Goal: Task Accomplishment & Management: Manage account settings

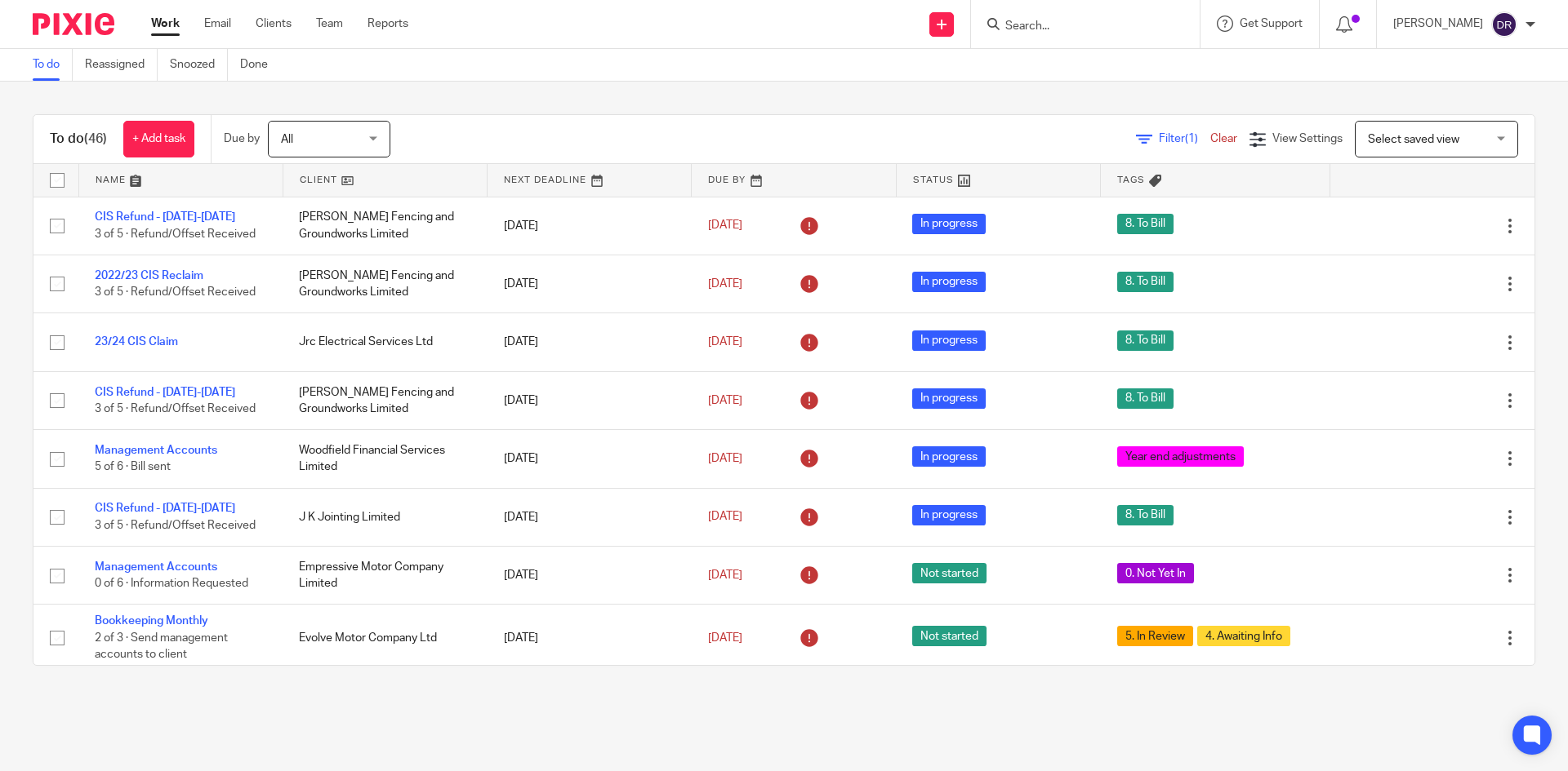
click at [1078, 41] on div at bounding box center [1085, 24] width 229 height 48
click at [1075, 30] on input "Search" at bounding box center [1077, 26] width 147 height 14
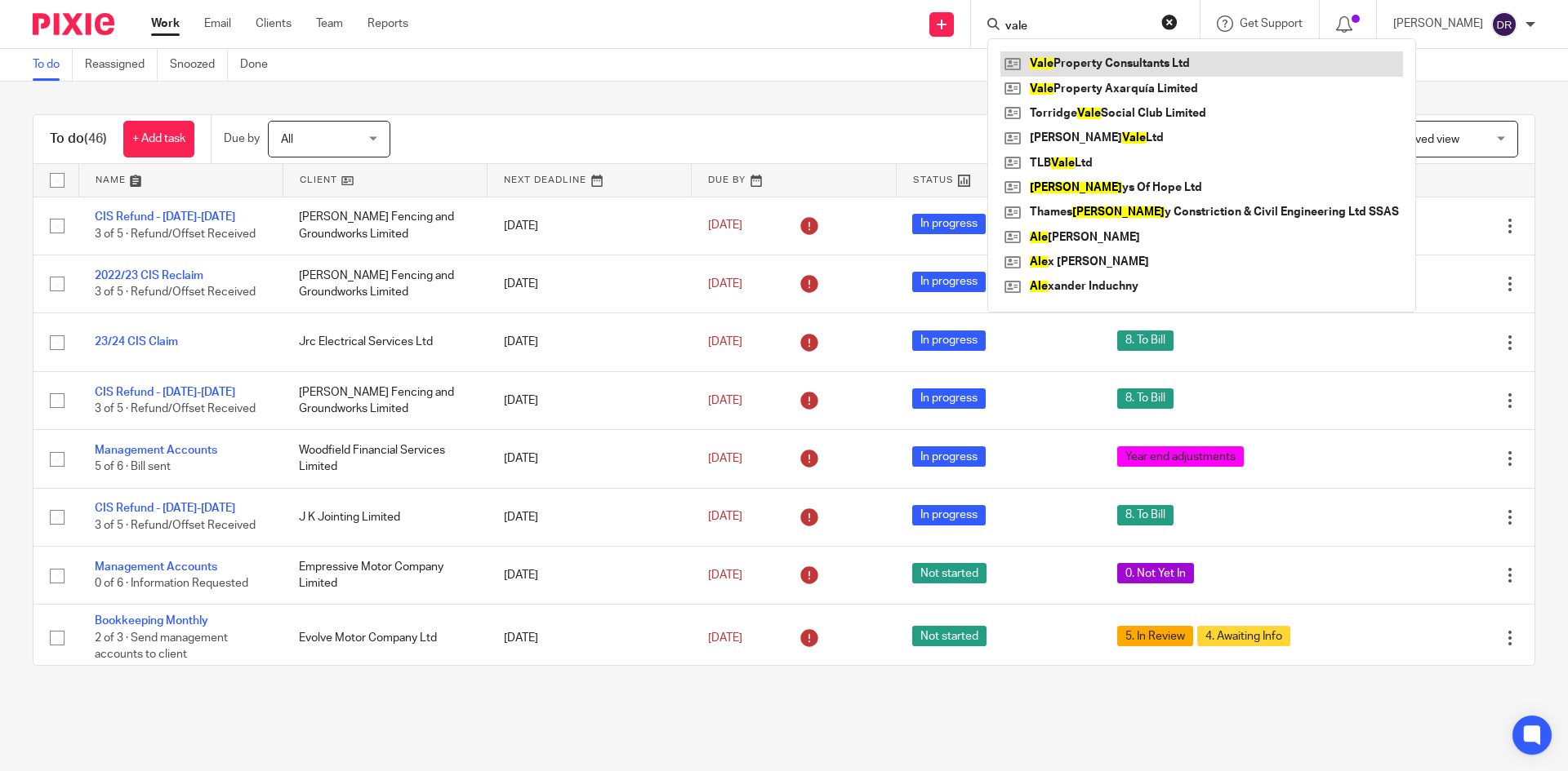
type input "vale"
click at [1124, 56] on link at bounding box center [1201, 63] width 403 height 24
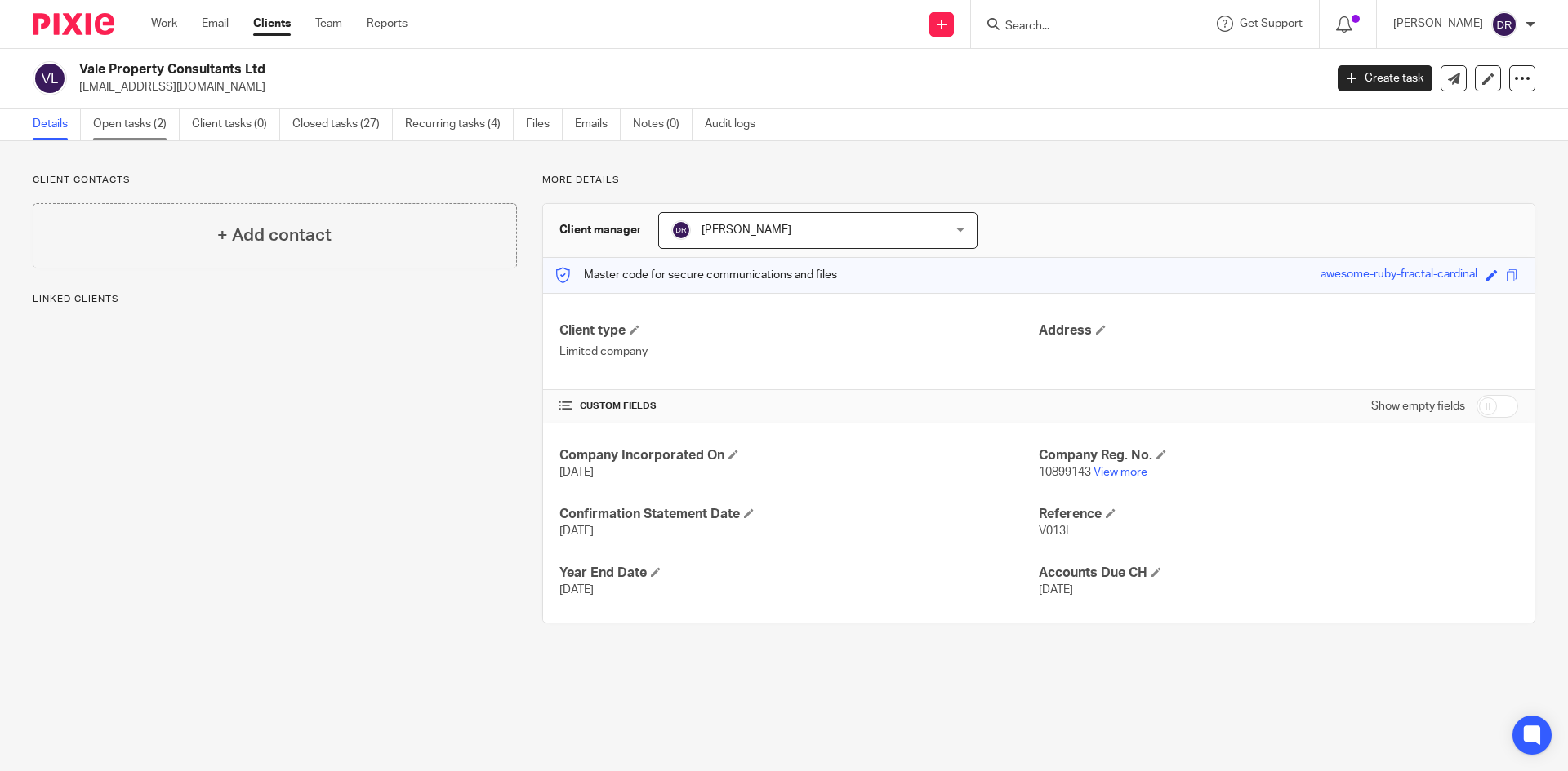
click at [160, 123] on link "Open tasks (2)" at bounding box center [136, 125] width 86 height 32
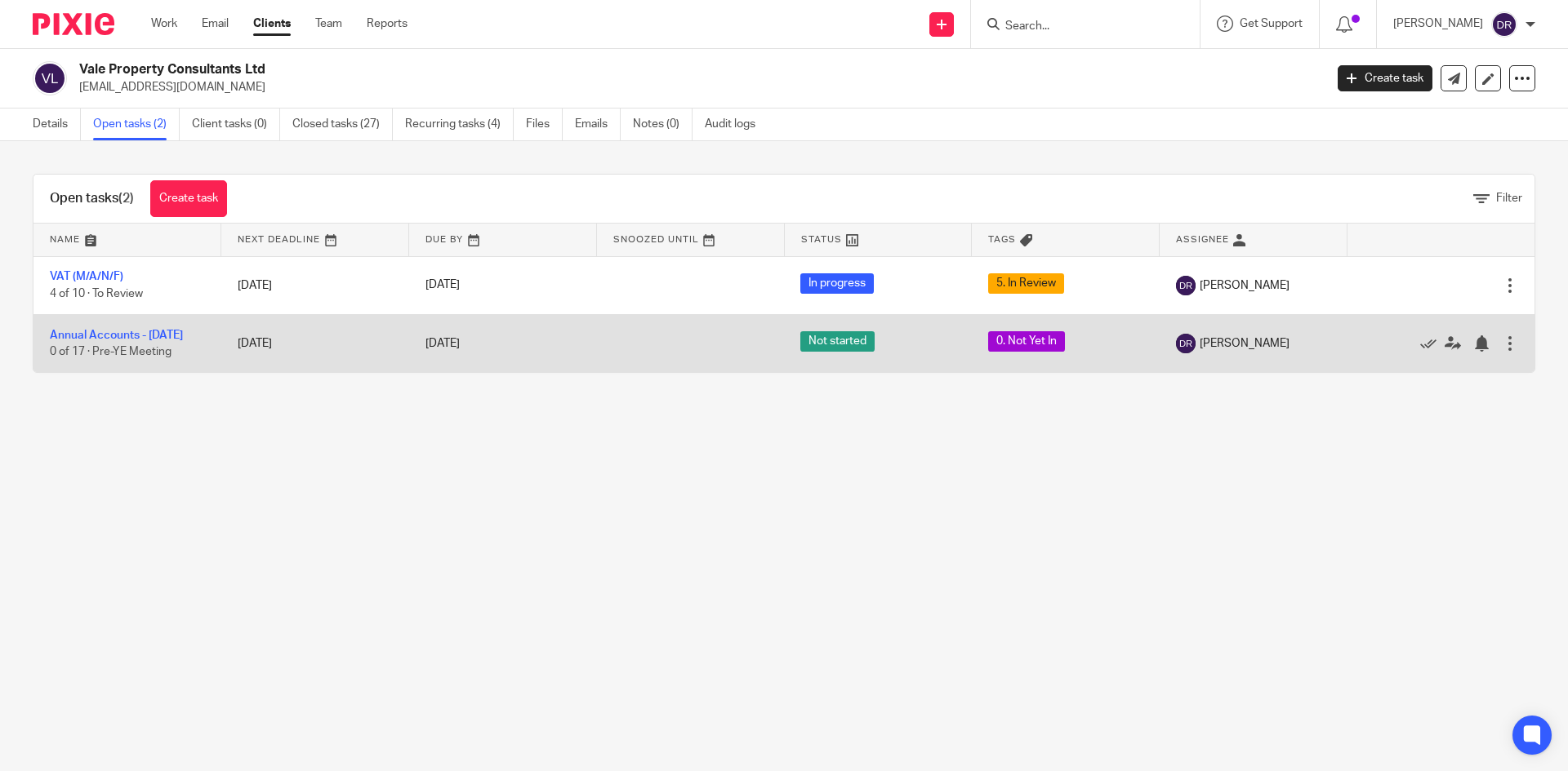
click at [383, 361] on td "[DATE]" at bounding box center [315, 343] width 188 height 58
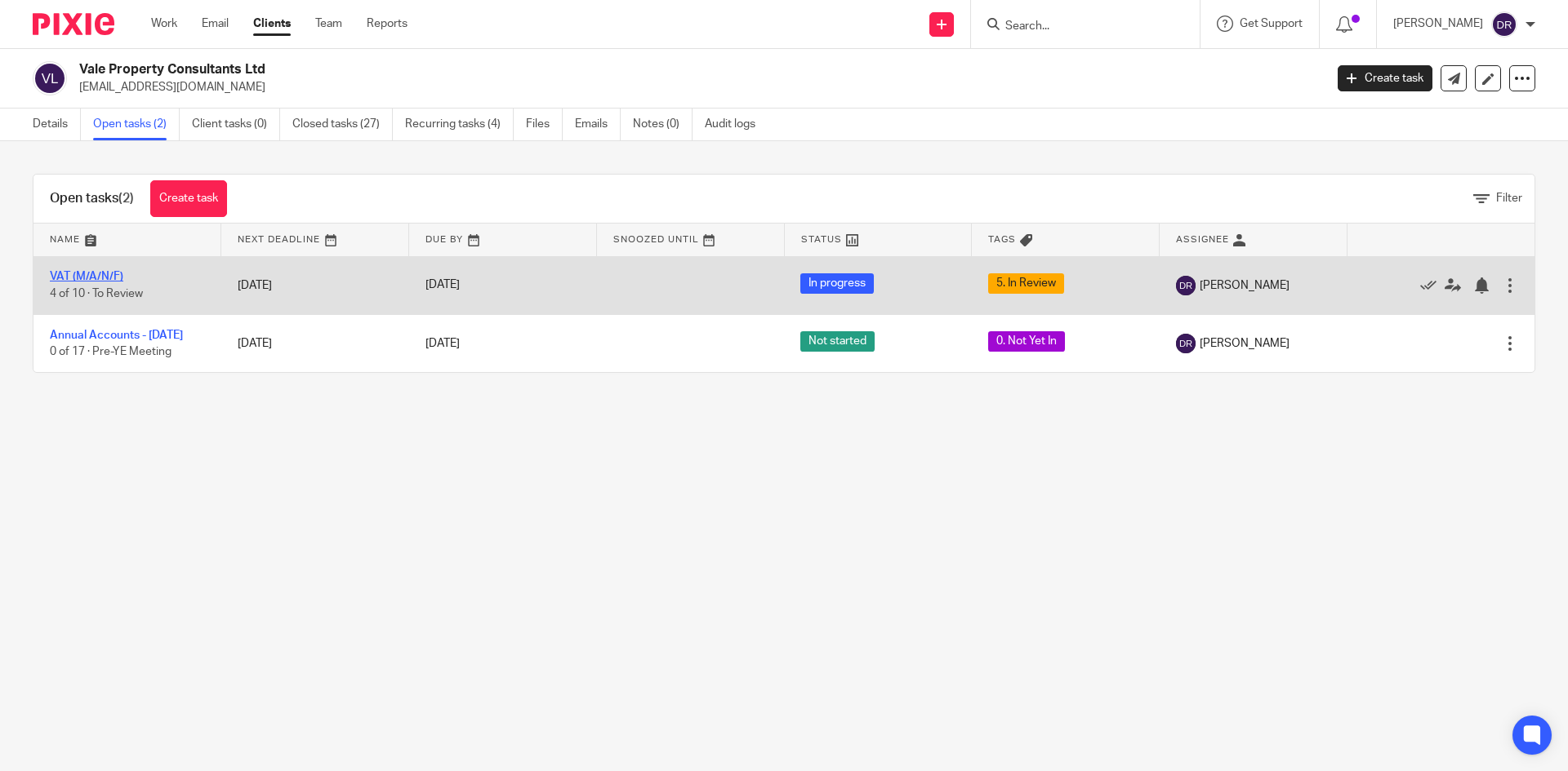
click at [106, 277] on link "VAT (M/A/N/F)" at bounding box center [86, 277] width 74 height 12
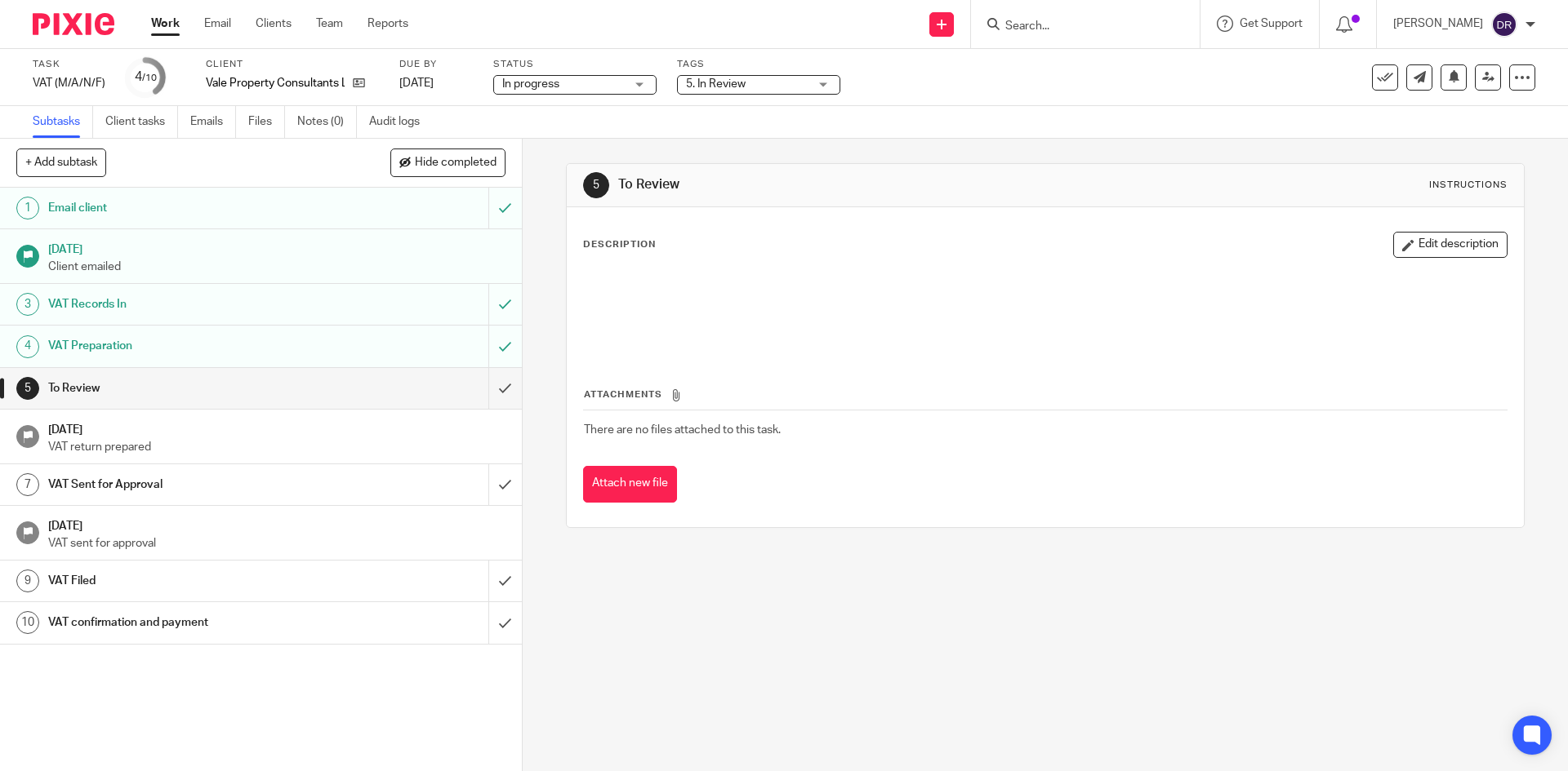
click at [762, 79] on span "5. In Review" at bounding box center [747, 84] width 122 height 17
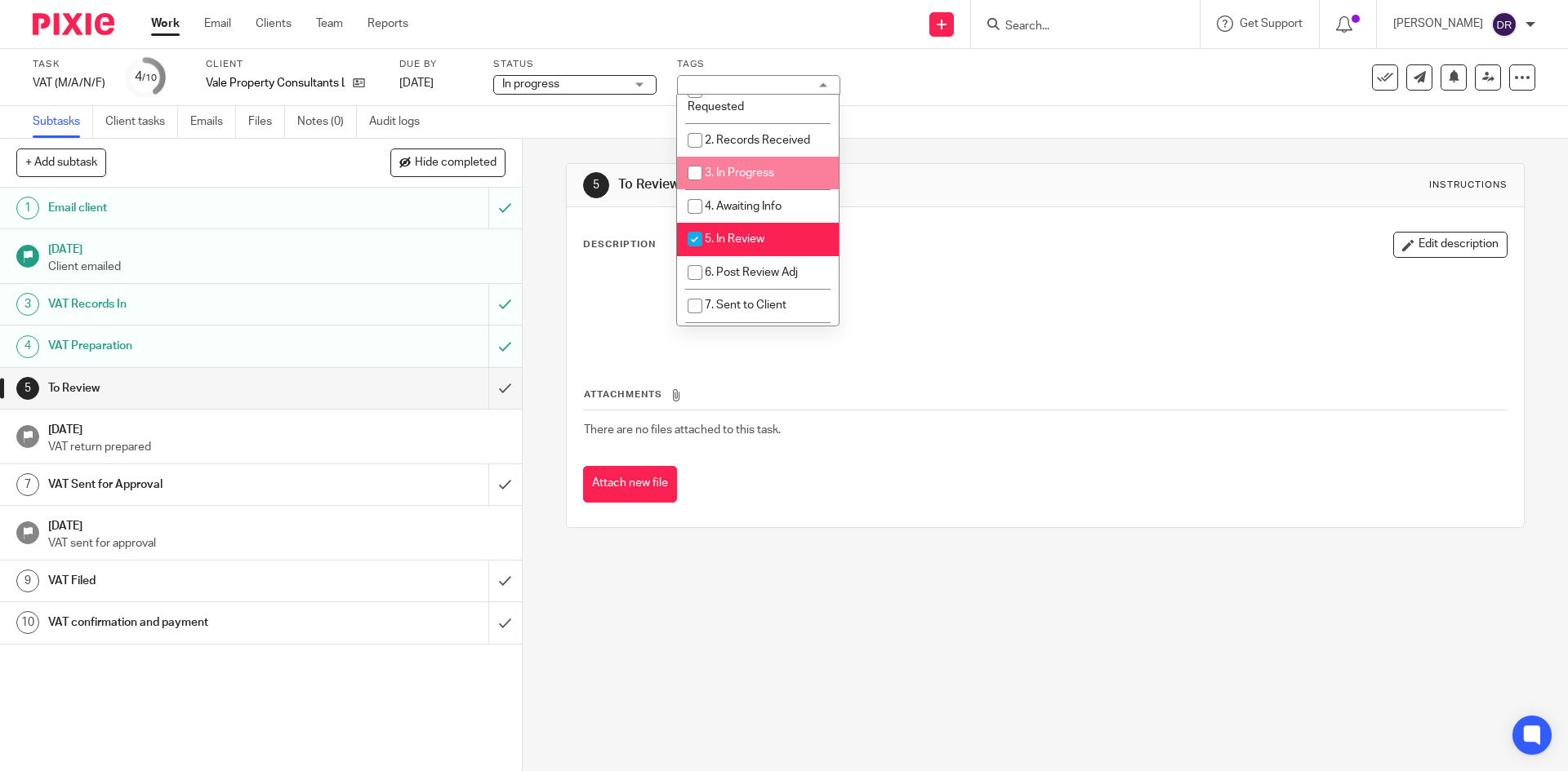
scroll to position [82, 0]
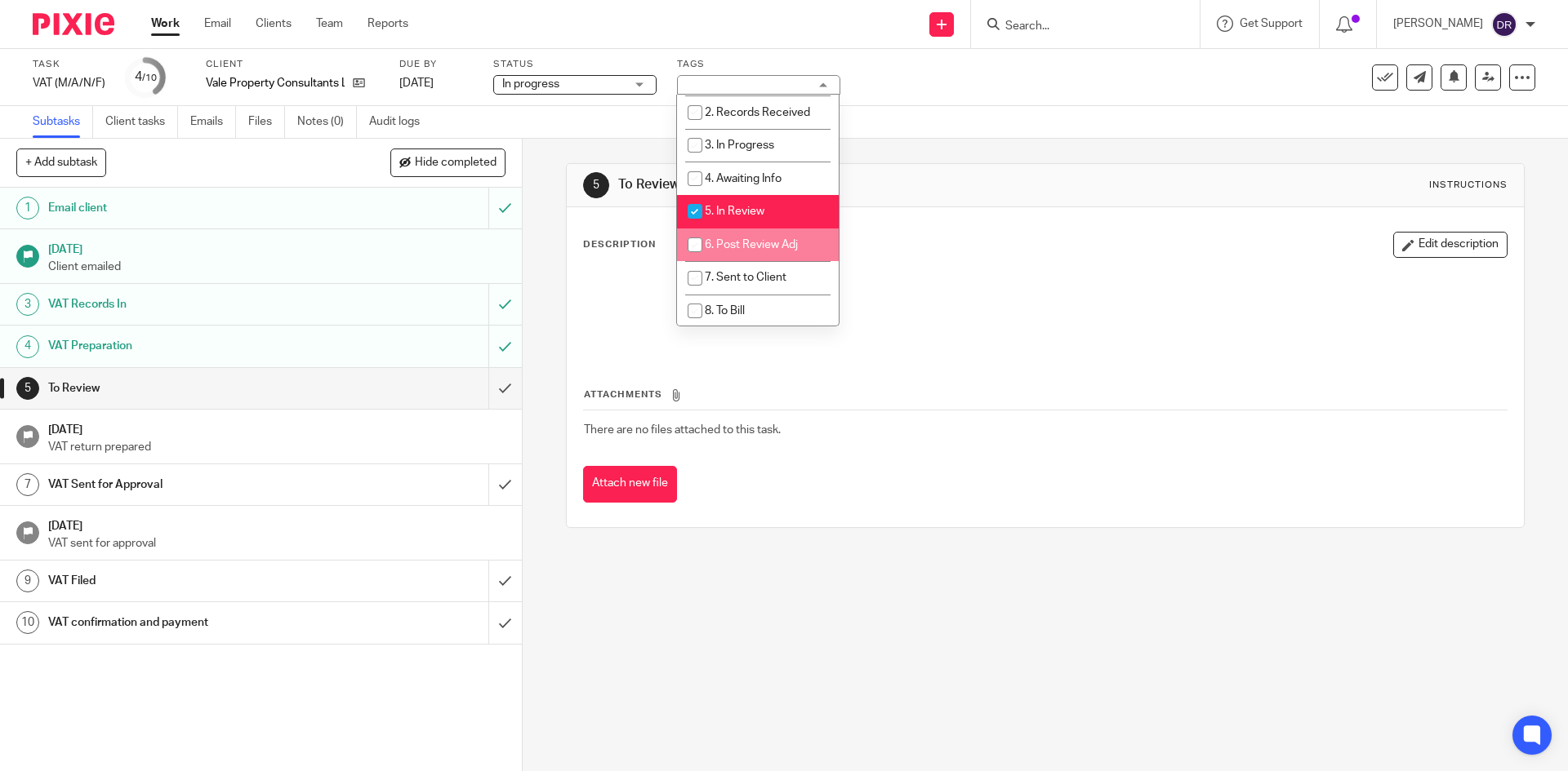
click at [541, 278] on div "5 To Review Instructions Description Edit description Attachments There are no …" at bounding box center [1045, 454] width 1045 height 633
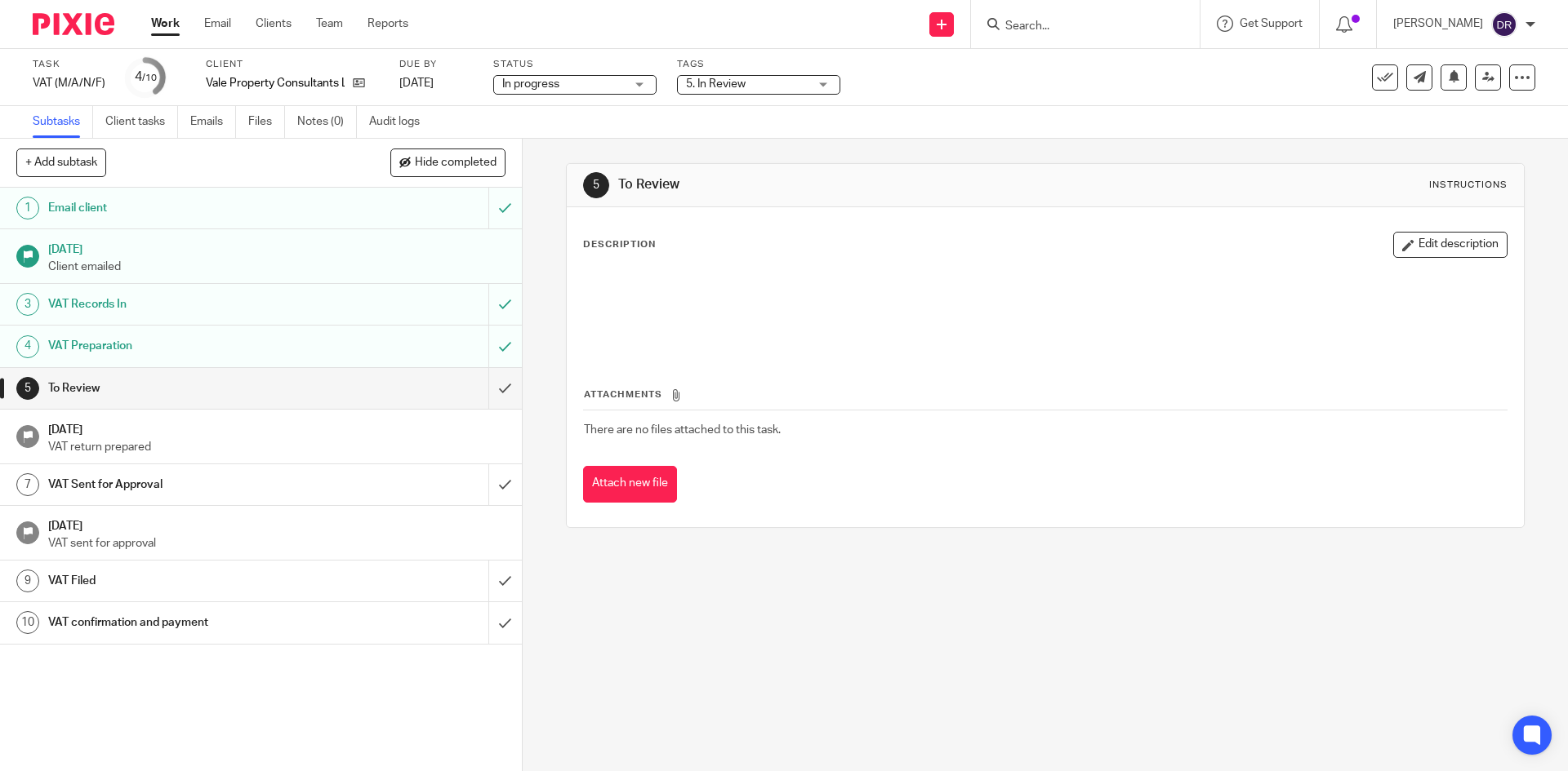
click at [709, 89] on span "5. In Review" at bounding box center [716, 84] width 60 height 12
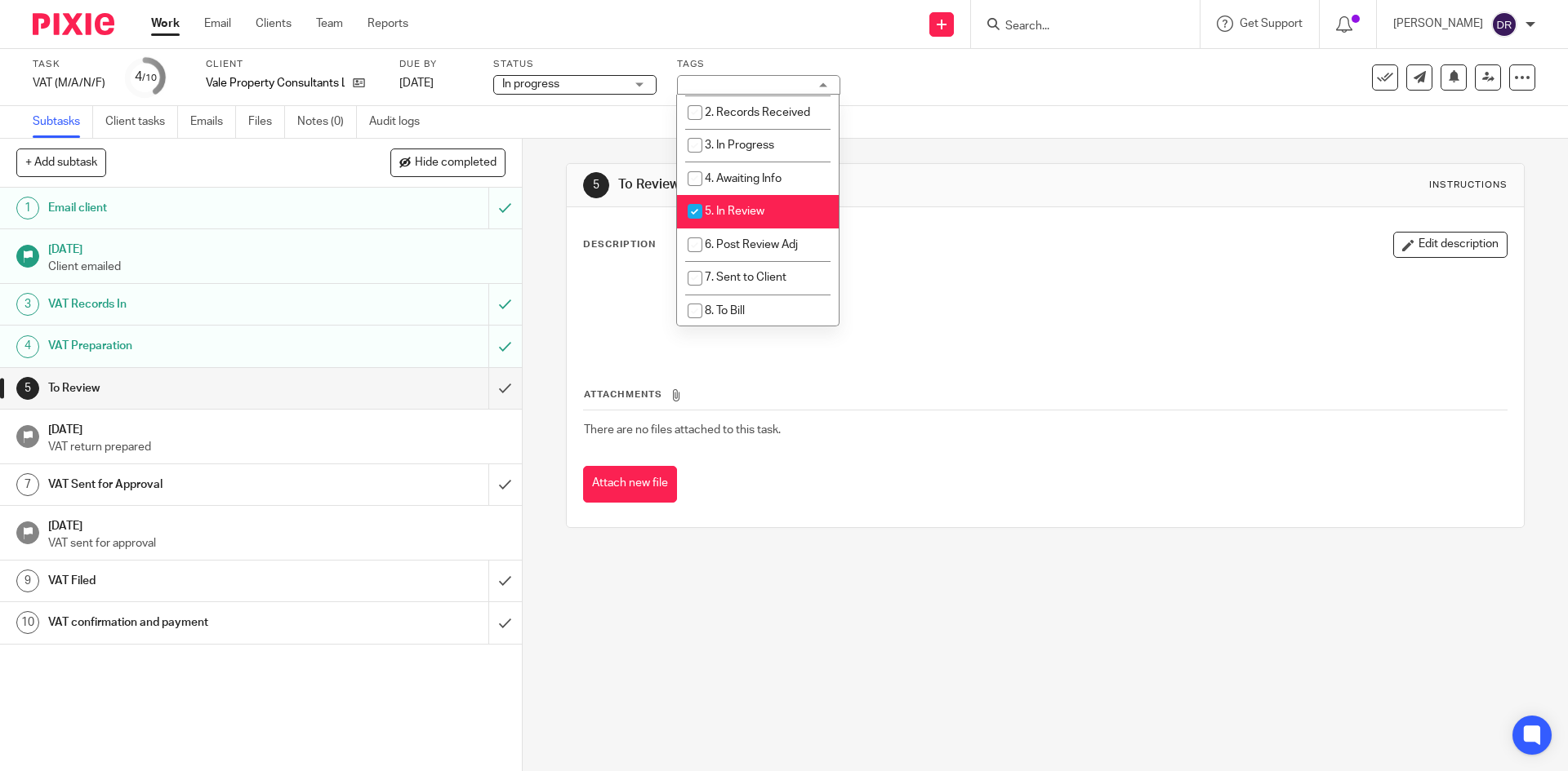
click at [718, 207] on span "5. In Review" at bounding box center [734, 212] width 60 height 12
checkbox input "false"
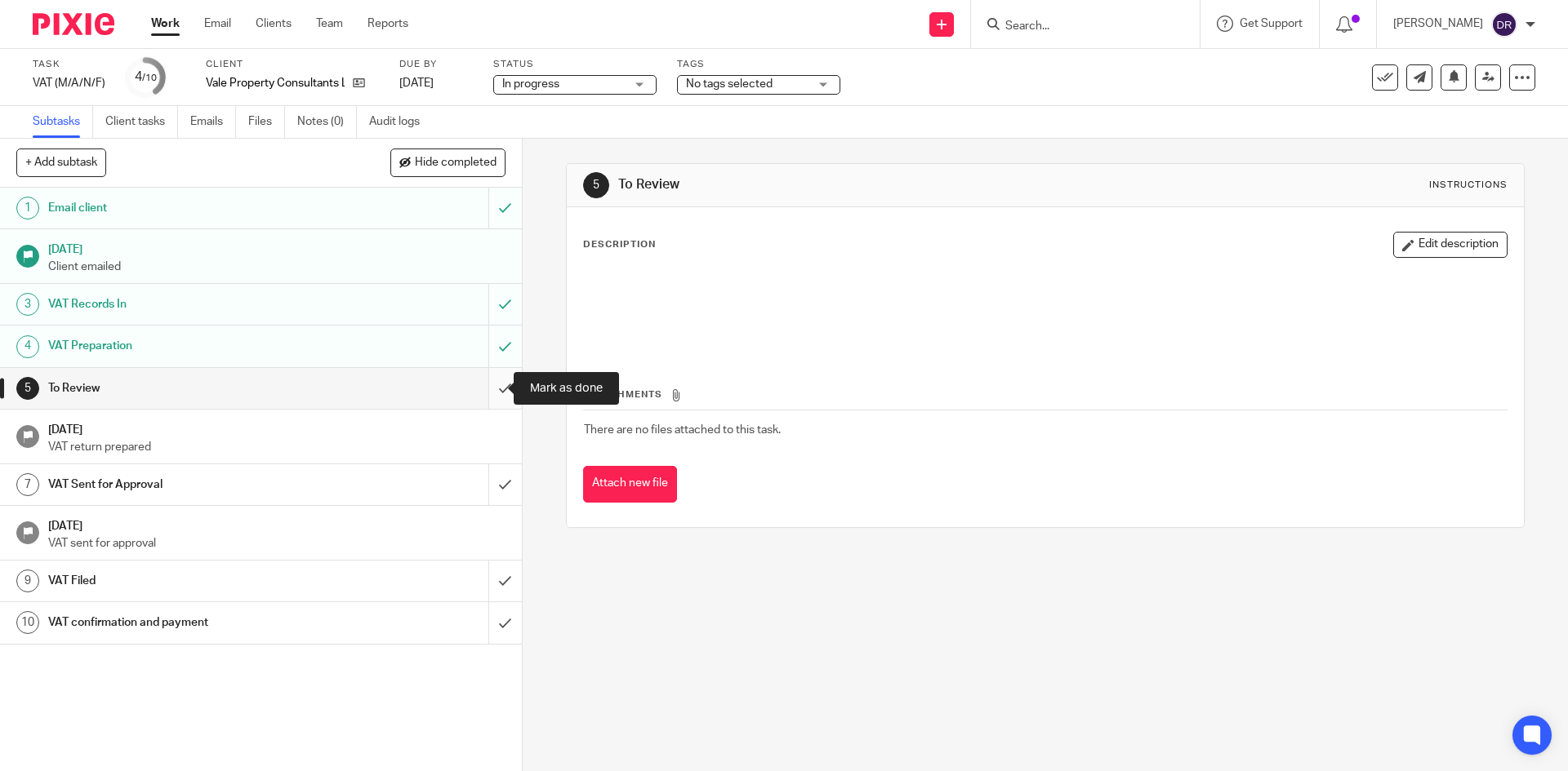
click at [491, 385] on input "submit" at bounding box center [261, 388] width 522 height 41
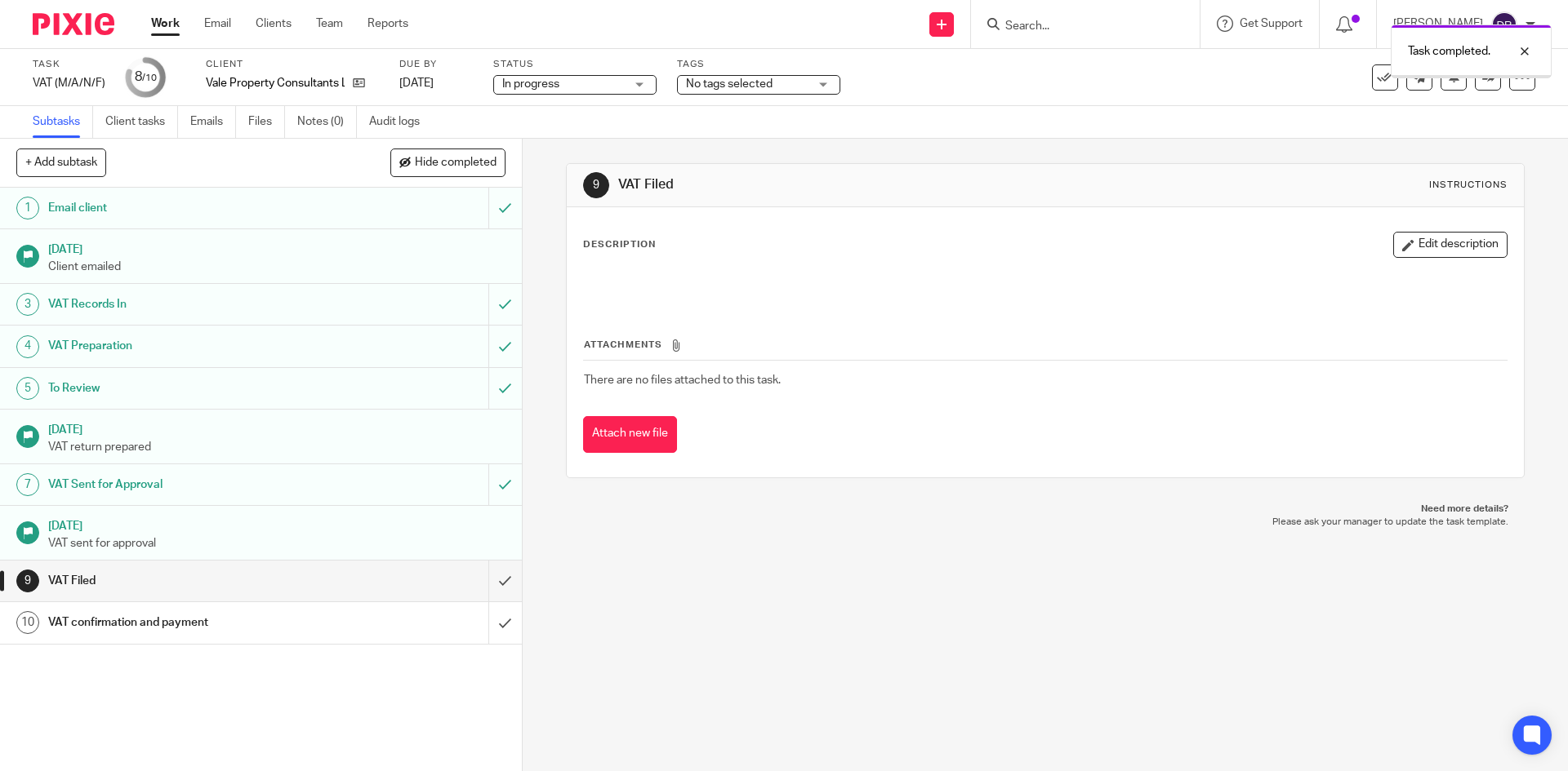
click at [743, 84] on span "No tags selected" at bounding box center [729, 84] width 86 height 12
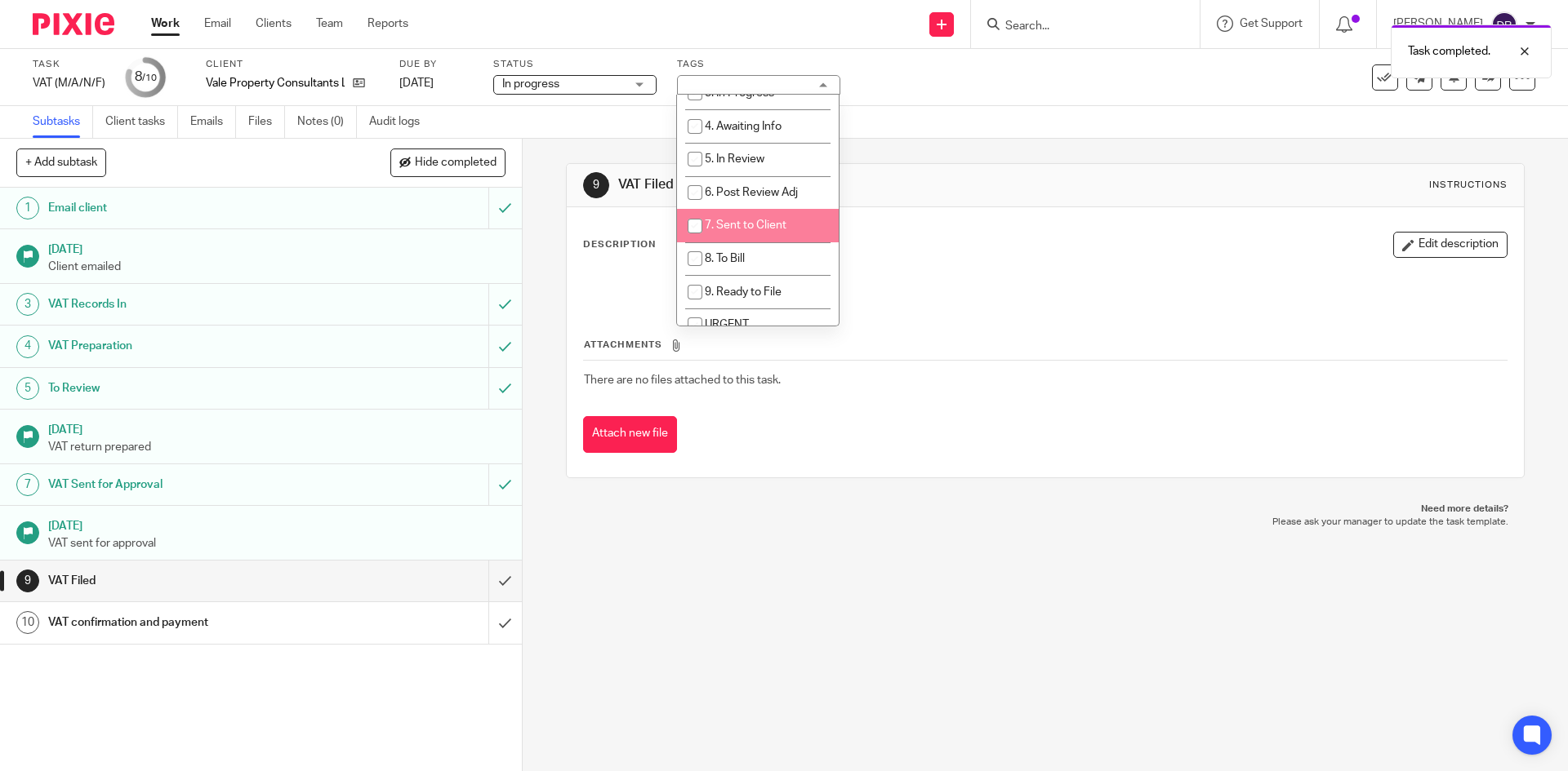
scroll to position [118, 0]
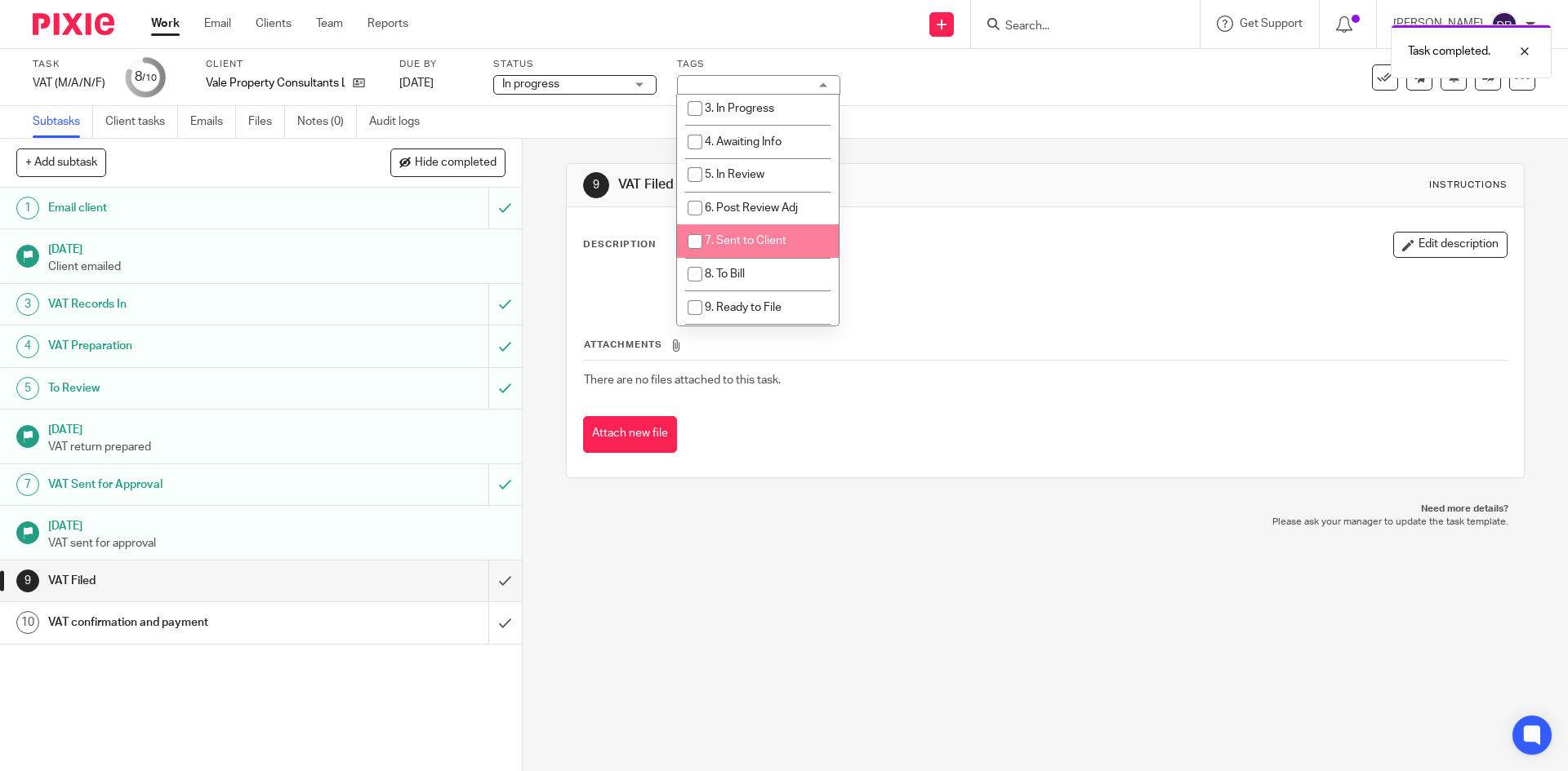
click at [745, 225] on li "7. Sent to Client" at bounding box center [757, 242] width 161 height 34
checkbox input "true"
click at [770, 623] on div "9 VAT Filed Instructions Description Edit description Attachments There are no …" at bounding box center [1045, 454] width 1045 height 633
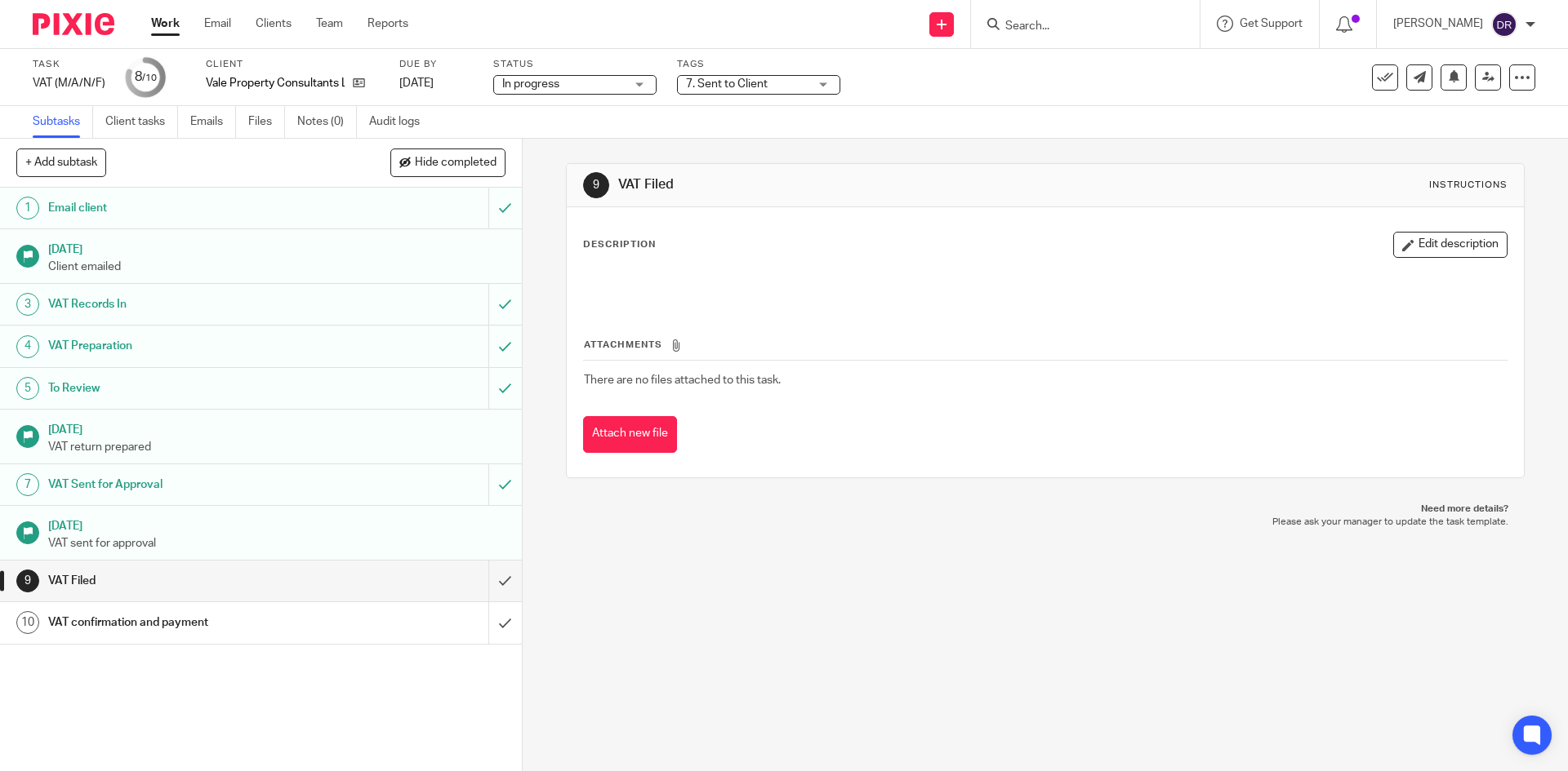
click at [96, 23] on img at bounding box center [74, 24] width 82 height 22
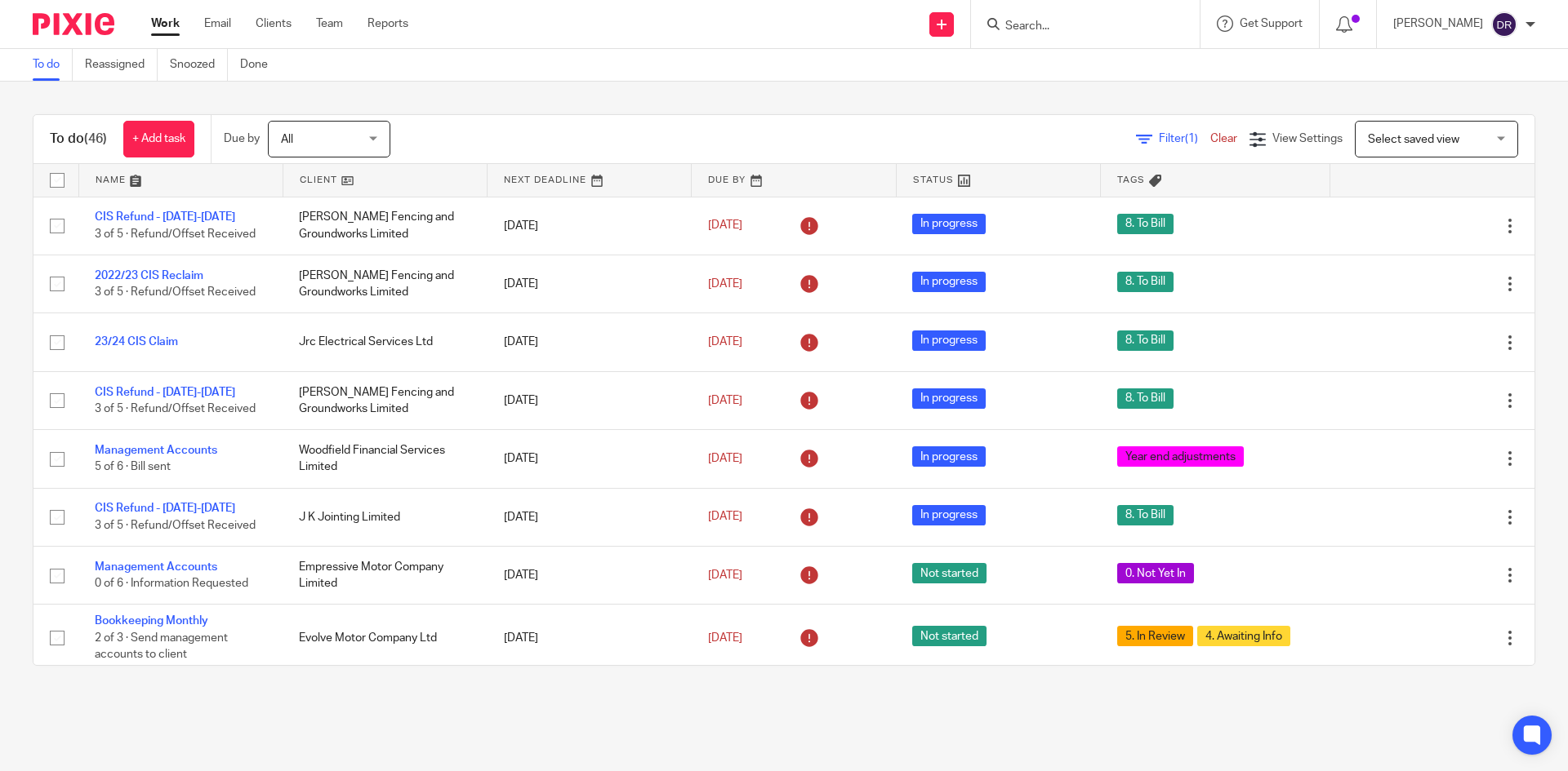
click at [1080, 35] on div at bounding box center [1085, 24] width 229 height 48
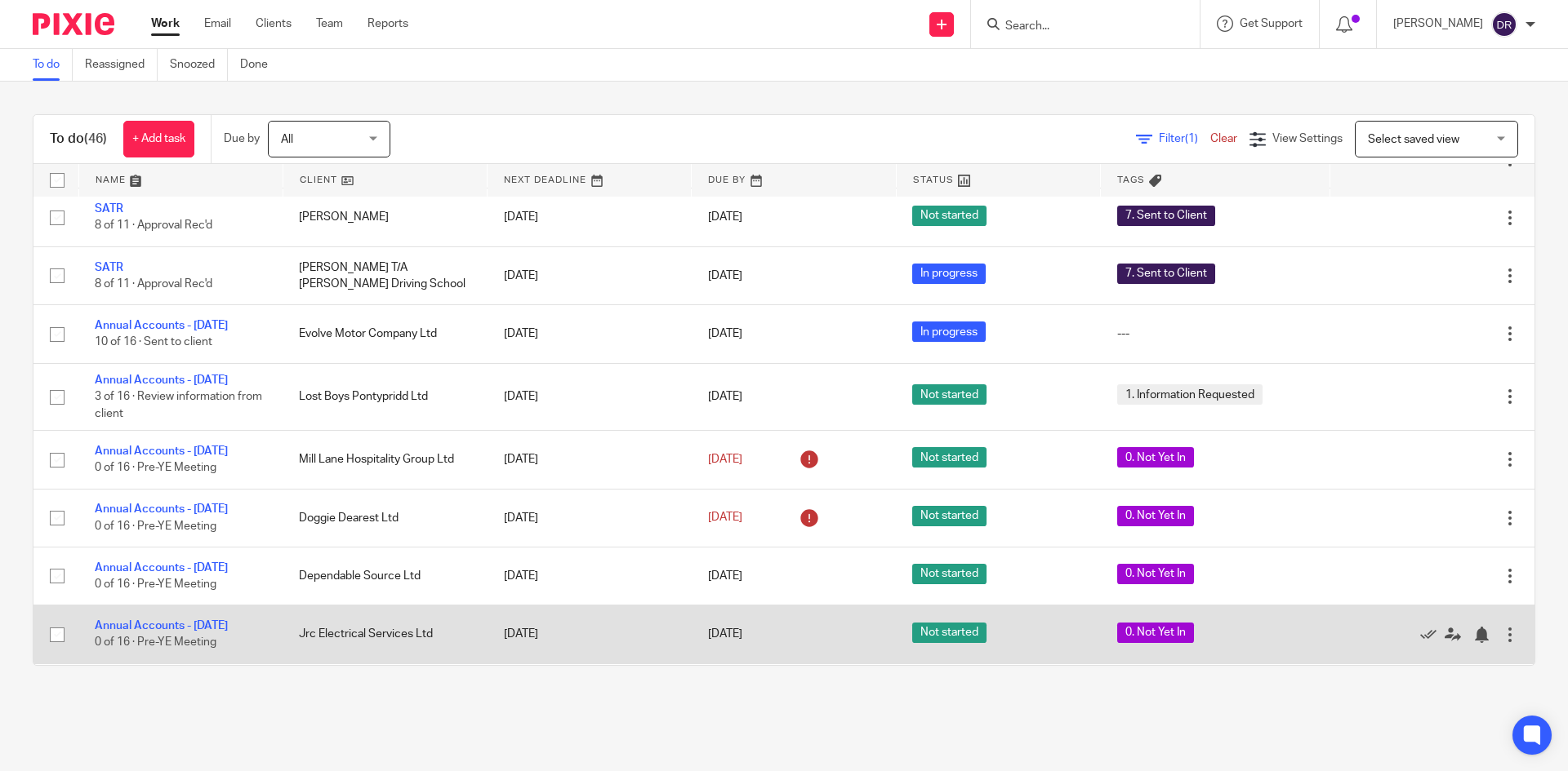
scroll to position [1877, 0]
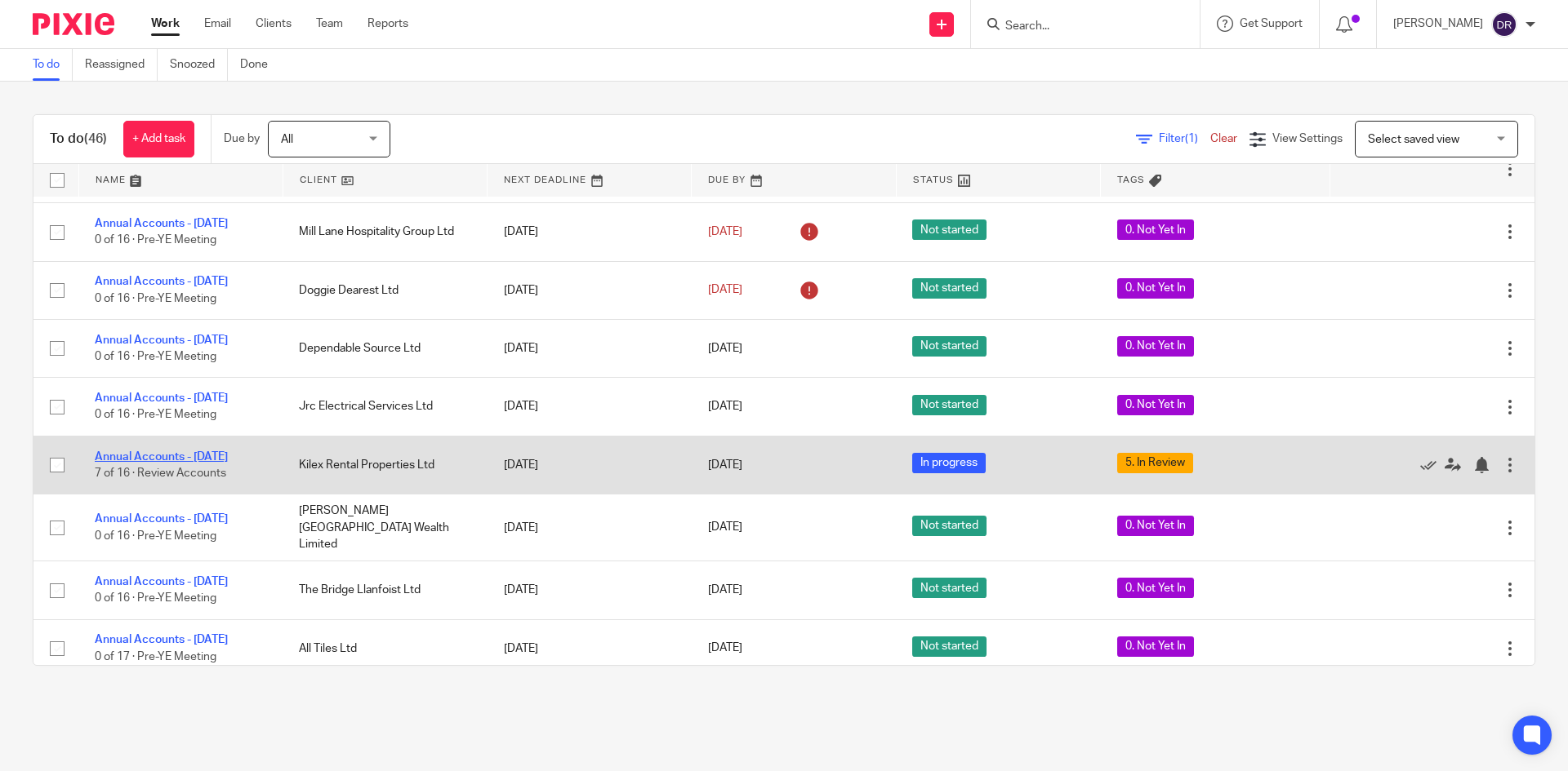
click at [207, 456] on link "Annual Accounts - [DATE]" at bounding box center [161, 458] width 133 height 12
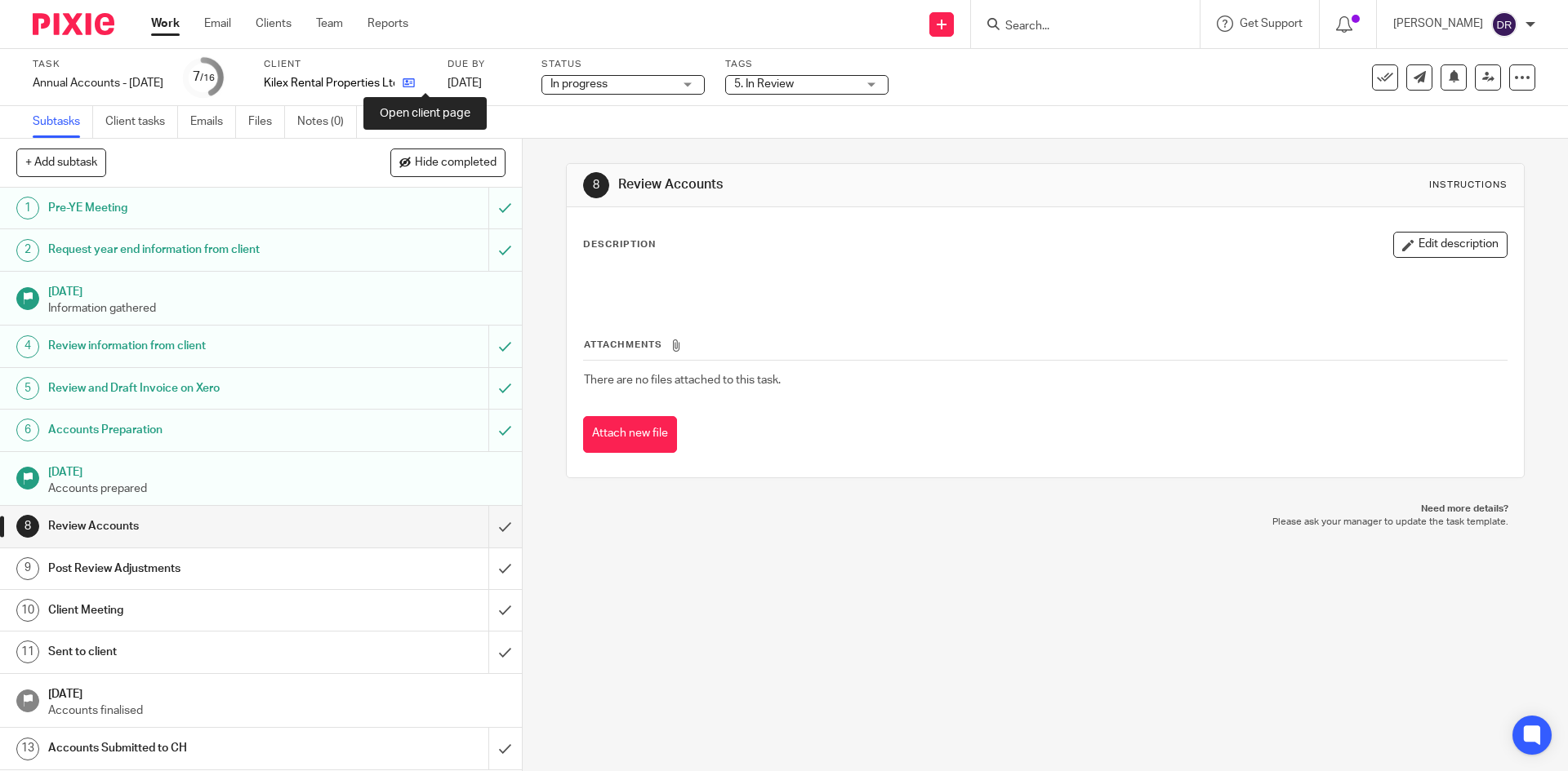
click at [415, 85] on icon at bounding box center [409, 83] width 12 height 12
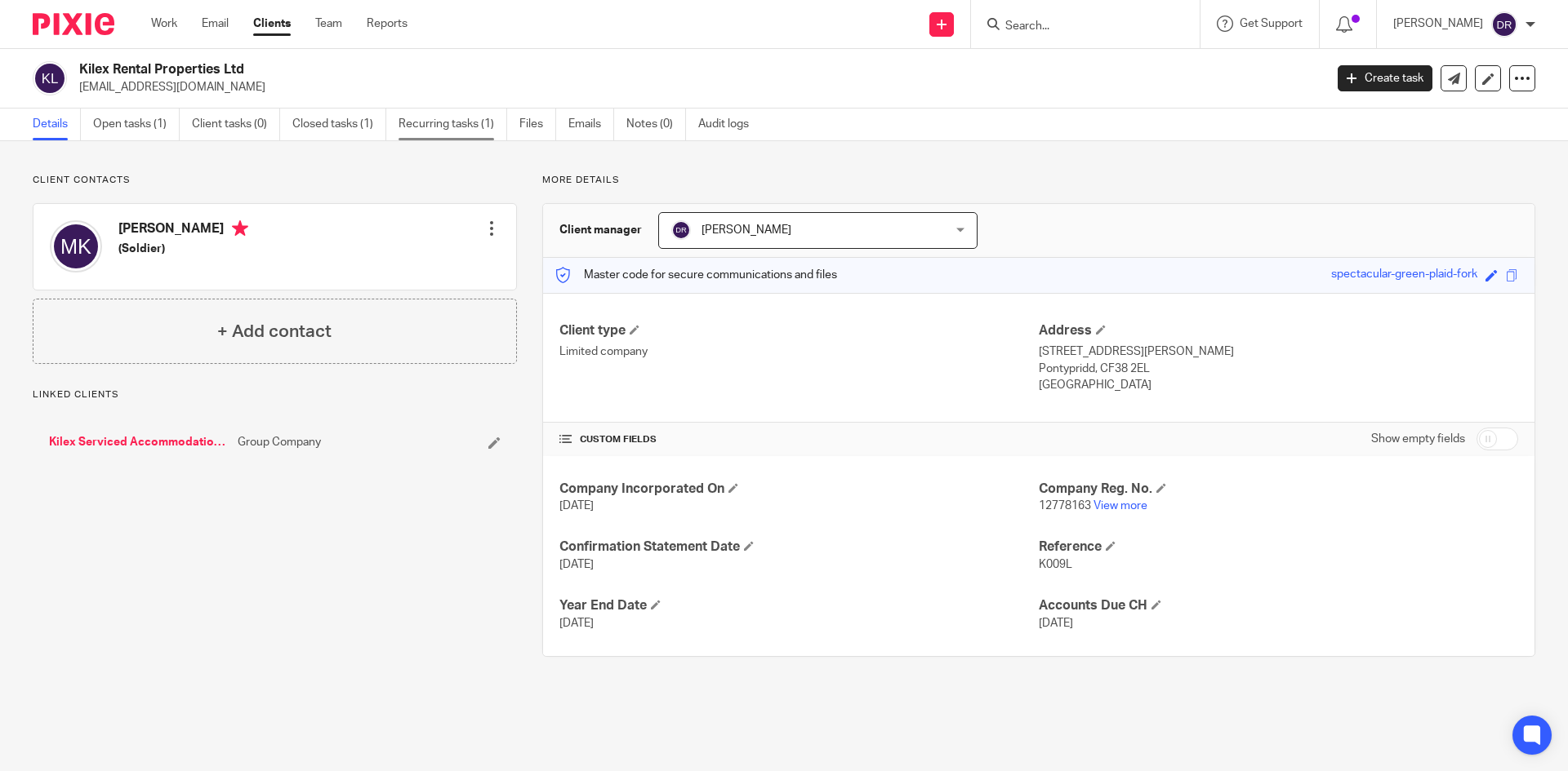
click at [441, 123] on link "Recurring tasks (1)" at bounding box center [453, 125] width 109 height 32
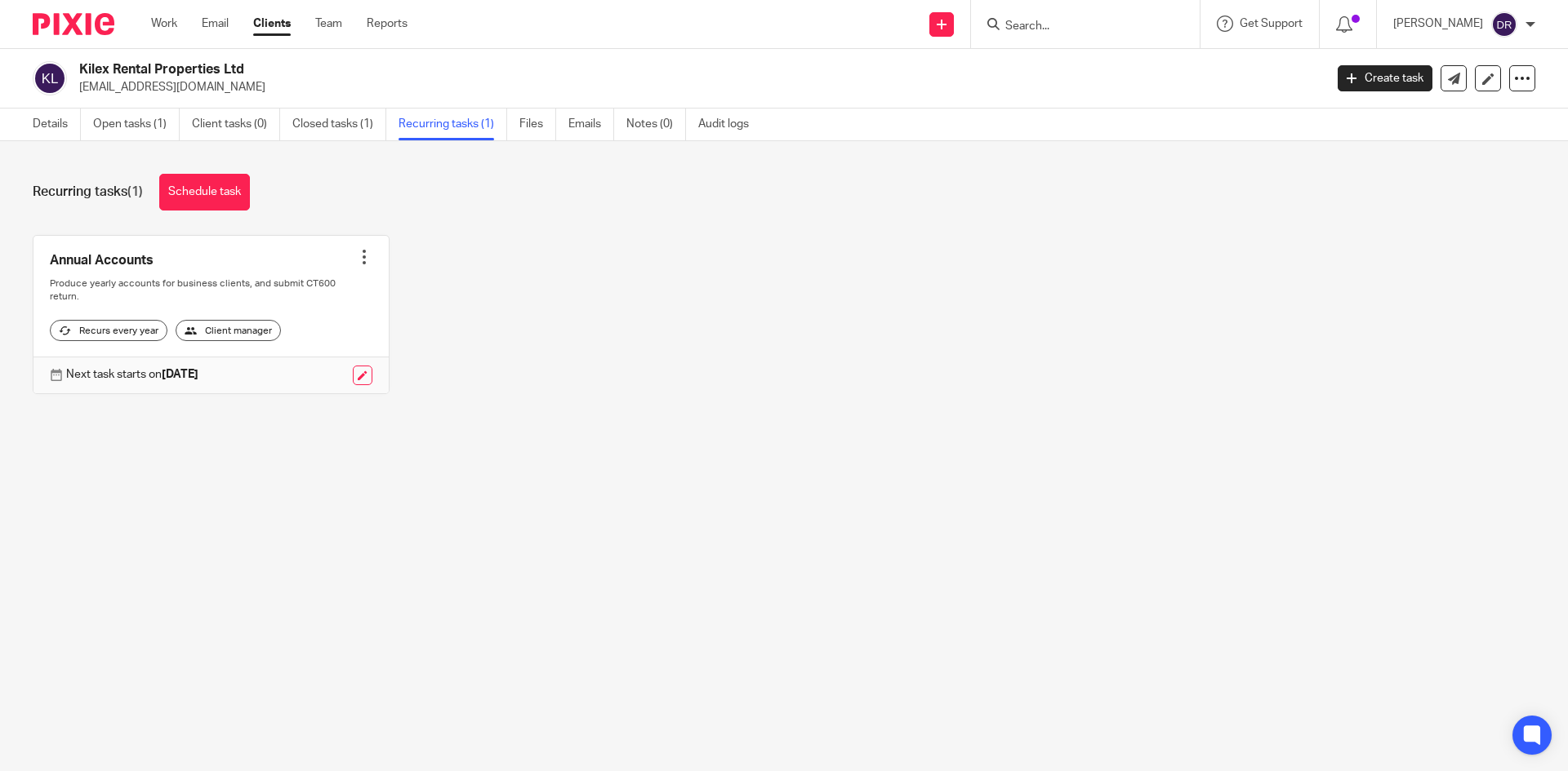
click at [360, 255] on div at bounding box center [363, 257] width 16 height 16
click at [261, 333] on button "Recalculate schedule" at bounding box center [297, 340] width 131 height 21
click at [127, 260] on link at bounding box center [211, 314] width 355 height 158
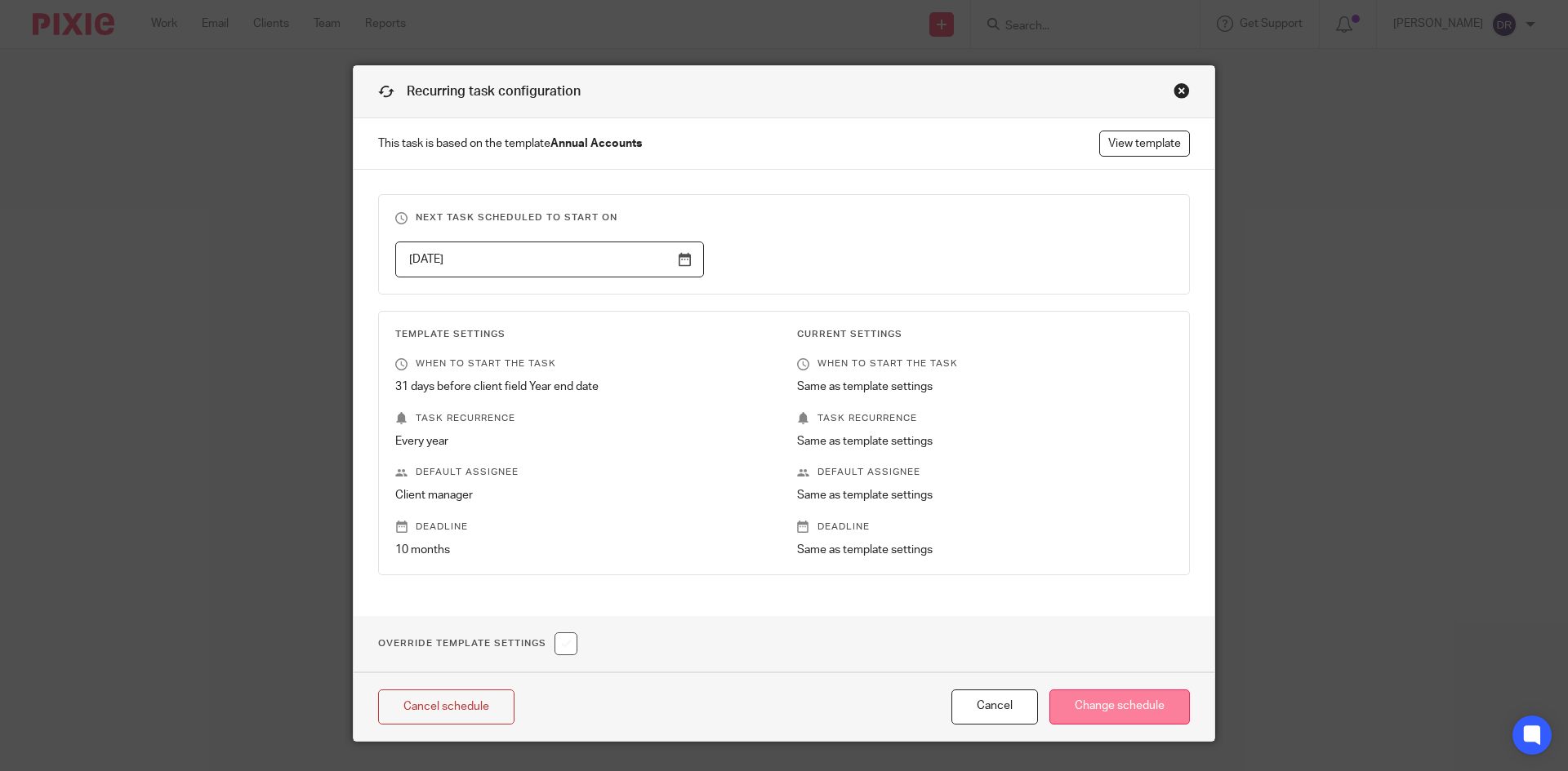
click at [1097, 703] on input "Change schedule" at bounding box center [1119, 708] width 140 height 35
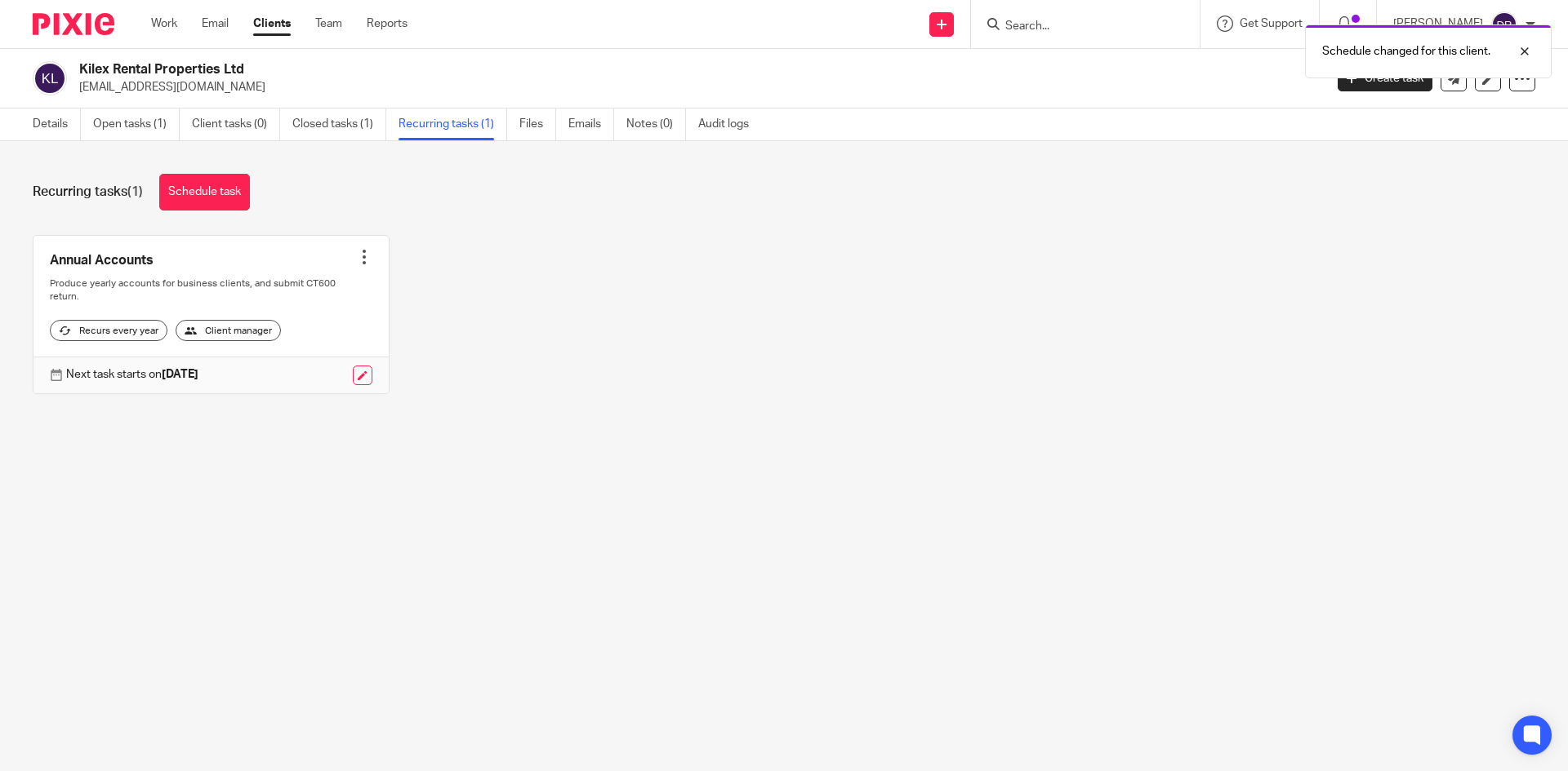
click at [360, 257] on div at bounding box center [363, 257] width 16 height 16
click at [488, 325] on div "Annual Accounts Create task Clone template Recalculate schedule Cancel schedule…" at bounding box center [771, 326] width 1528 height 183
click at [362, 380] on link at bounding box center [362, 375] width 19 height 19
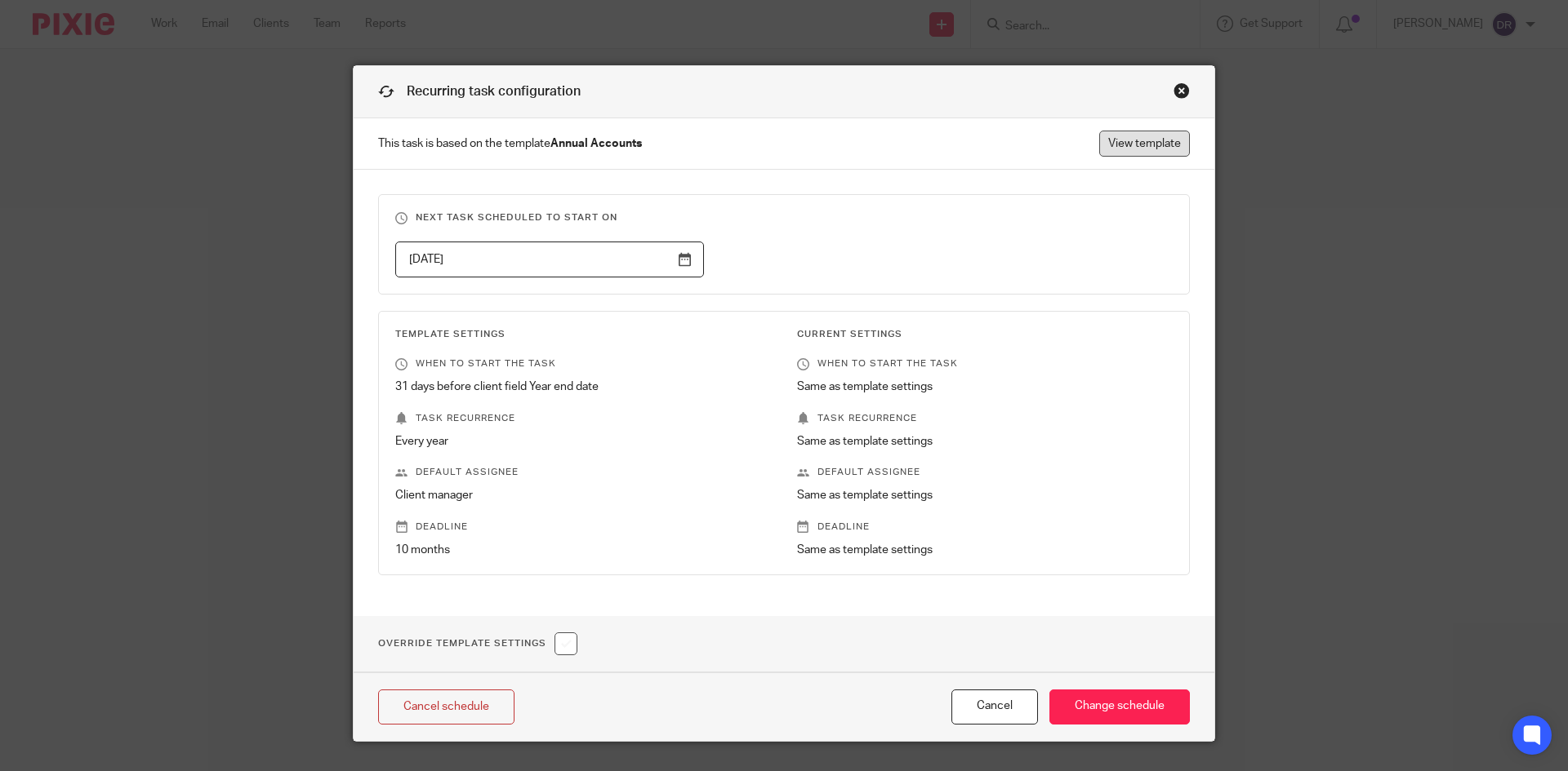
click at [1122, 148] on link "View template" at bounding box center [1144, 144] width 90 height 26
click at [1176, 93] on div "Close this dialog window" at bounding box center [1181, 90] width 16 height 16
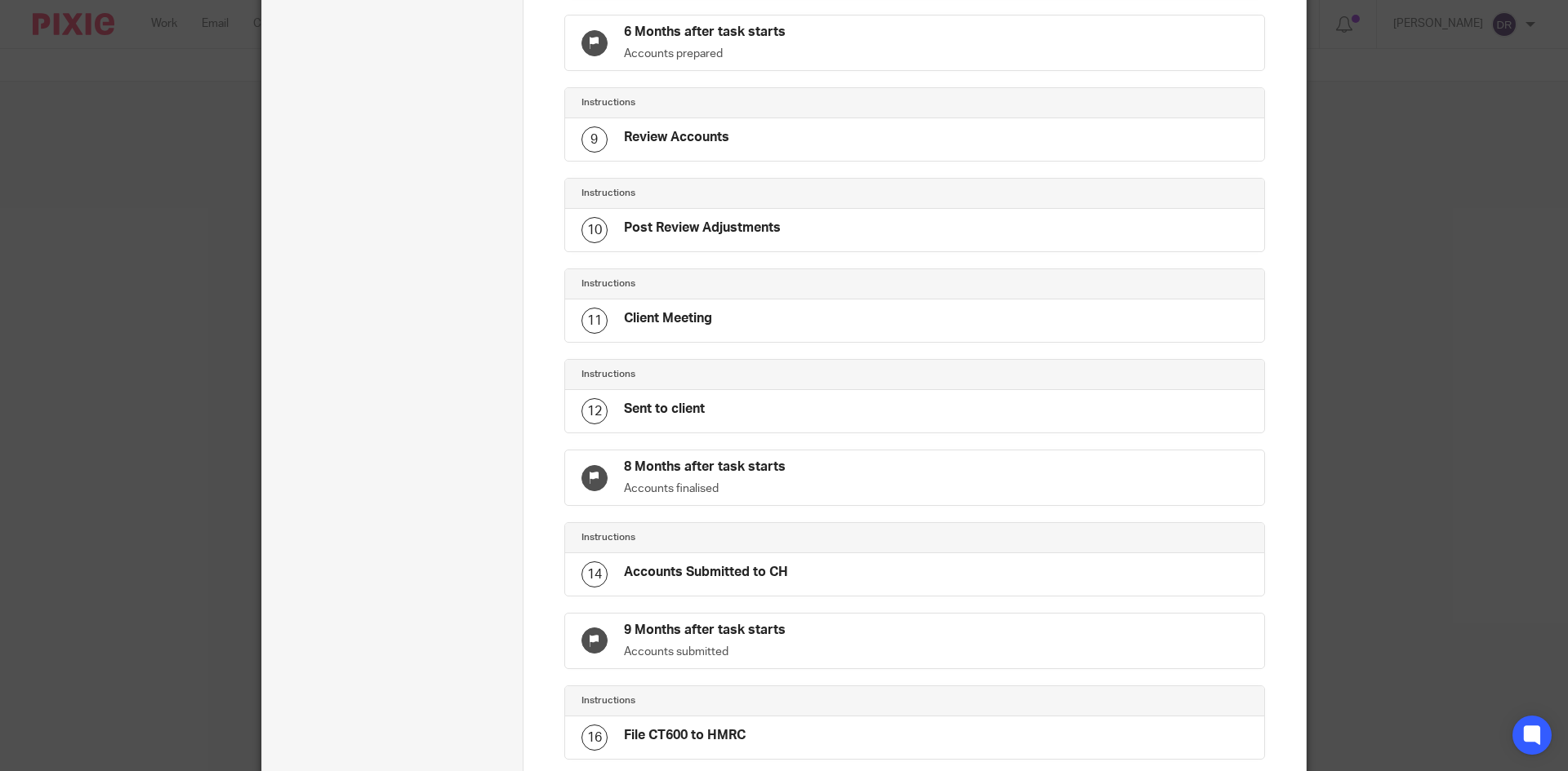
scroll to position [994, 0]
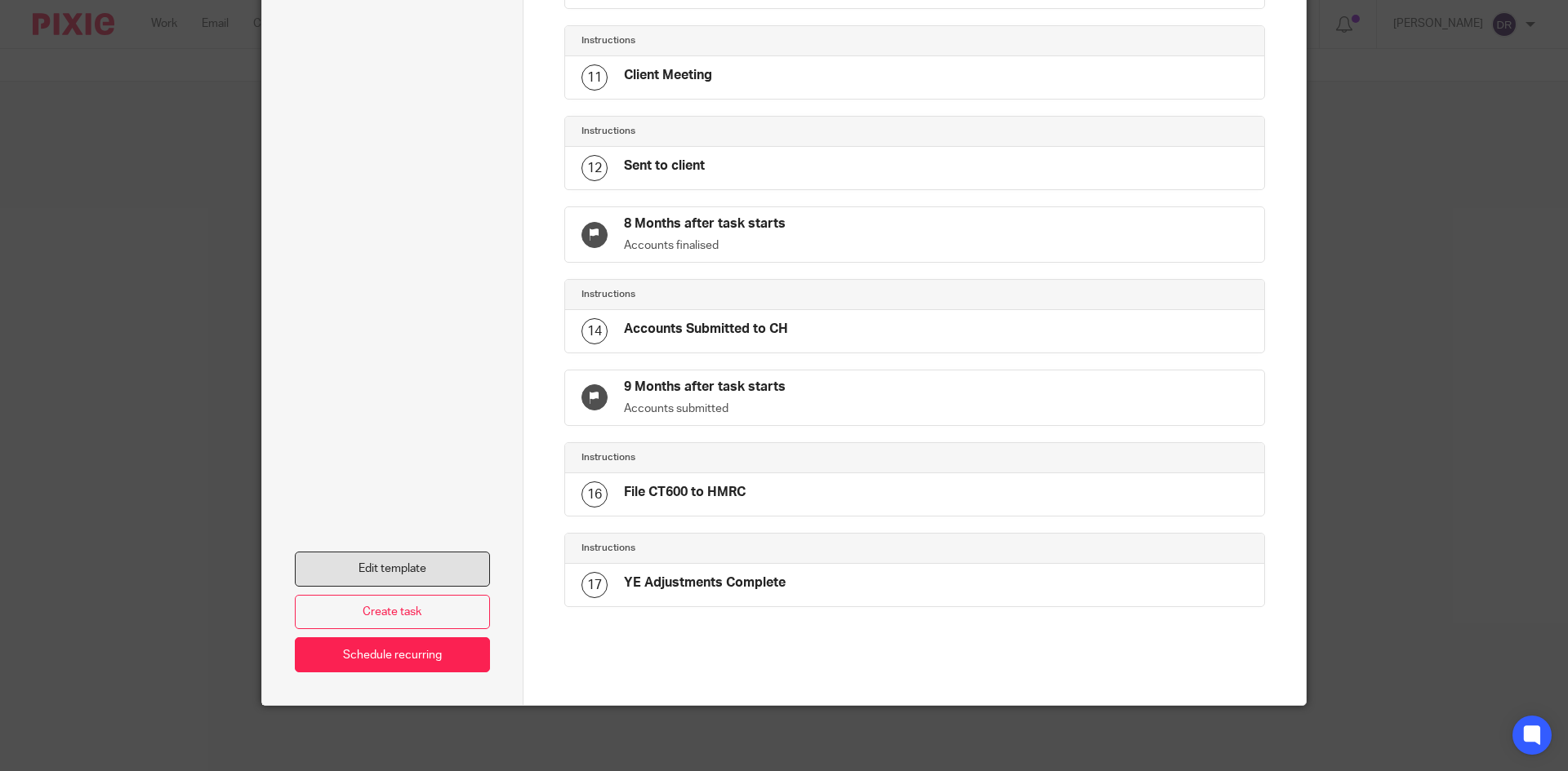
click at [441, 573] on link "Edit template" at bounding box center [392, 569] width 195 height 35
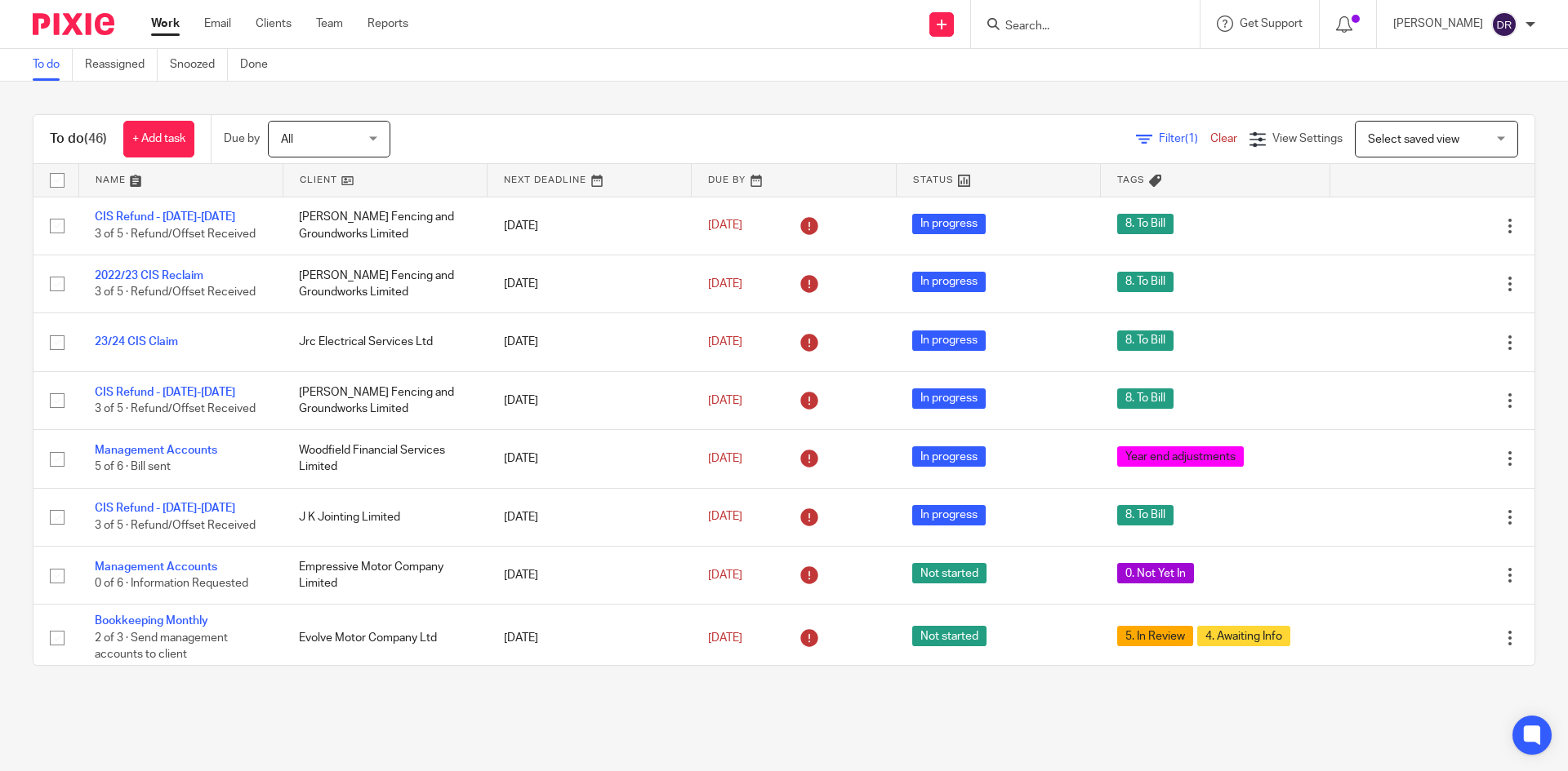
click at [79, 22] on img at bounding box center [74, 24] width 82 height 22
click at [1063, 16] on form at bounding box center [1091, 24] width 174 height 20
click at [1063, 26] on input "Search" at bounding box center [1077, 26] width 147 height 14
click at [1074, 27] on input "Search" at bounding box center [1077, 26] width 147 height 14
type input "kilex"
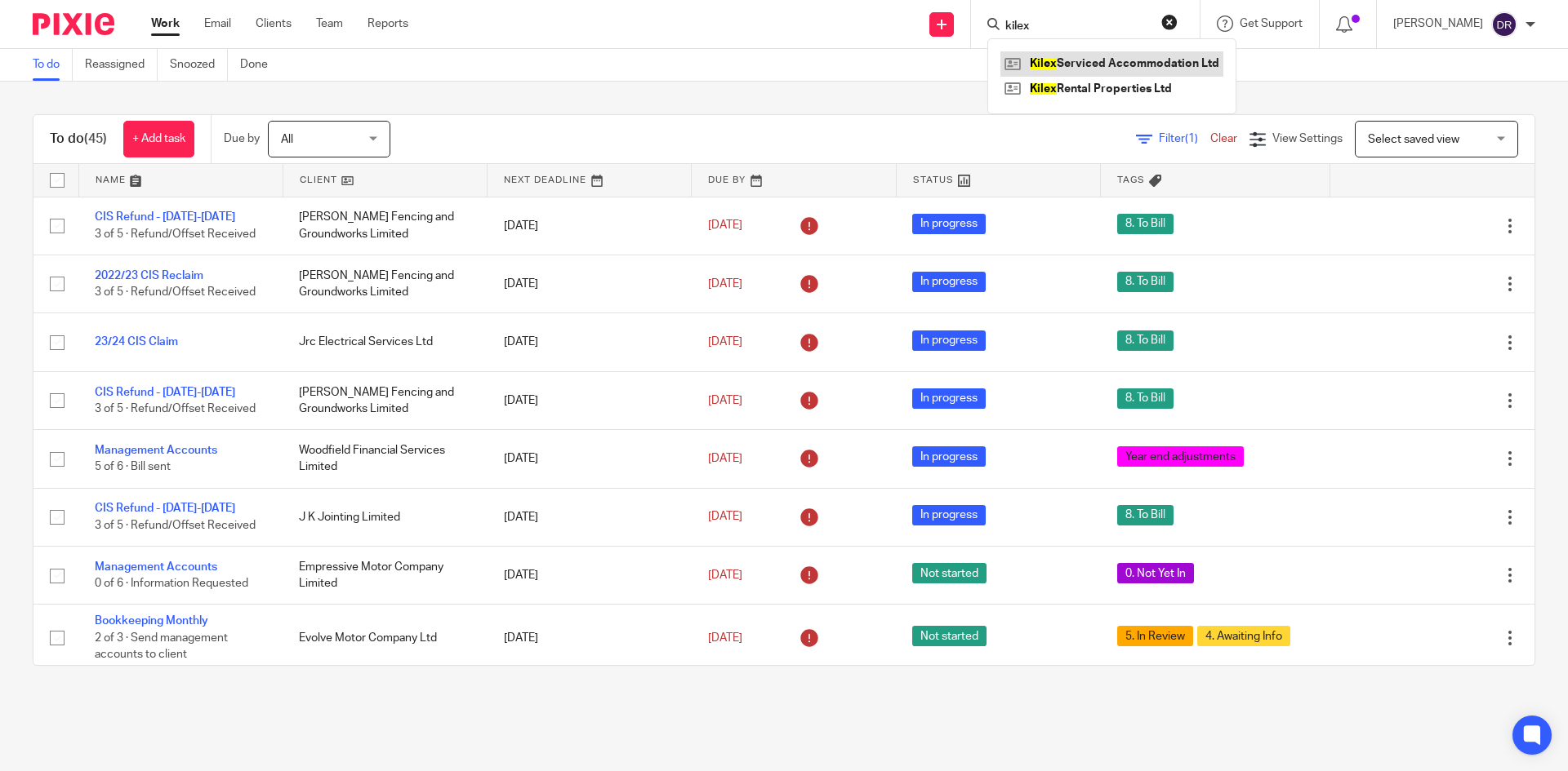
click at [1093, 58] on link at bounding box center [1112, 63] width 223 height 24
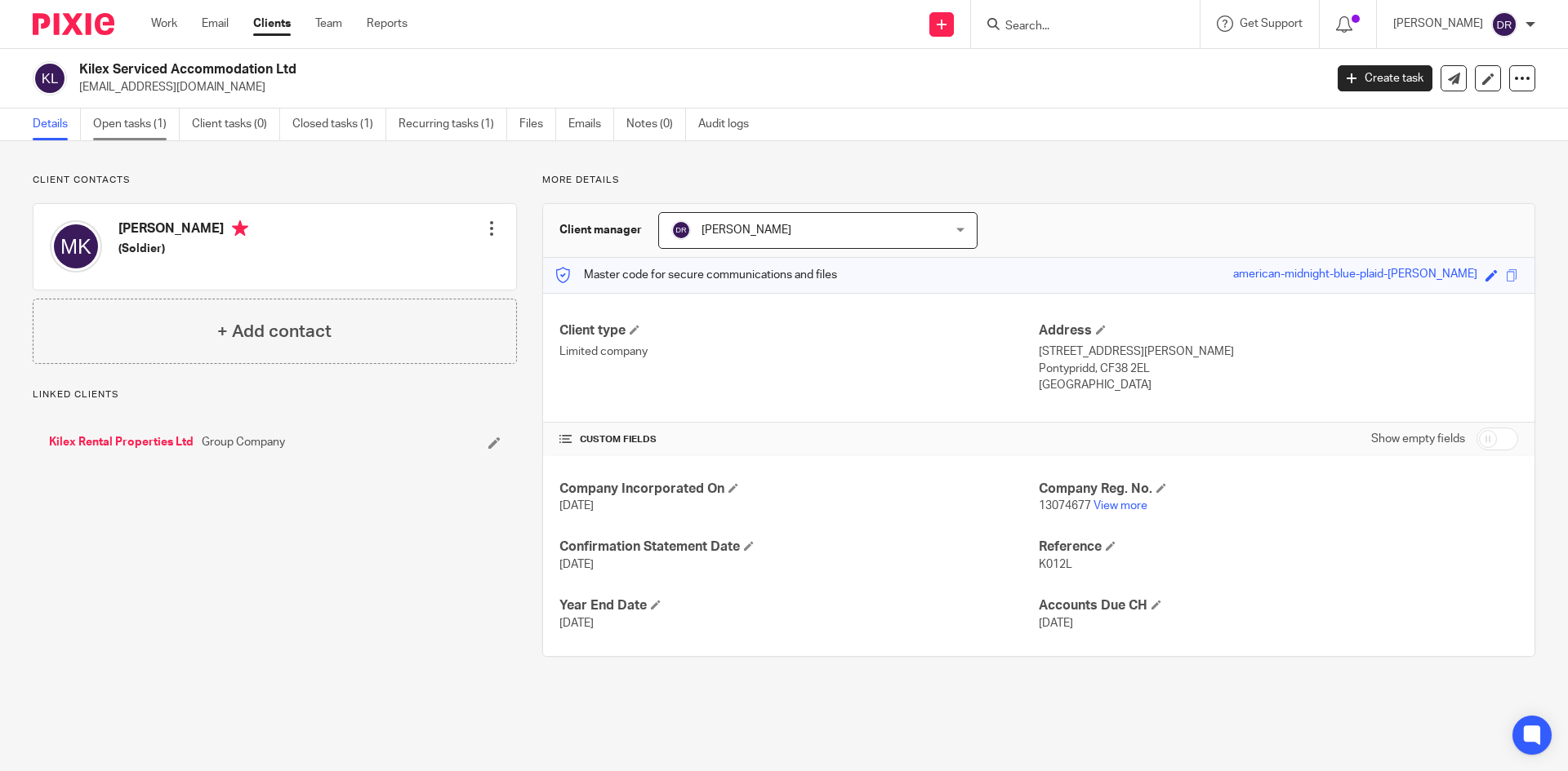
click at [116, 123] on link "Open tasks (1)" at bounding box center [136, 125] width 86 height 32
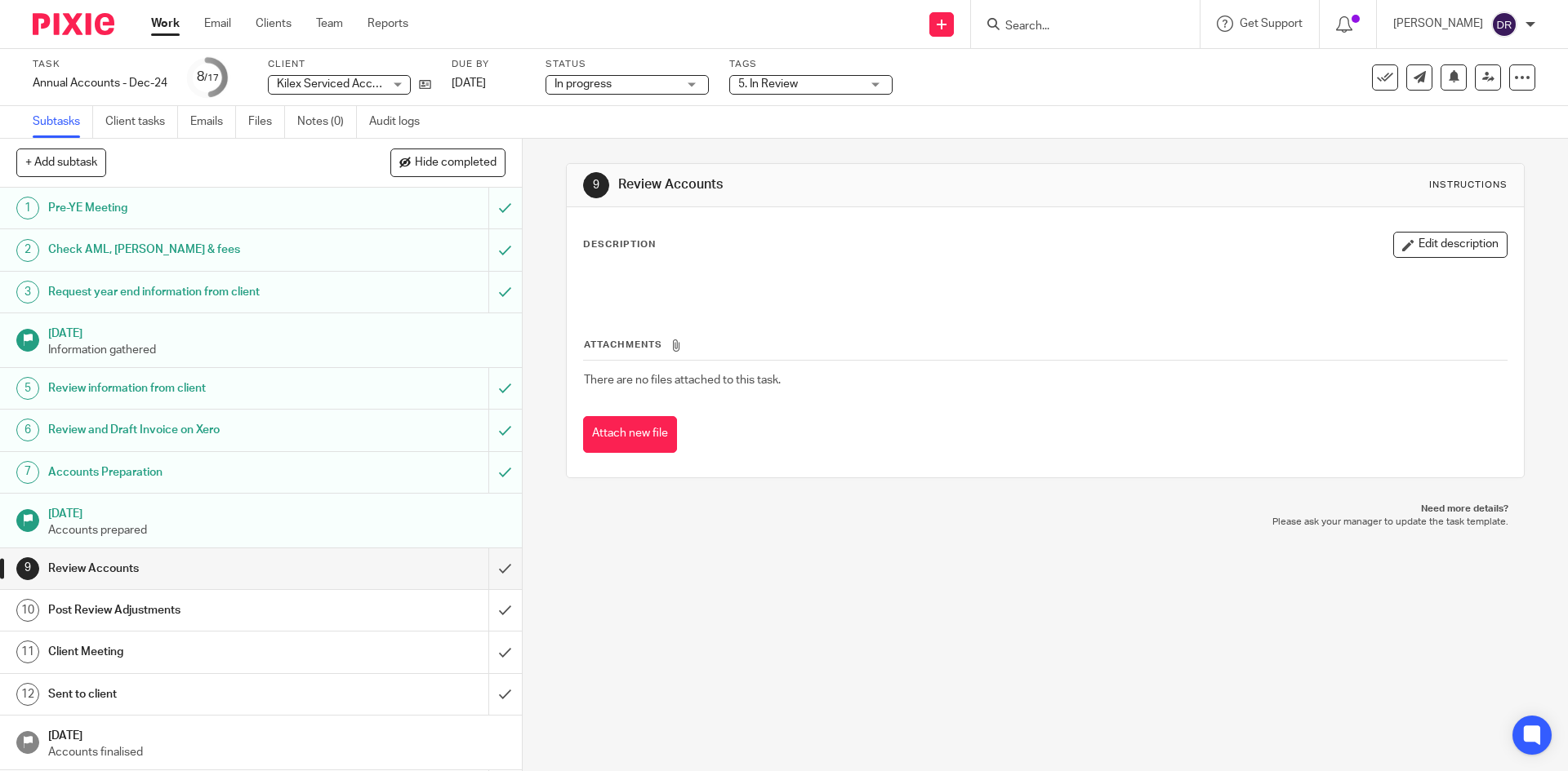
scroll to position [180, 0]
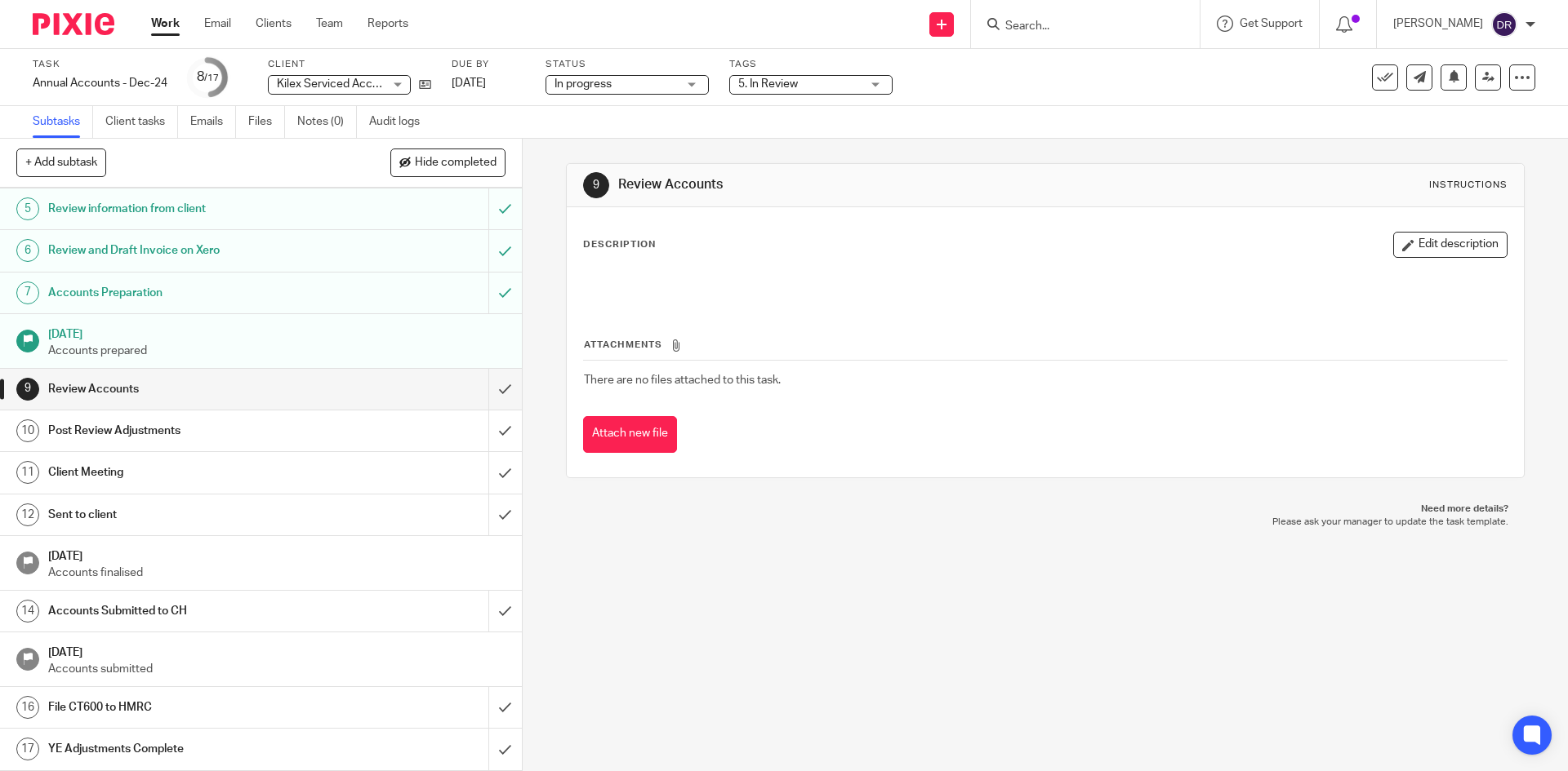
click at [773, 87] on span "5. In Review" at bounding box center [768, 84] width 60 height 12
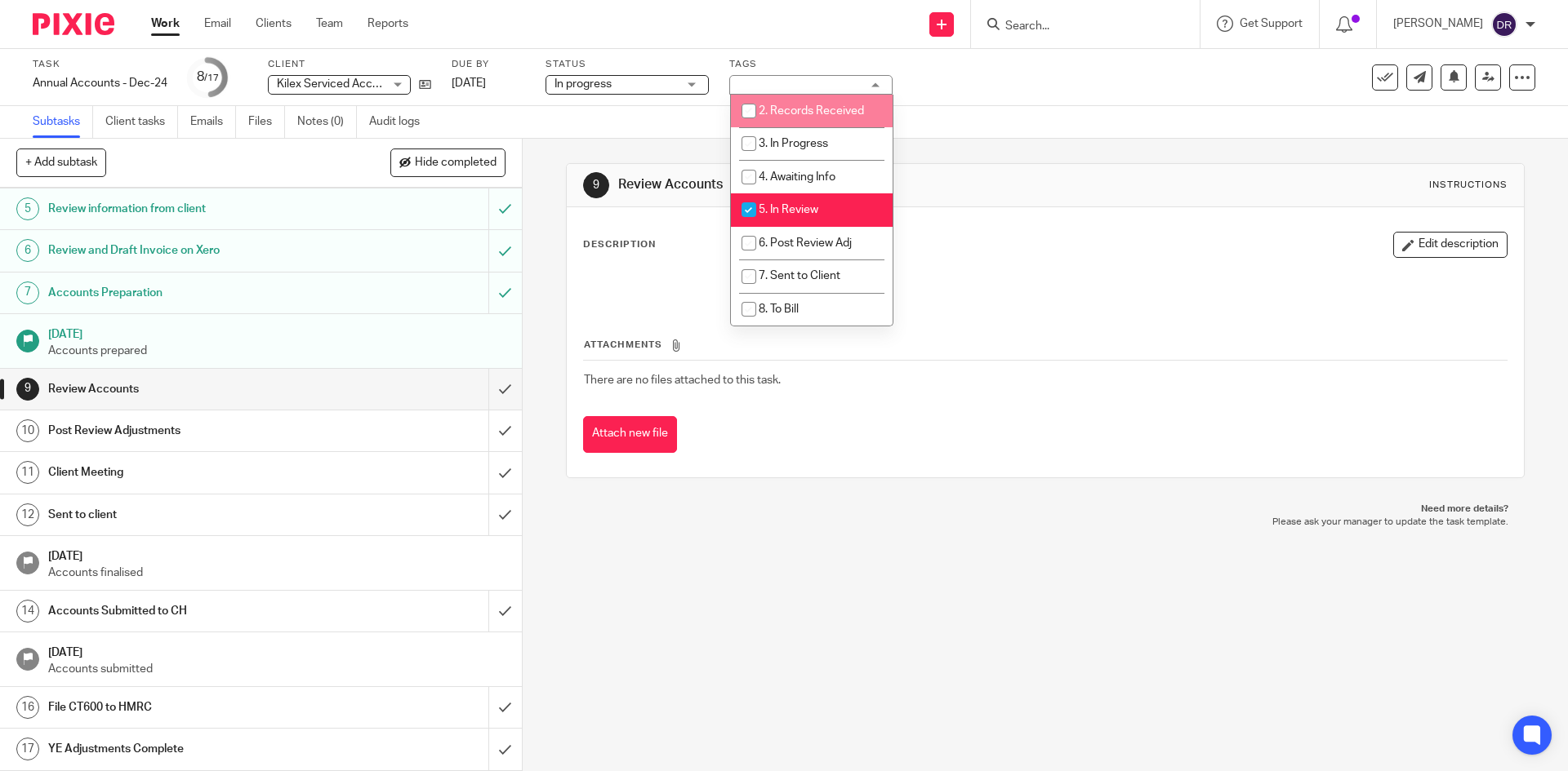
scroll to position [163, 0]
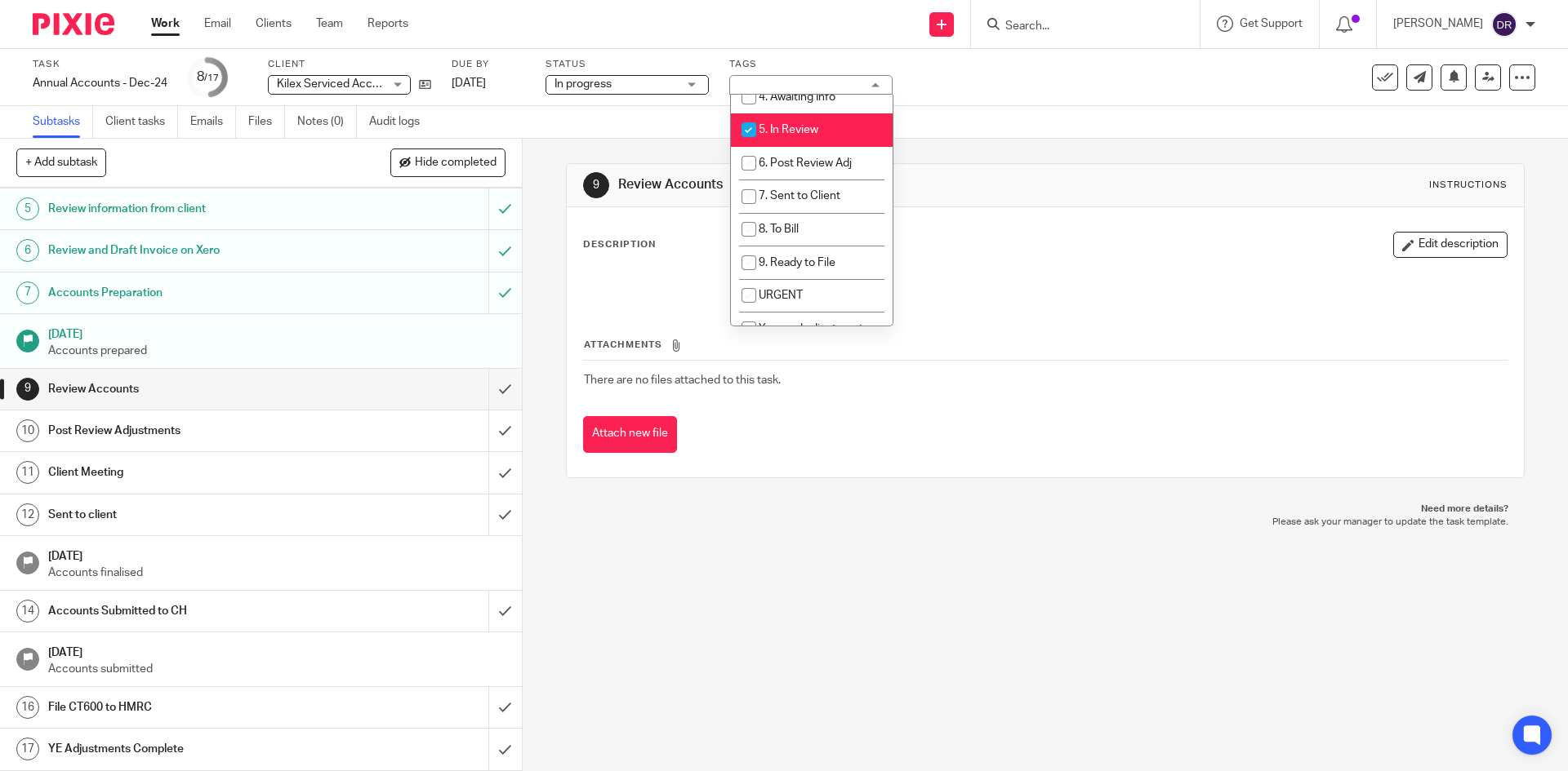
click at [803, 130] on span "5. In Review" at bounding box center [788, 130] width 60 height 12
checkbox input "false"
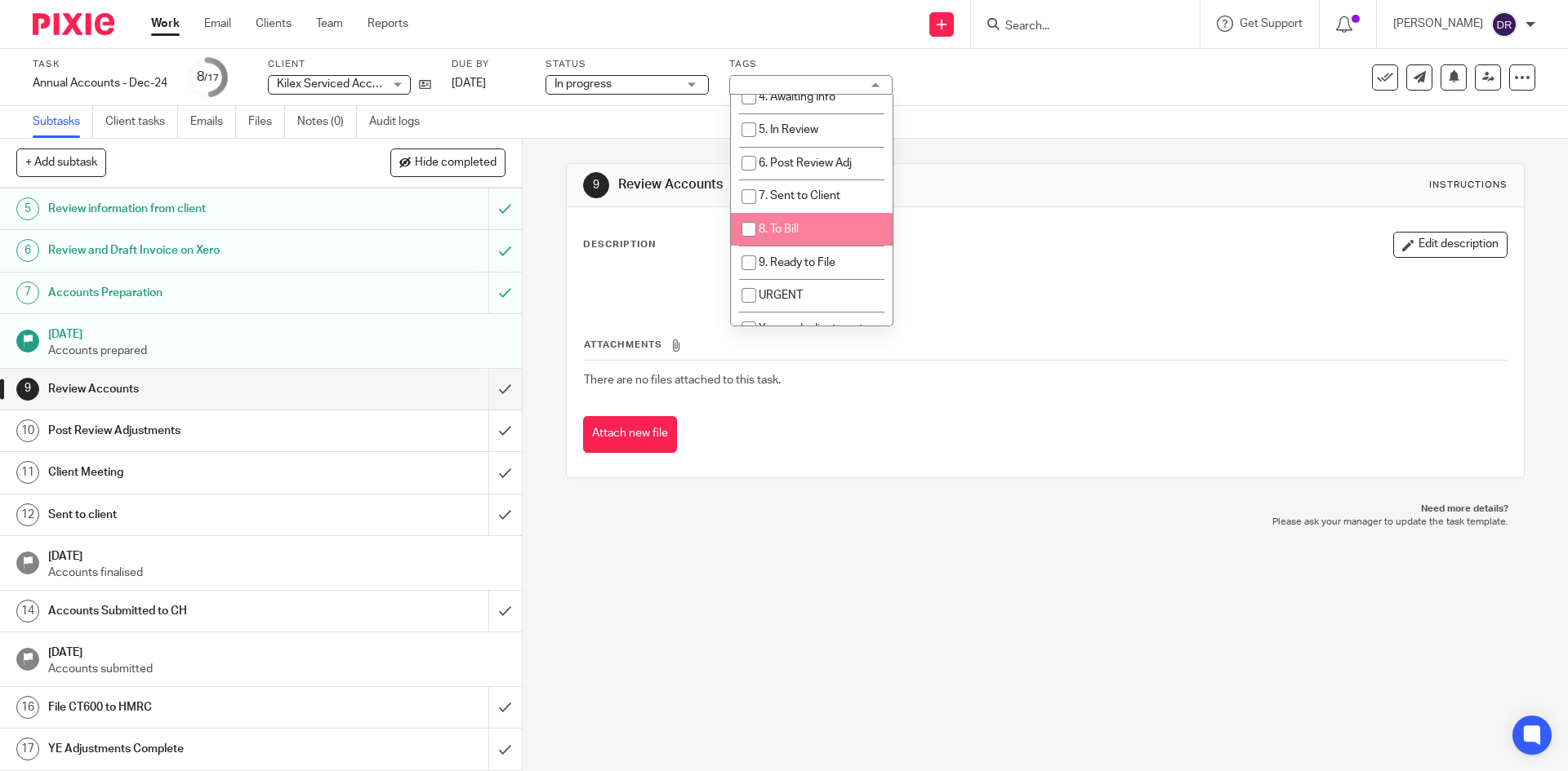
click at [803, 224] on li "8. To Bill" at bounding box center [811, 230] width 161 height 34
checkbox input "true"
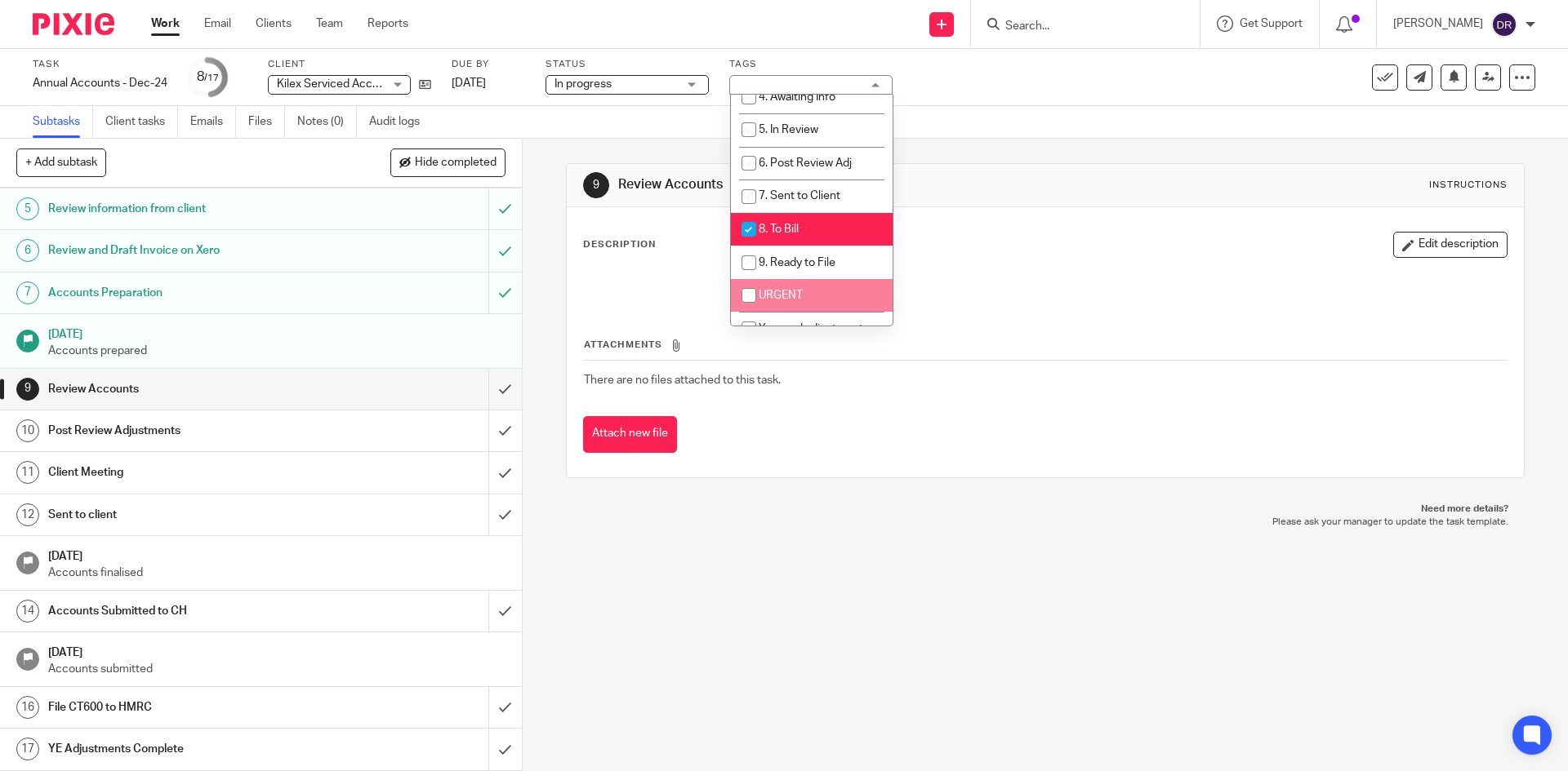
click at [766, 609] on div "9 Review Accounts Instructions Description Edit description Attachments There a…" at bounding box center [1045, 454] width 1045 height 633
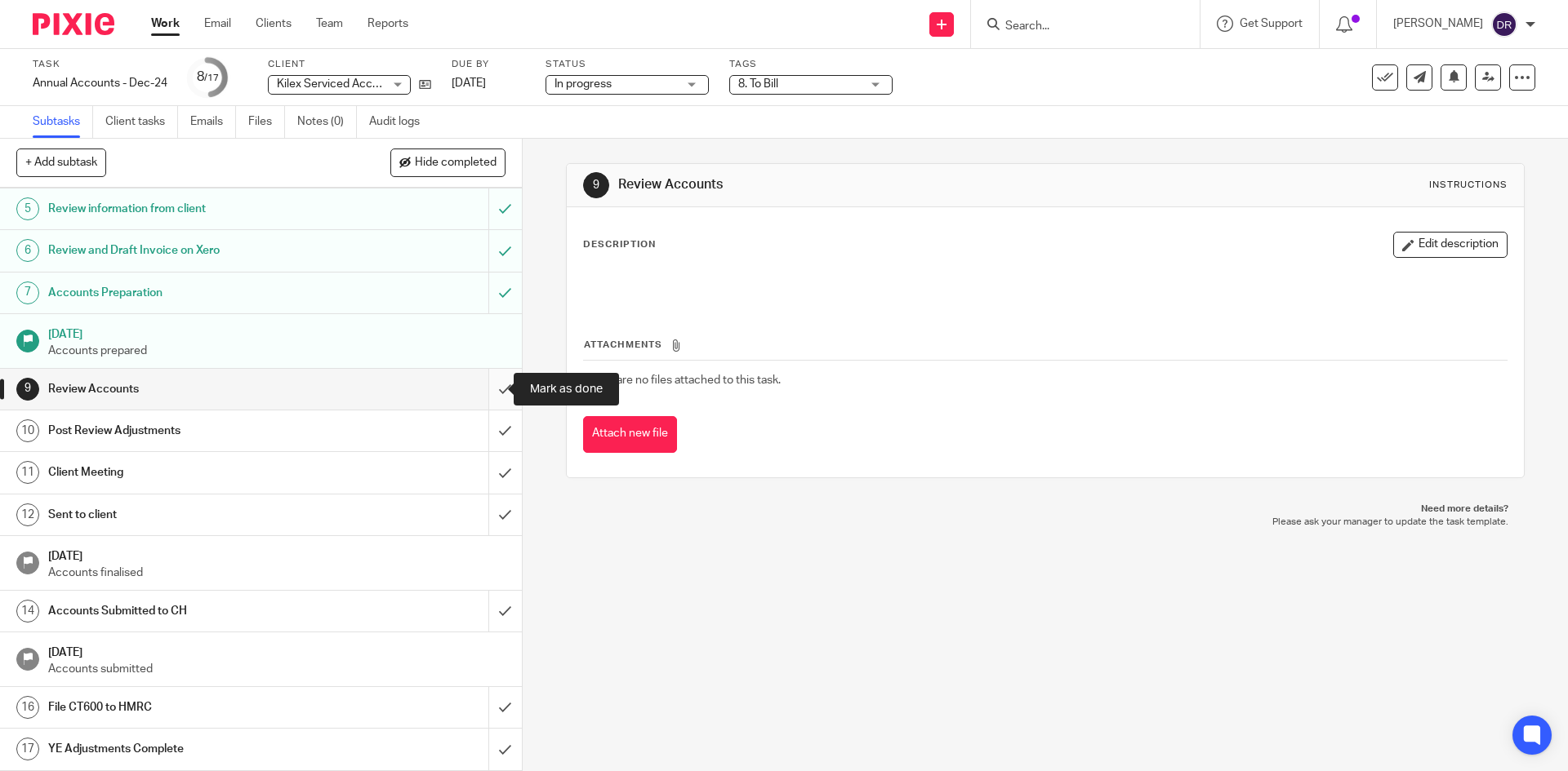
click at [487, 390] on input "submit" at bounding box center [261, 389] width 522 height 41
click at [487, 427] on input "submit" at bounding box center [261, 431] width 522 height 41
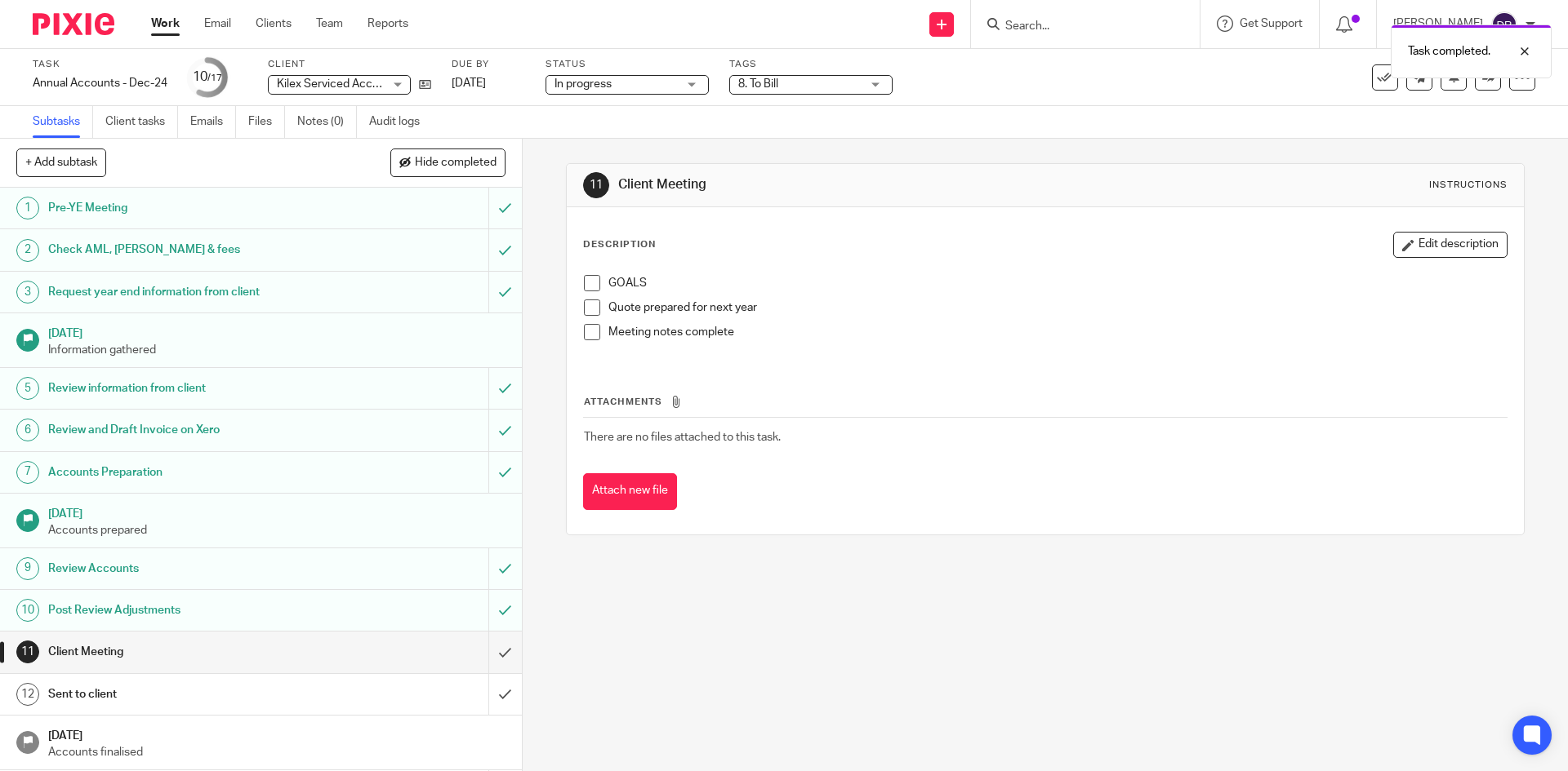
scroll to position [180, 0]
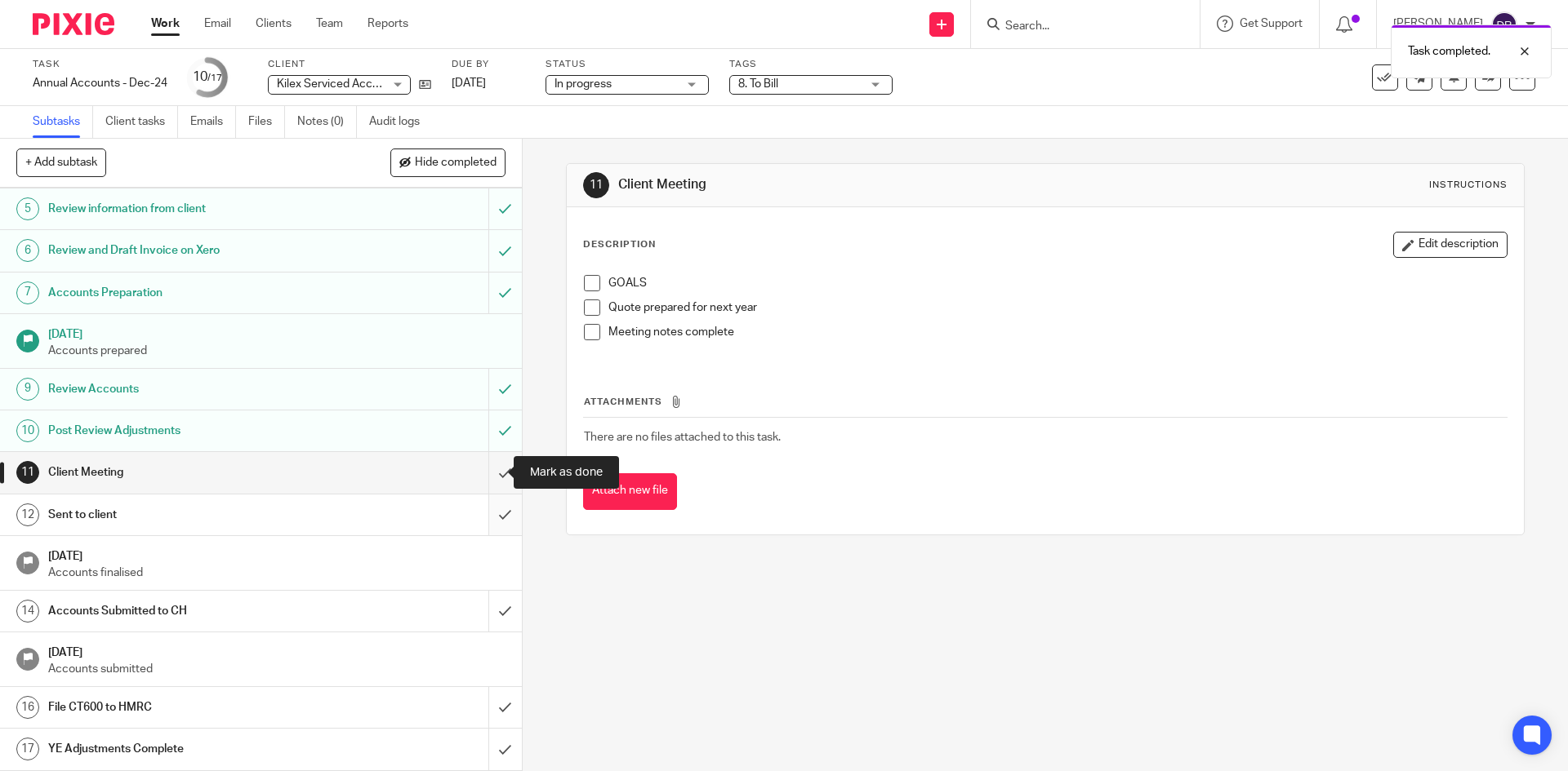
drag, startPoint x: 487, startPoint y: 481, endPoint x: 486, endPoint y: 505, distance: 24.0
click at [487, 481] on input "submit" at bounding box center [261, 473] width 522 height 41
click at [486, 506] on input "submit" at bounding box center [261, 515] width 522 height 41
click at [490, 610] on input "submit" at bounding box center [261, 611] width 522 height 41
click at [491, 702] on input "submit" at bounding box center [261, 708] width 522 height 41
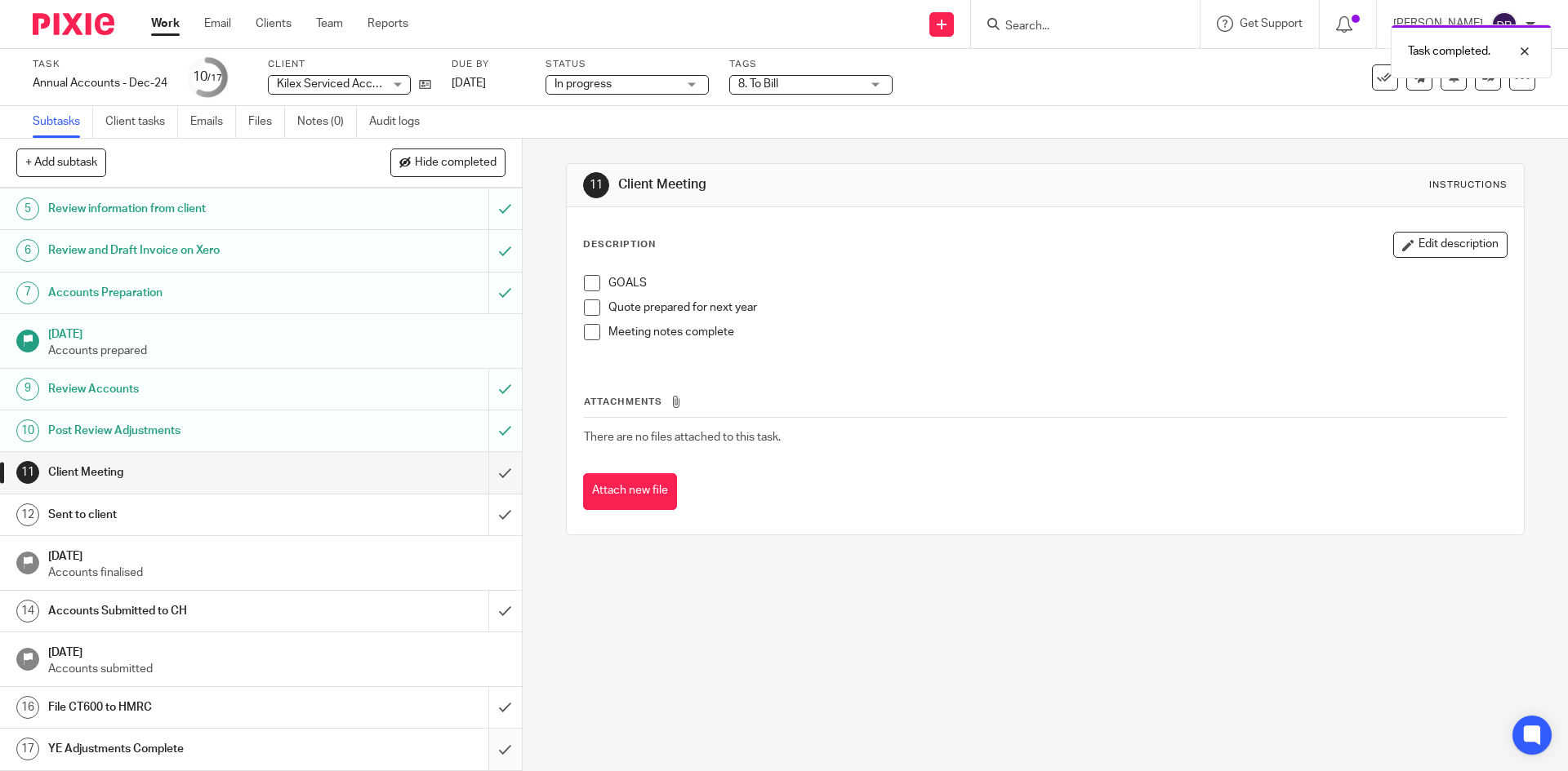
click at [488, 758] on input "submit" at bounding box center [261, 749] width 522 height 41
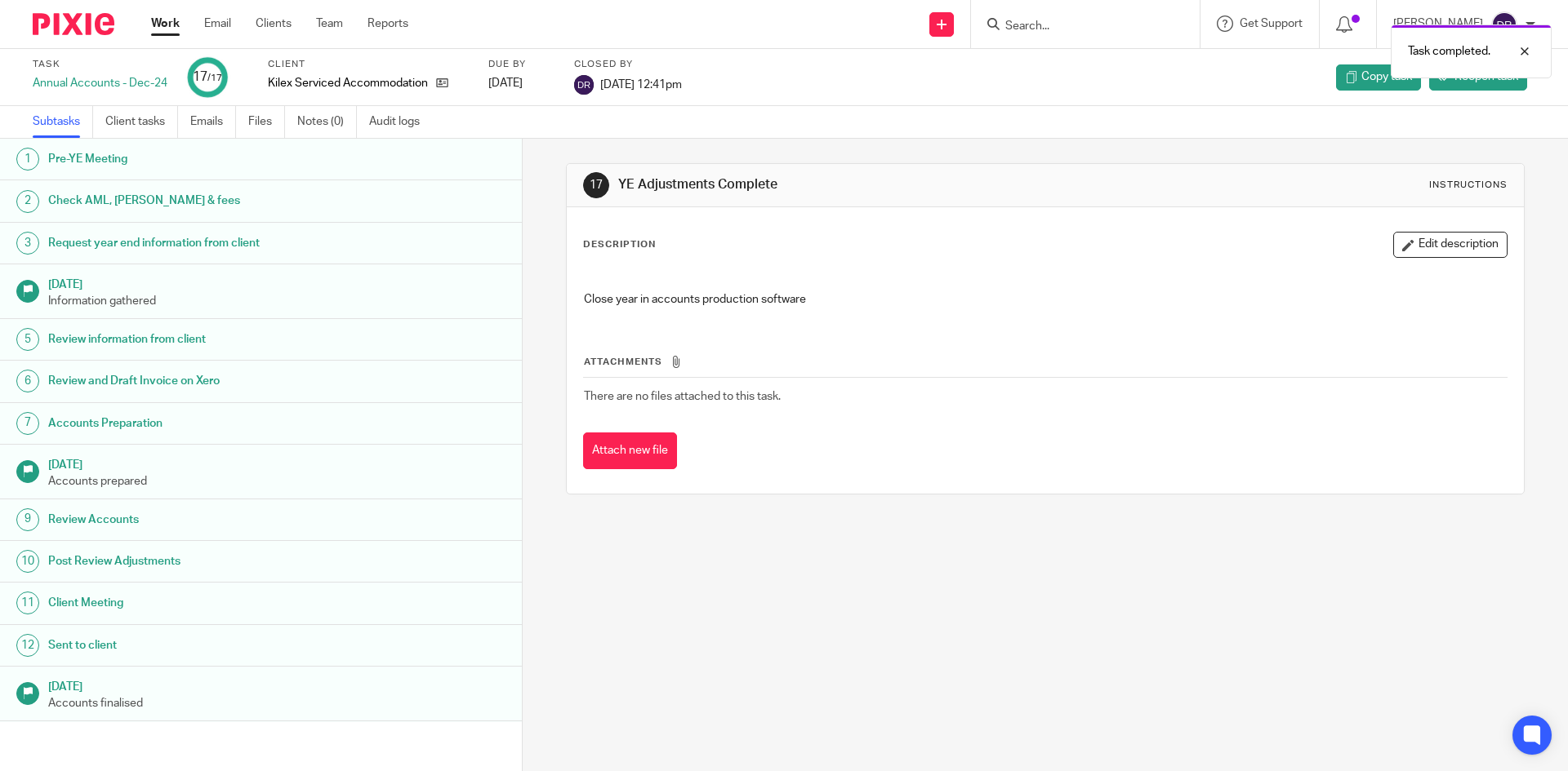
click at [94, 31] on img at bounding box center [74, 24] width 82 height 22
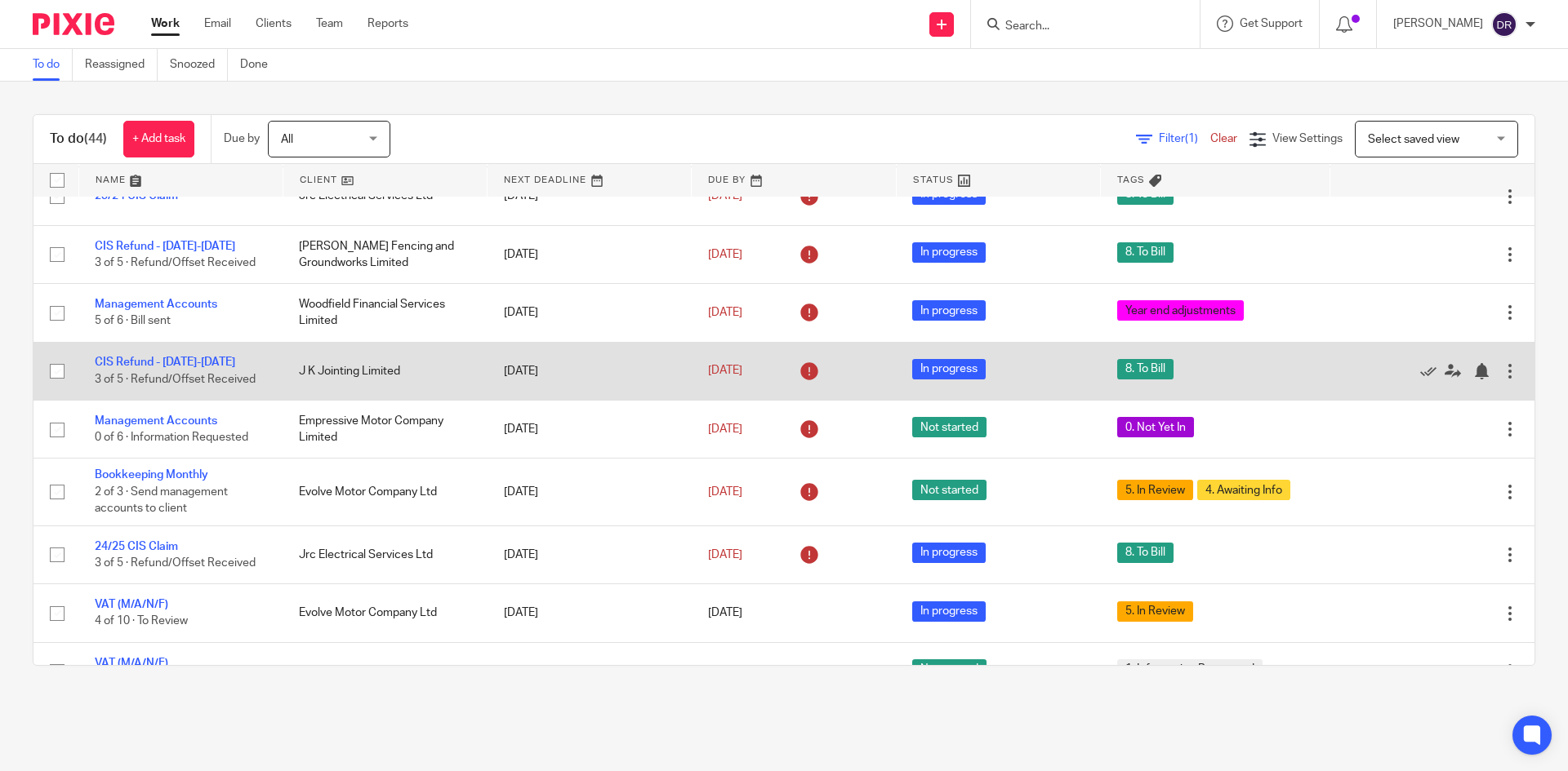
scroll to position [408, 0]
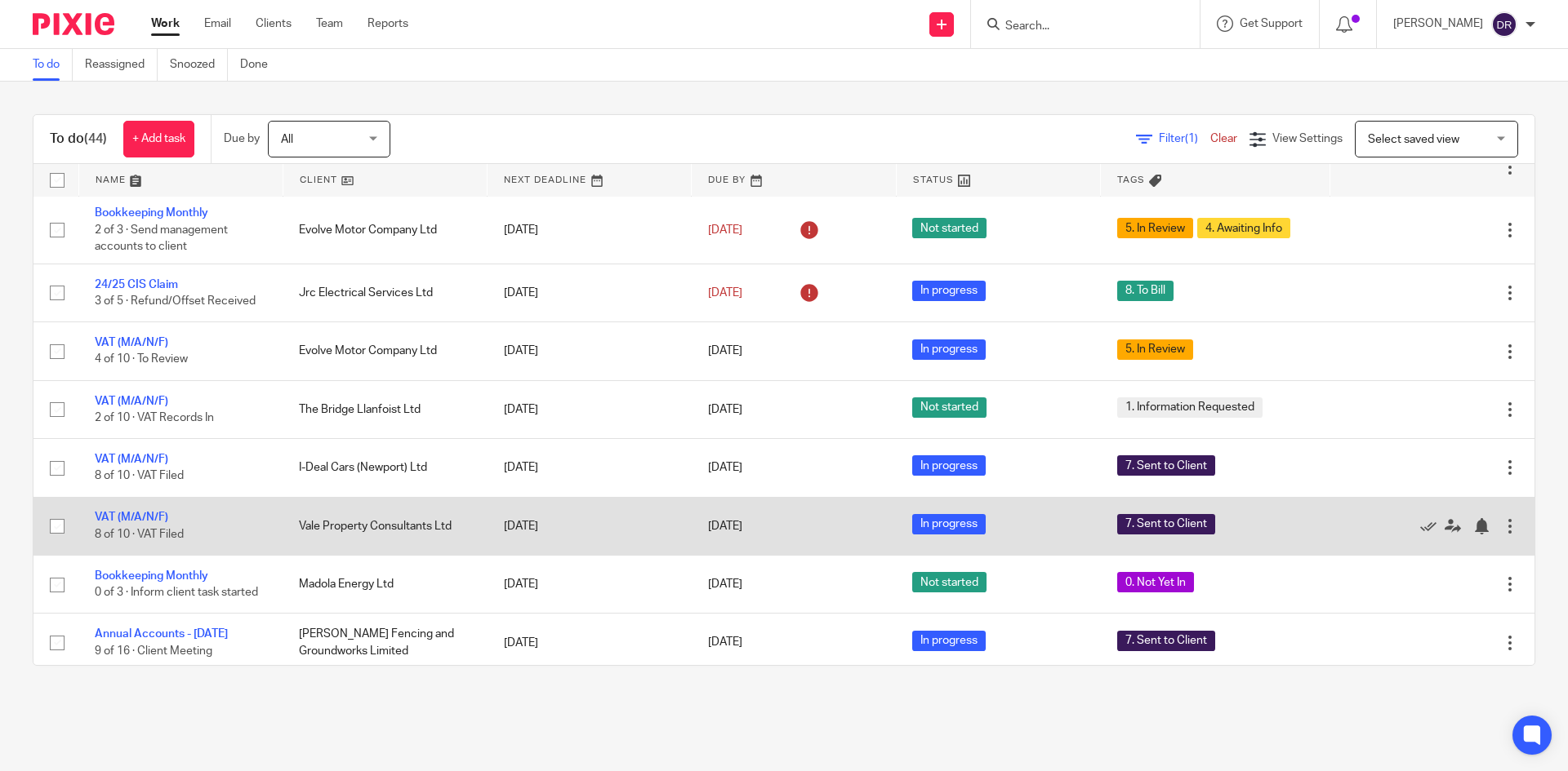
click at [133, 510] on td "VAT (M/A/N/F) 8 of 10 · VAT Filed" at bounding box center [181, 526] width 204 height 58
click at [133, 513] on link "VAT (M/A/N/F)" at bounding box center [131, 518] width 74 height 12
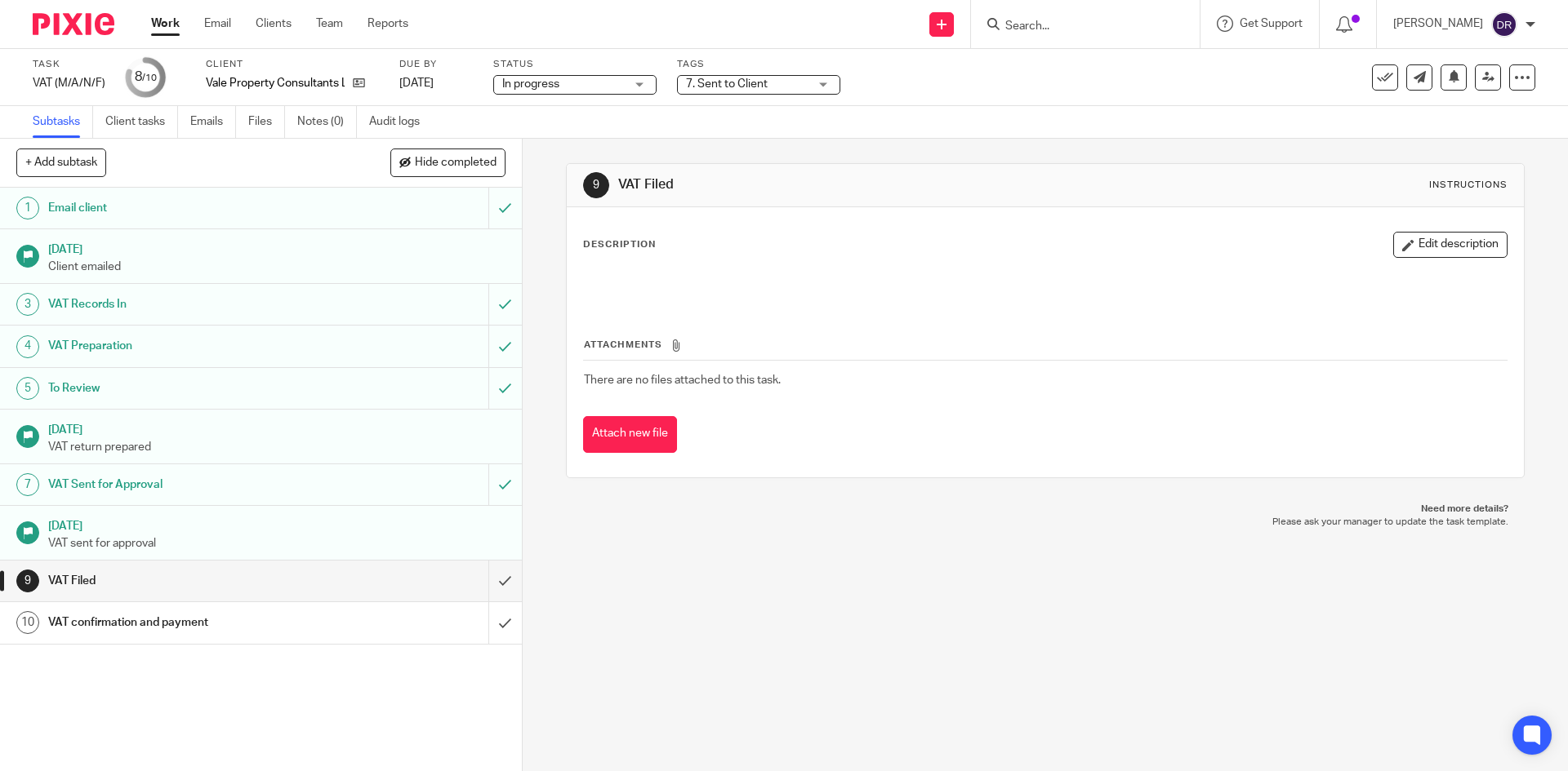
click at [705, 84] on span "7. Sent to Client" at bounding box center [727, 84] width 82 height 12
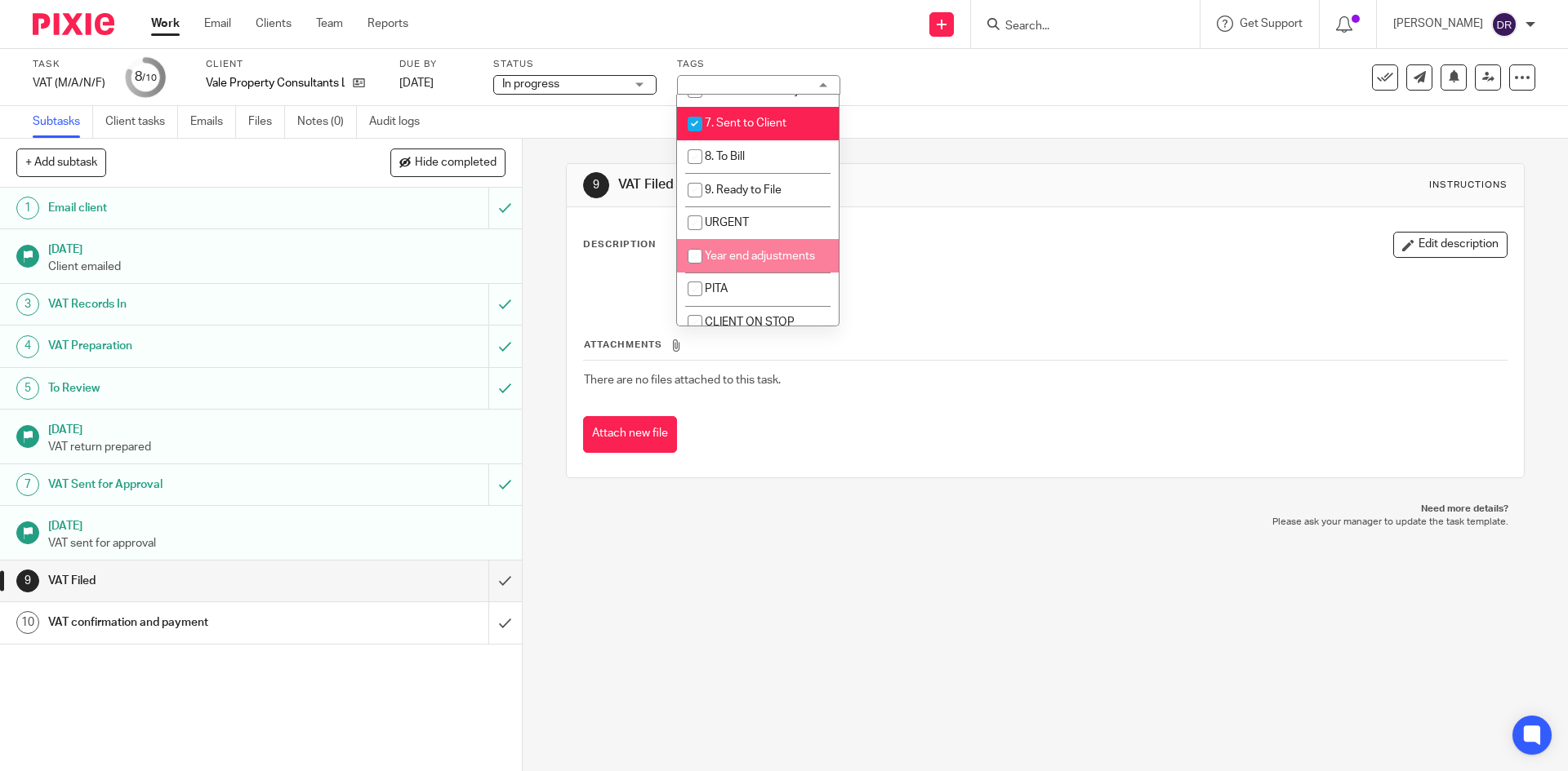
scroll to position [245, 0]
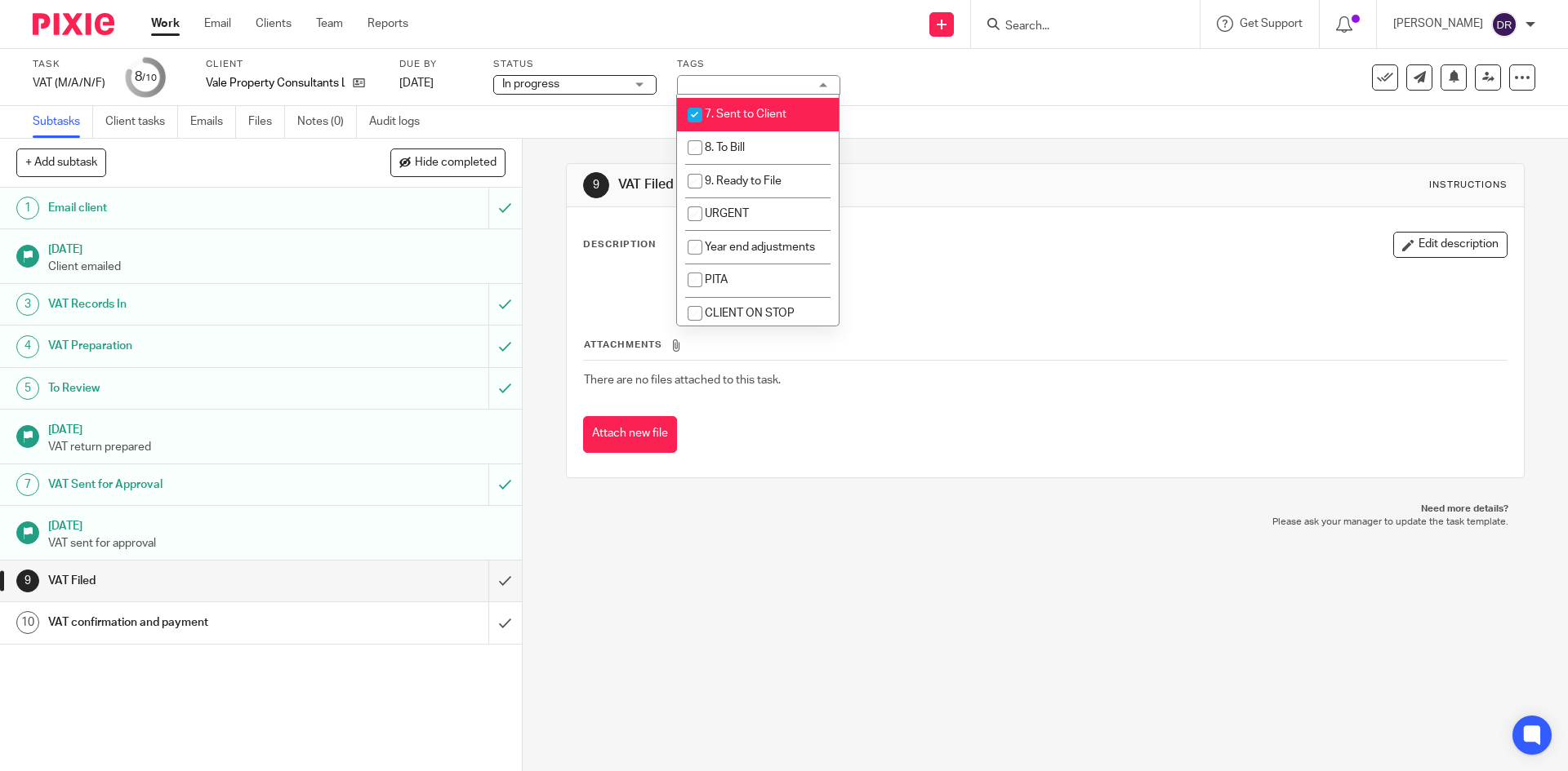
click at [739, 119] on span "7. Sent to Client" at bounding box center [745, 115] width 82 height 12
checkbox input "false"
click at [739, 143] on span "8. To Bill" at bounding box center [724, 148] width 40 height 12
checkbox input "true"
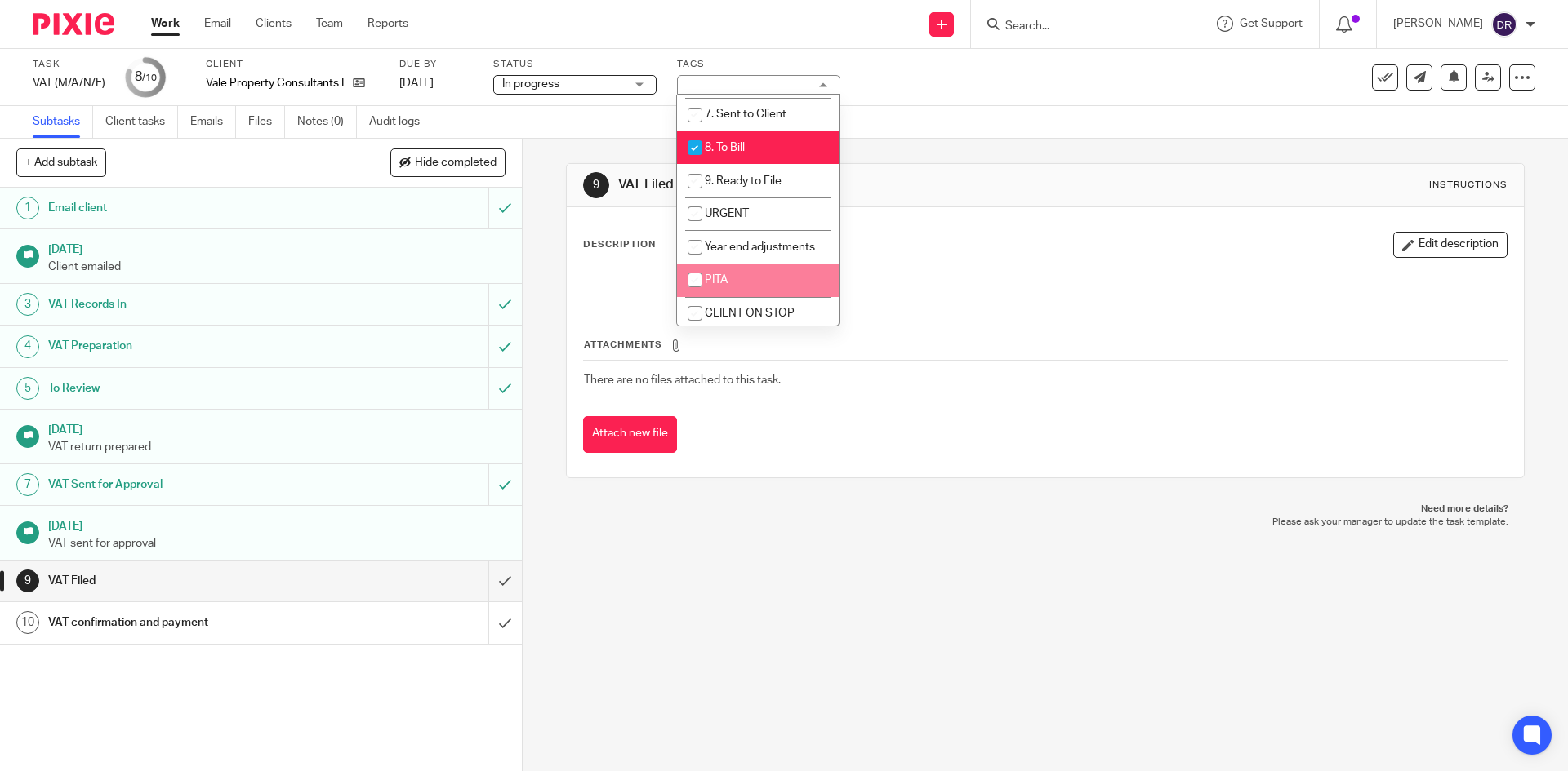
click at [721, 597] on div "9 VAT Filed Instructions Description Edit description Attachments There are no …" at bounding box center [1045, 454] width 1045 height 633
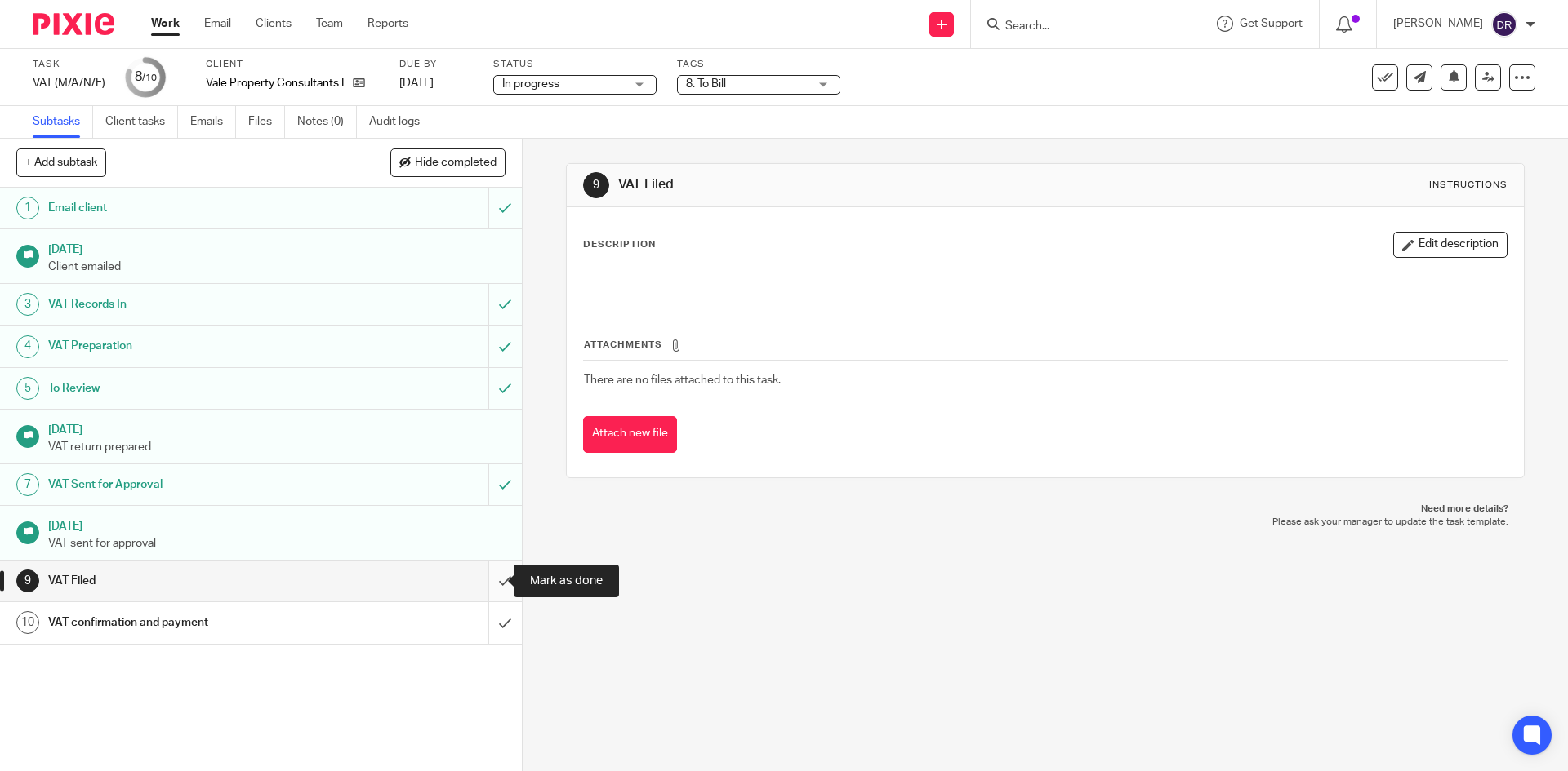
click at [494, 585] on input "submit" at bounding box center [261, 581] width 522 height 41
click at [494, 622] on input "submit" at bounding box center [261, 622] width 522 height 41
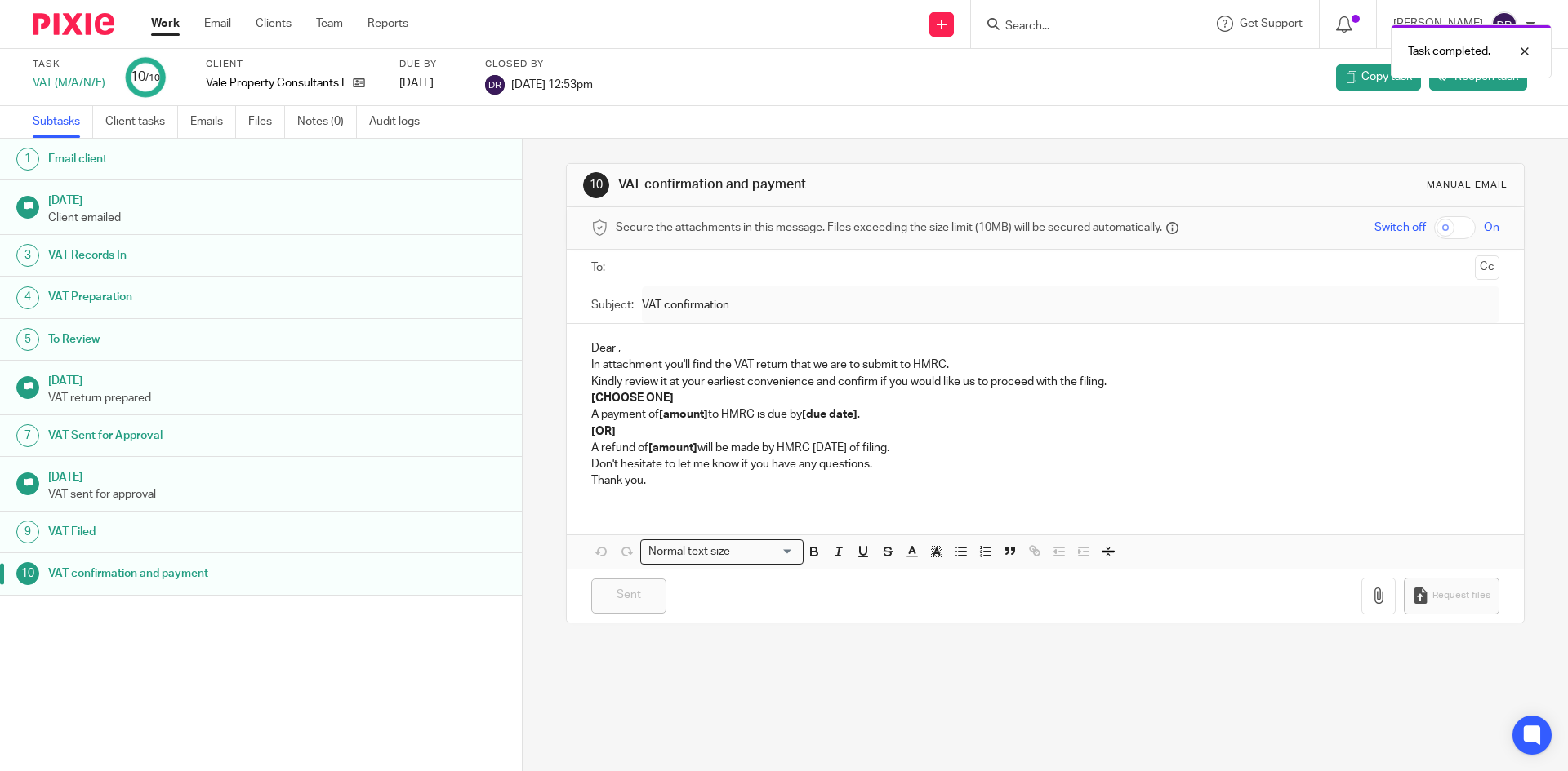
click at [63, 19] on img at bounding box center [74, 24] width 82 height 22
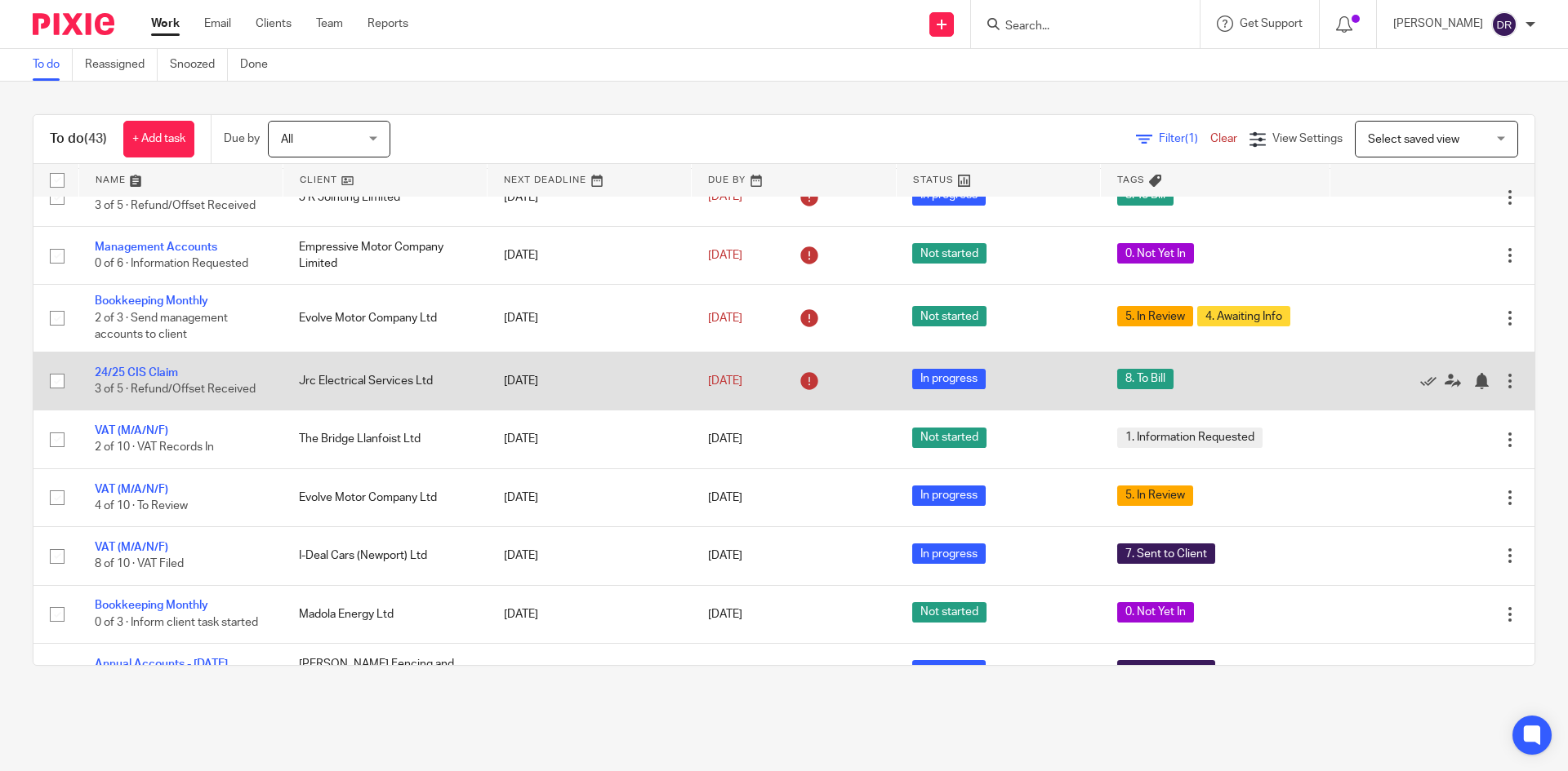
scroll to position [327, 0]
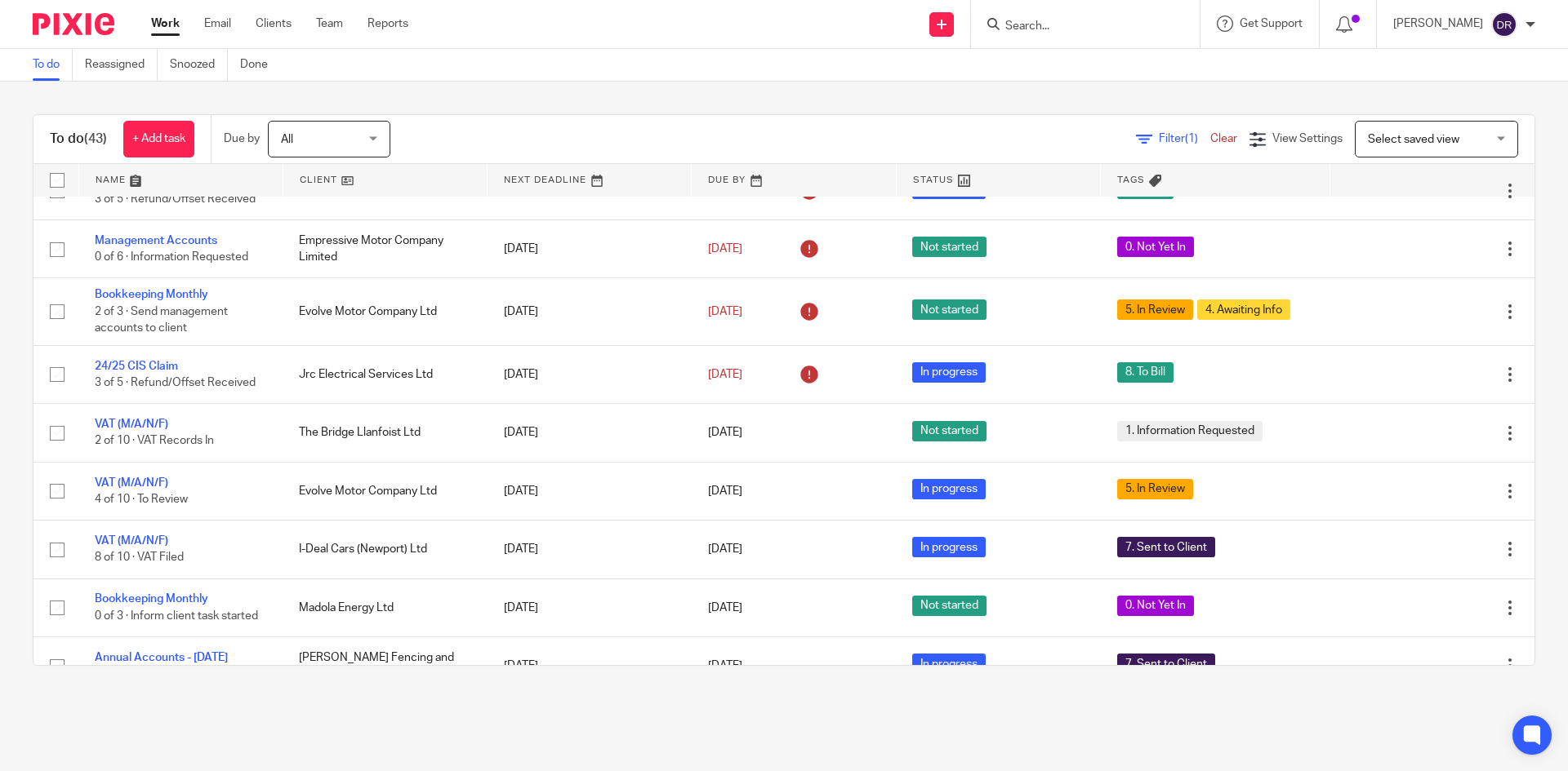
click at [1026, 36] on div at bounding box center [1085, 24] width 229 height 48
click at [1034, 19] on input "Search" at bounding box center [1077, 26] width 147 height 14
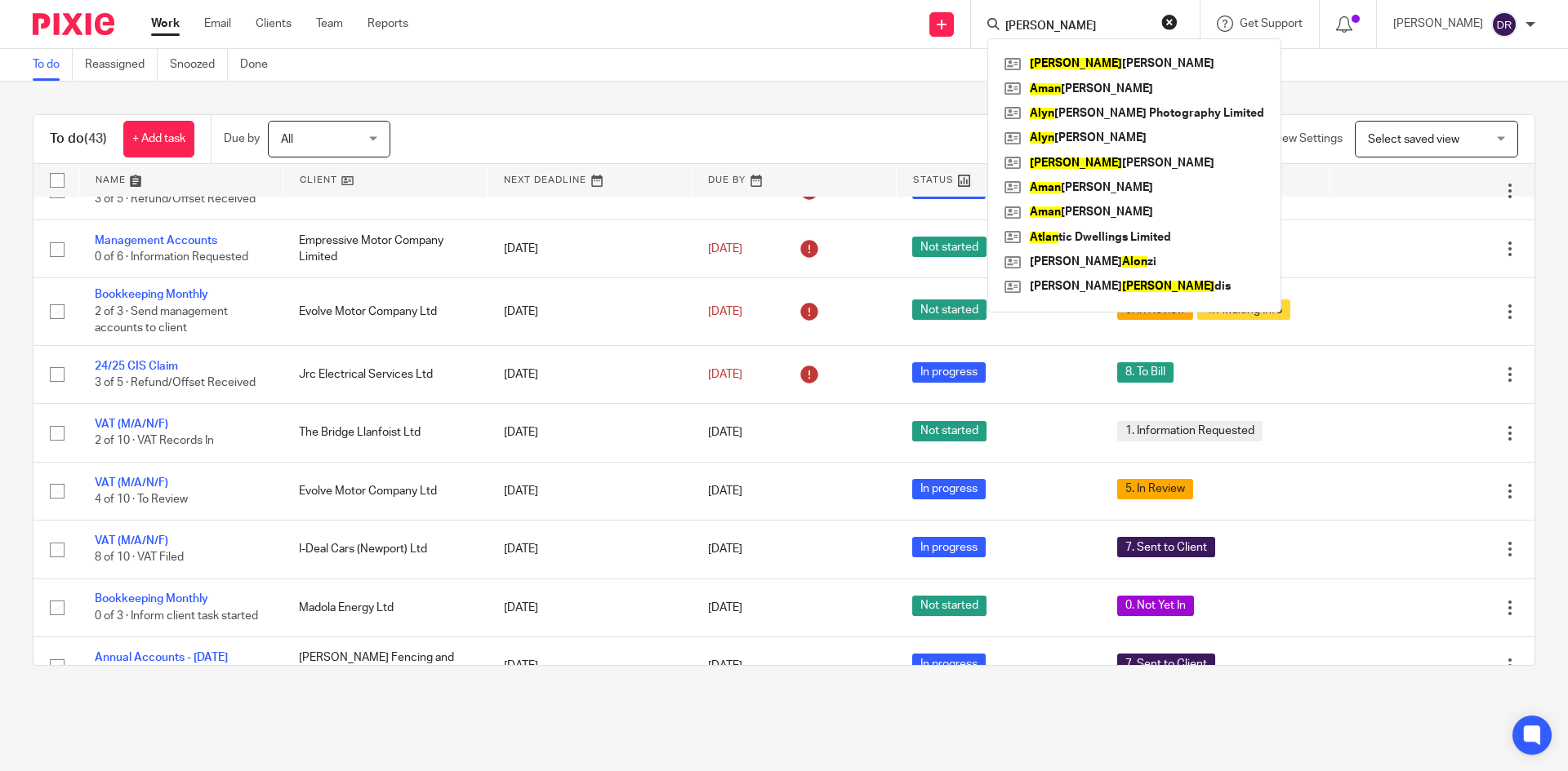
type input "alan"
click at [713, 106] on div "To do (43) + Add task Due by All All Today Tomorrow This week Next week This mo…" at bounding box center [784, 390] width 1568 height 617
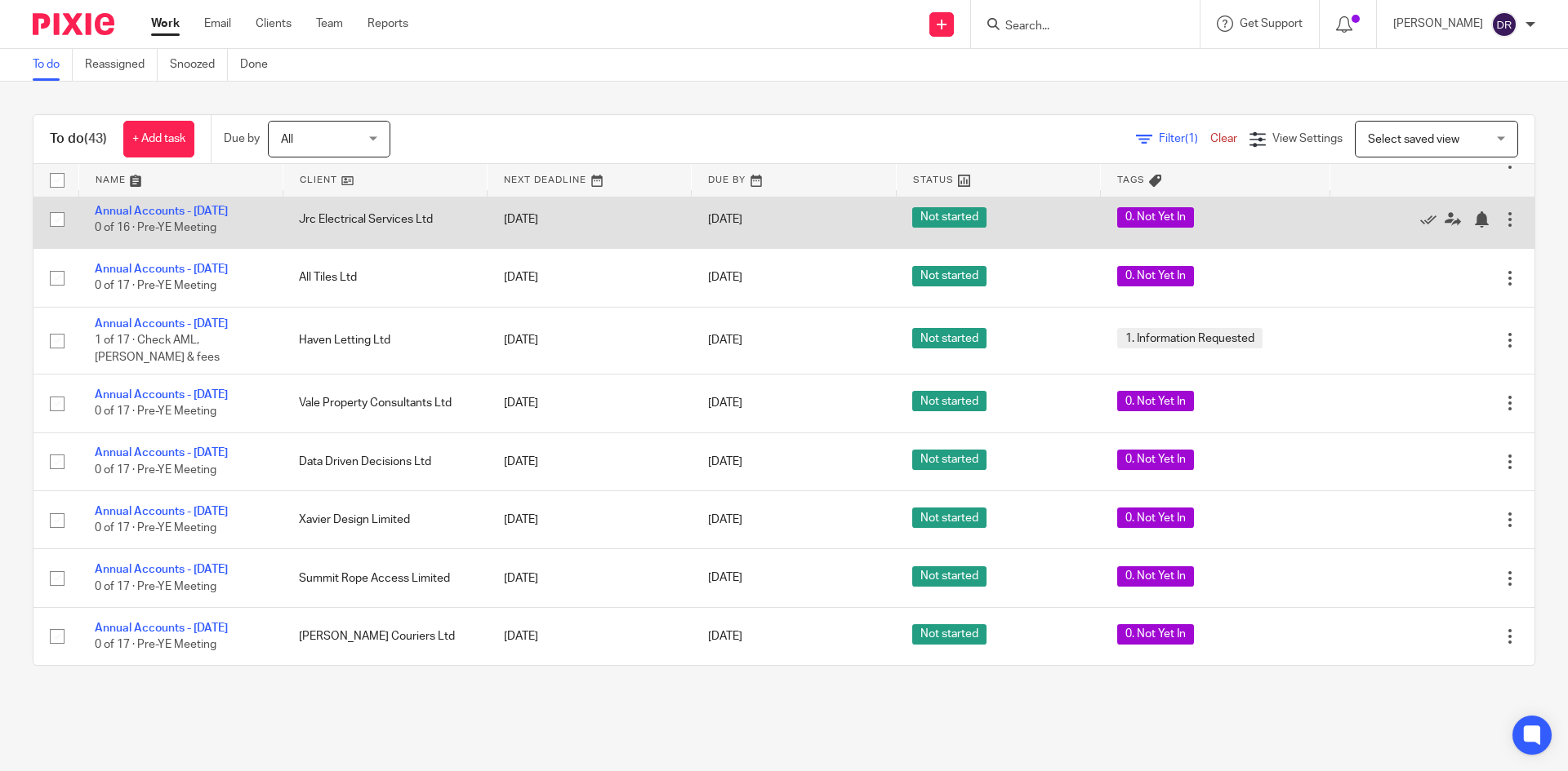
scroll to position [2092, 0]
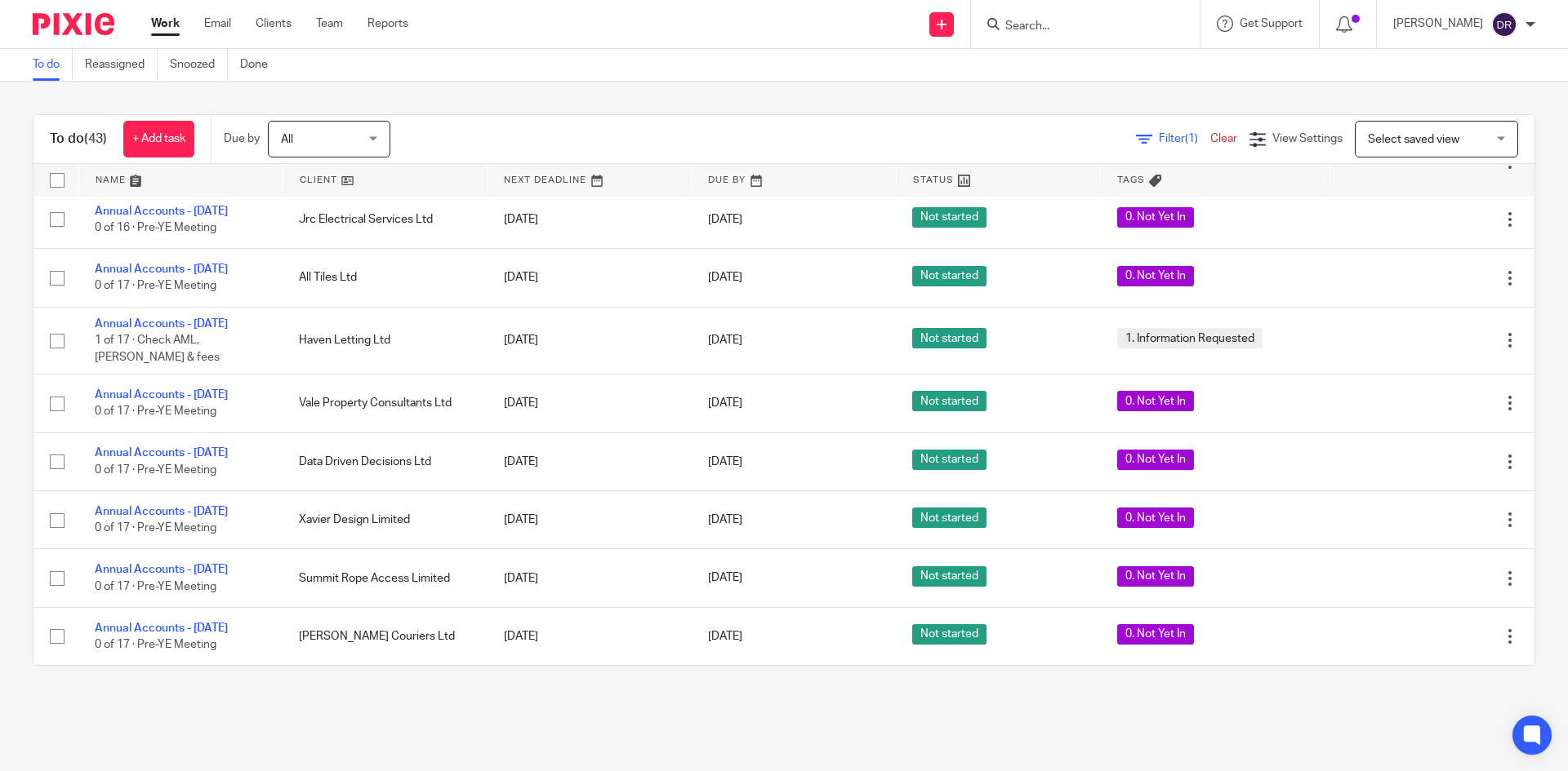
click at [1079, 16] on form at bounding box center [1091, 24] width 174 height 20
click at [1064, 33] on input "Search" at bounding box center [1077, 26] width 147 height 14
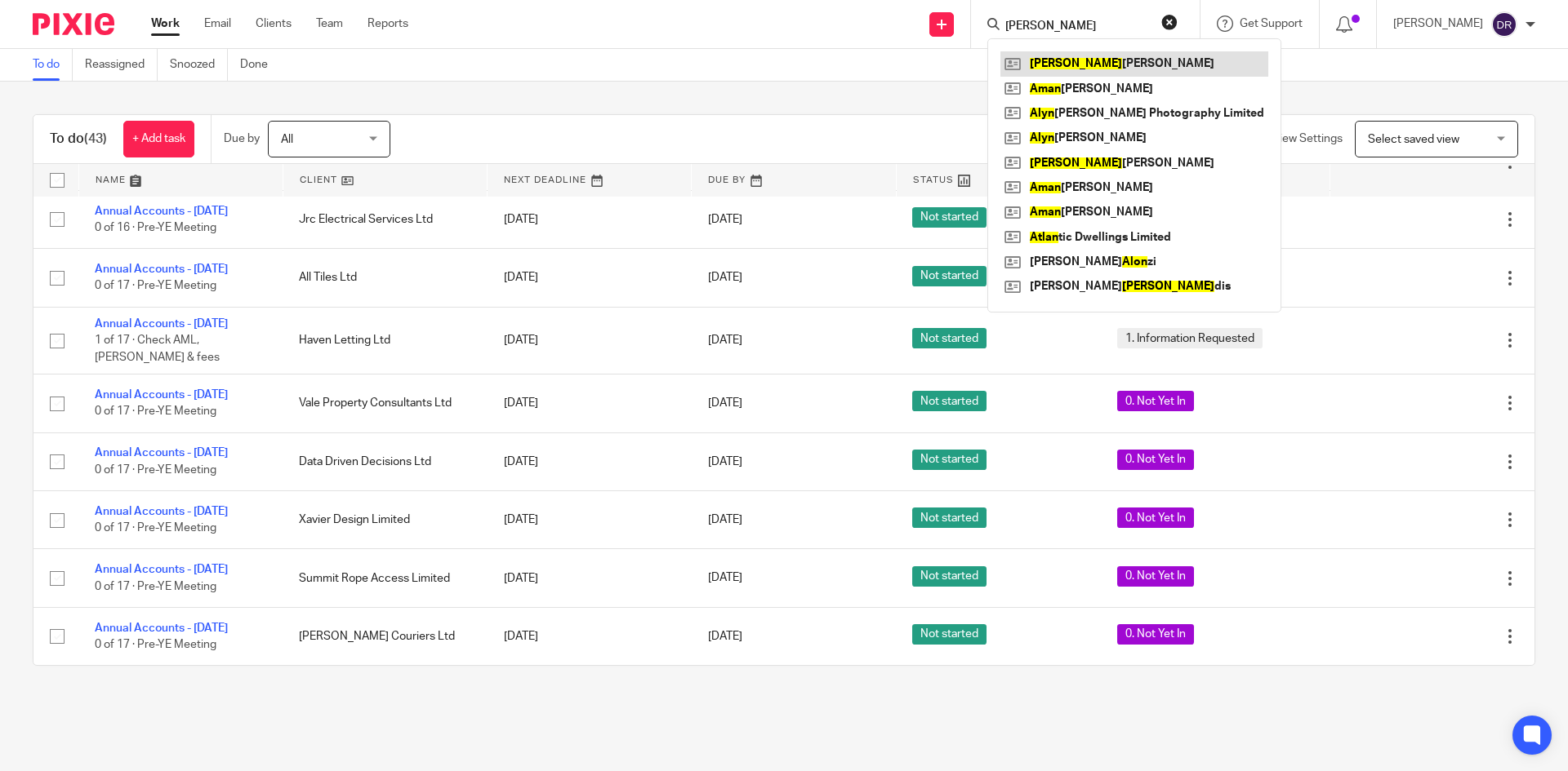
type input "alan"
click at [1074, 61] on link at bounding box center [1134, 63] width 268 height 24
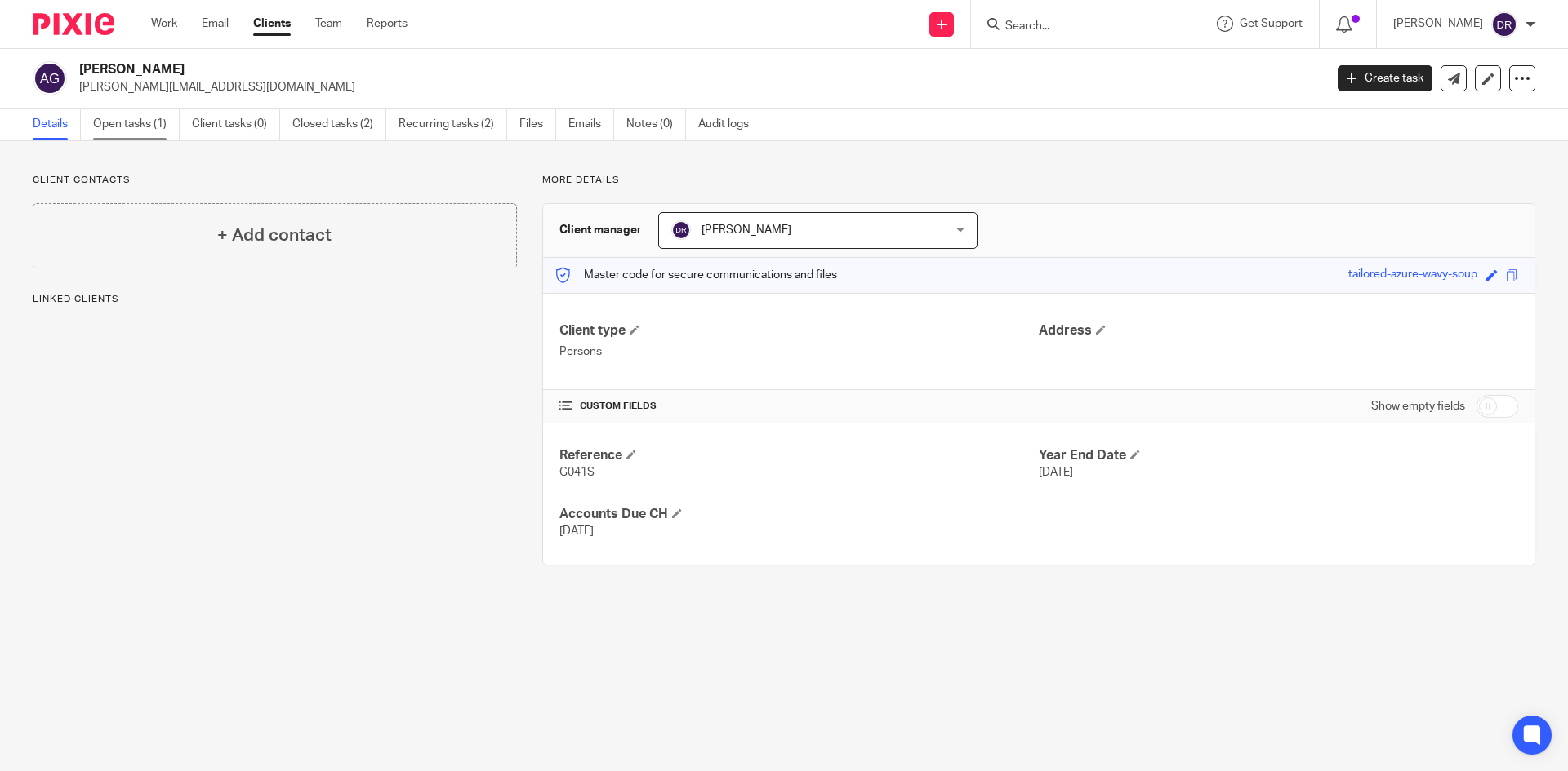
click at [148, 117] on link "Open tasks (1)" at bounding box center [136, 125] width 86 height 32
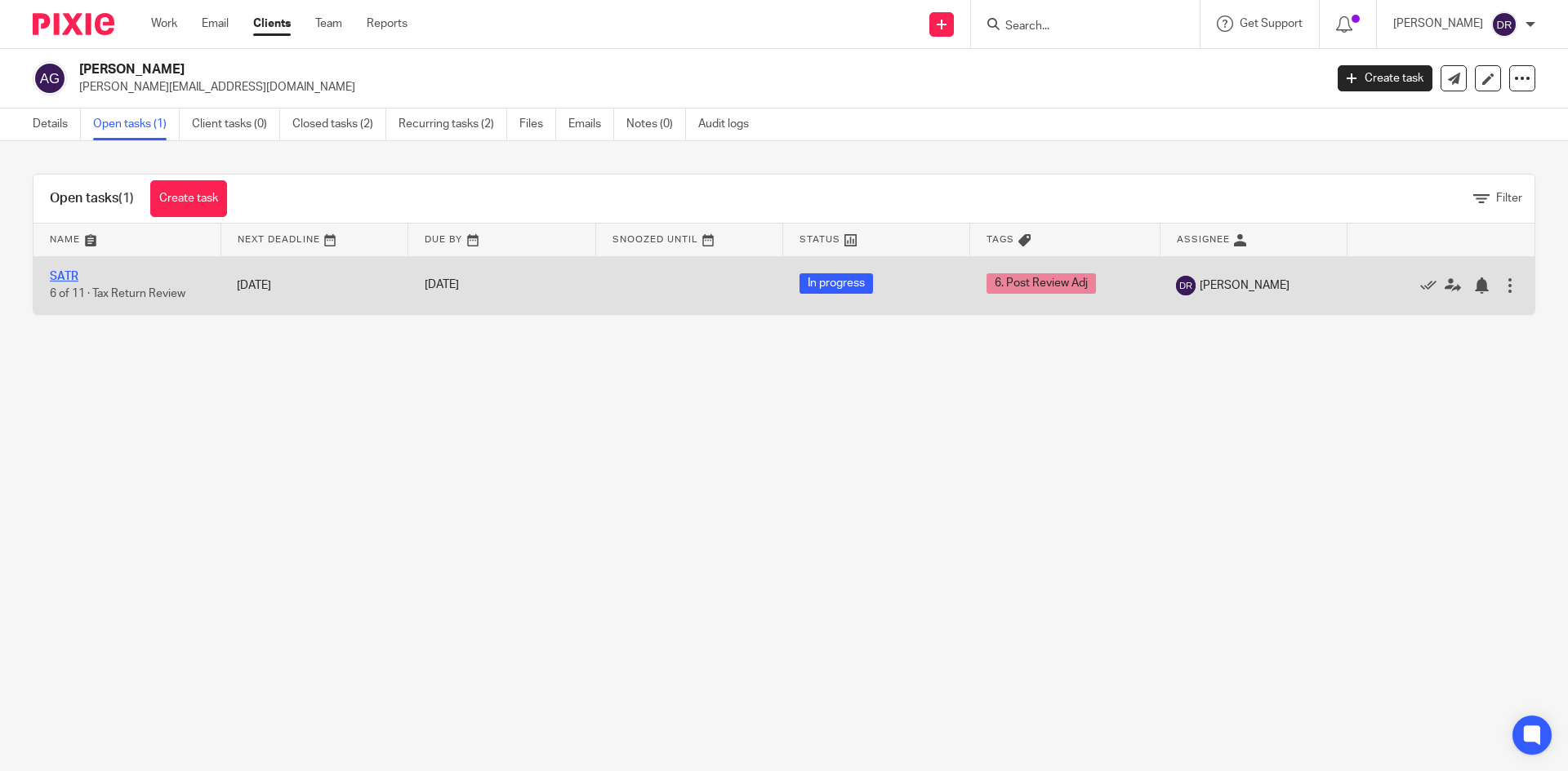
click at [54, 280] on link "SATR" at bounding box center [64, 277] width 29 height 12
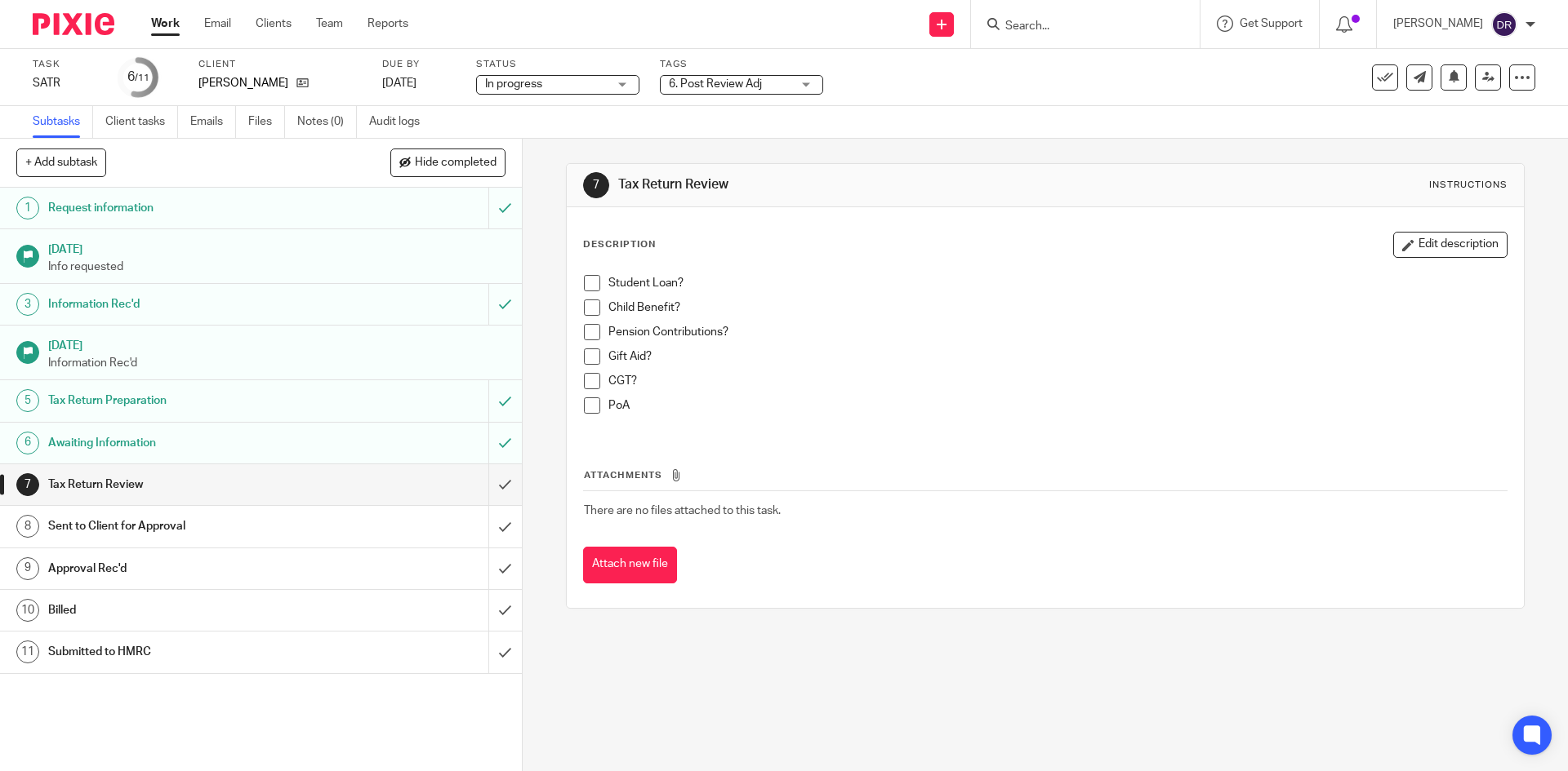
click at [758, 91] on span "6. Post Review Adj" at bounding box center [730, 84] width 122 height 17
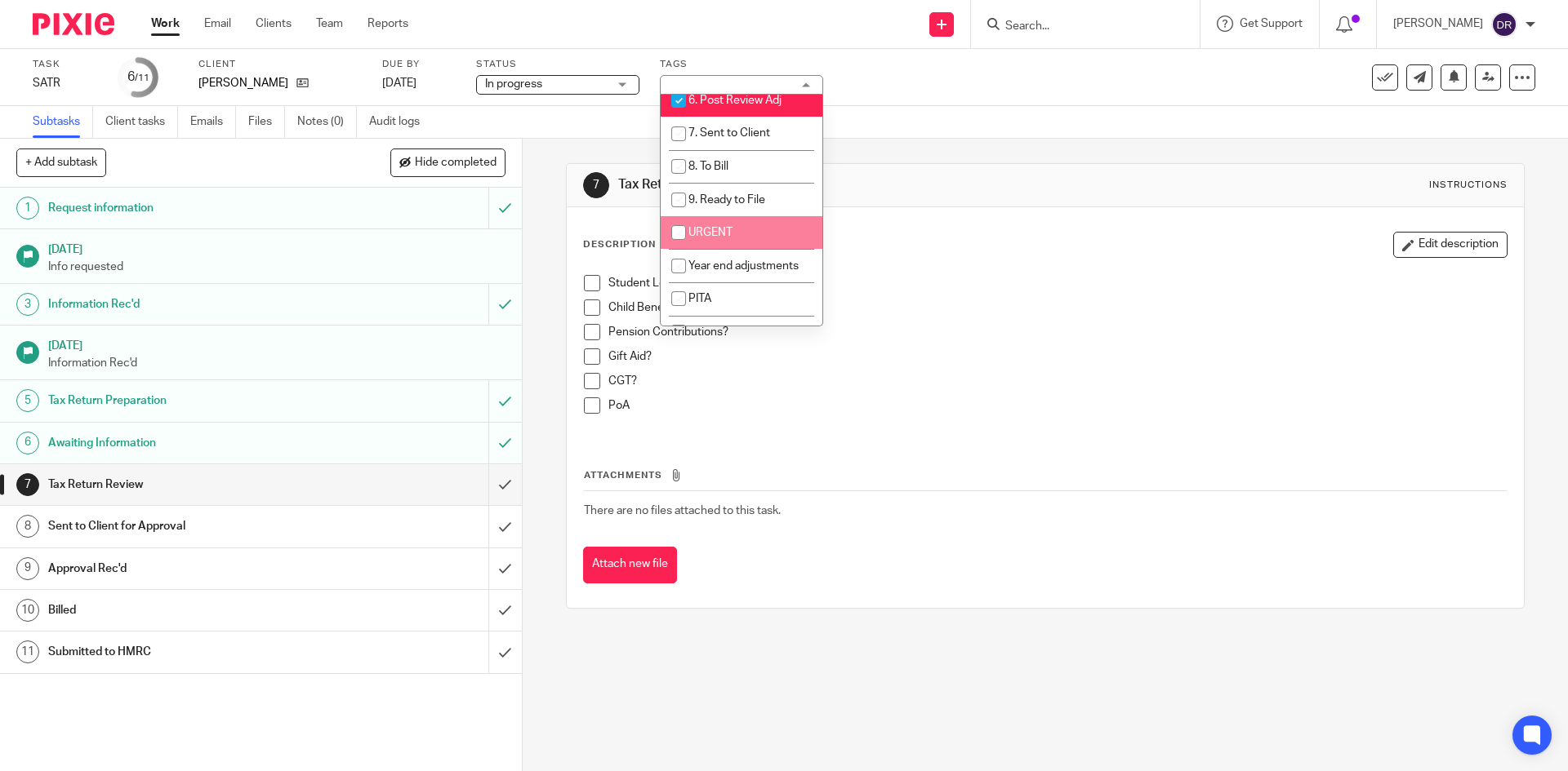
scroll to position [201, 0]
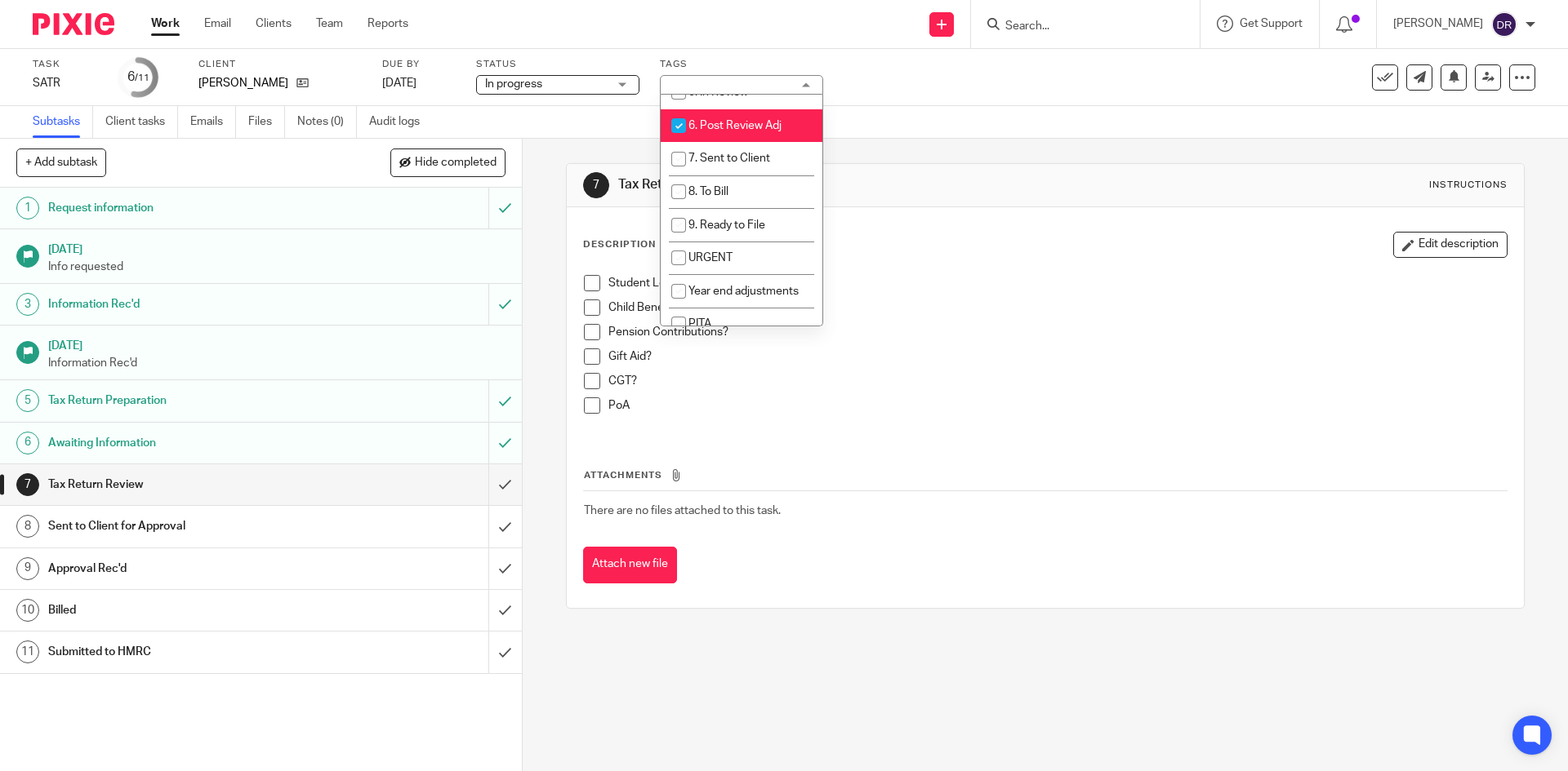
click at [718, 128] on span "6. Post Review Adj" at bounding box center [735, 126] width 93 height 12
checkbox input "false"
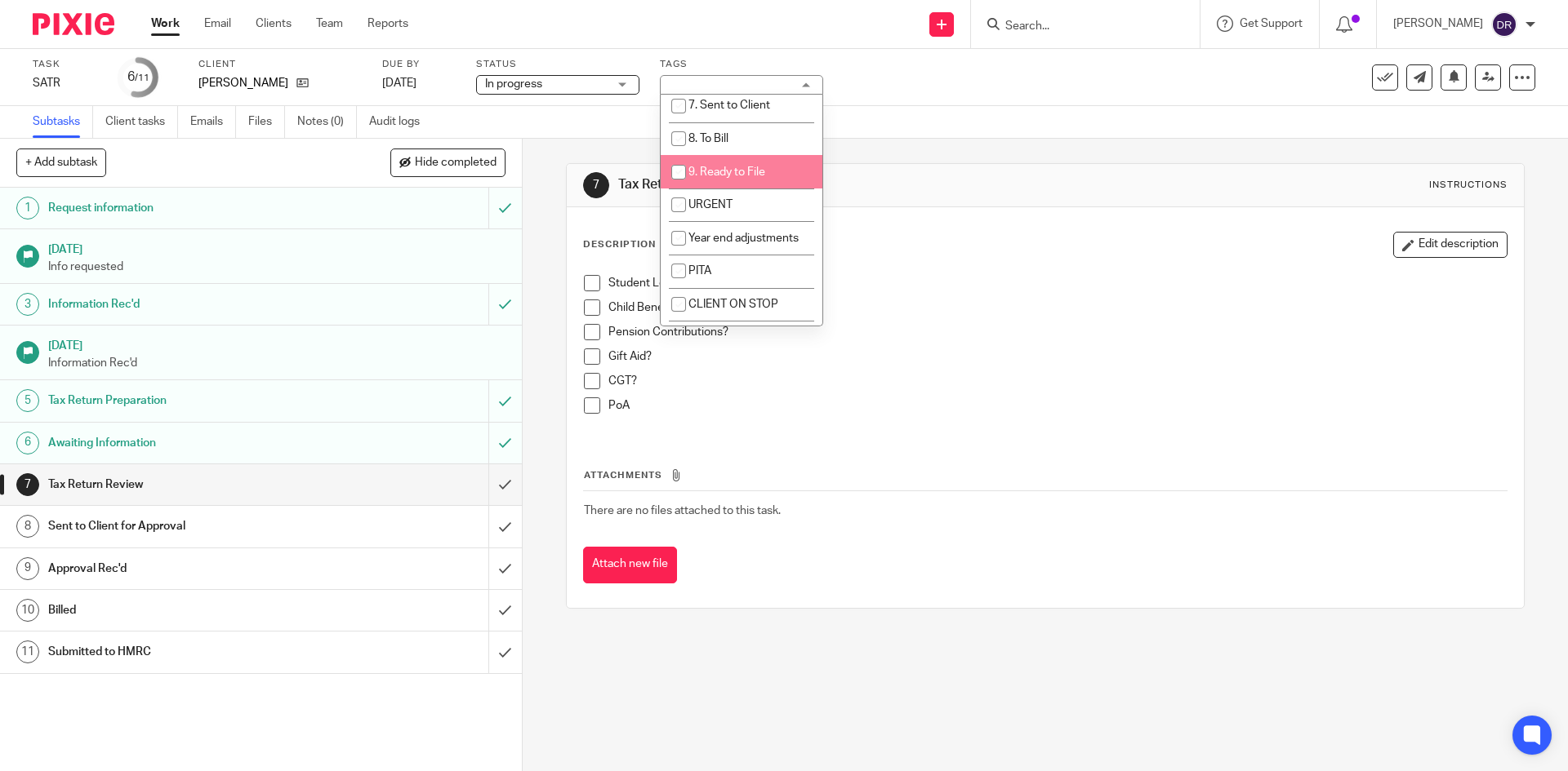
scroll to position [281, 0]
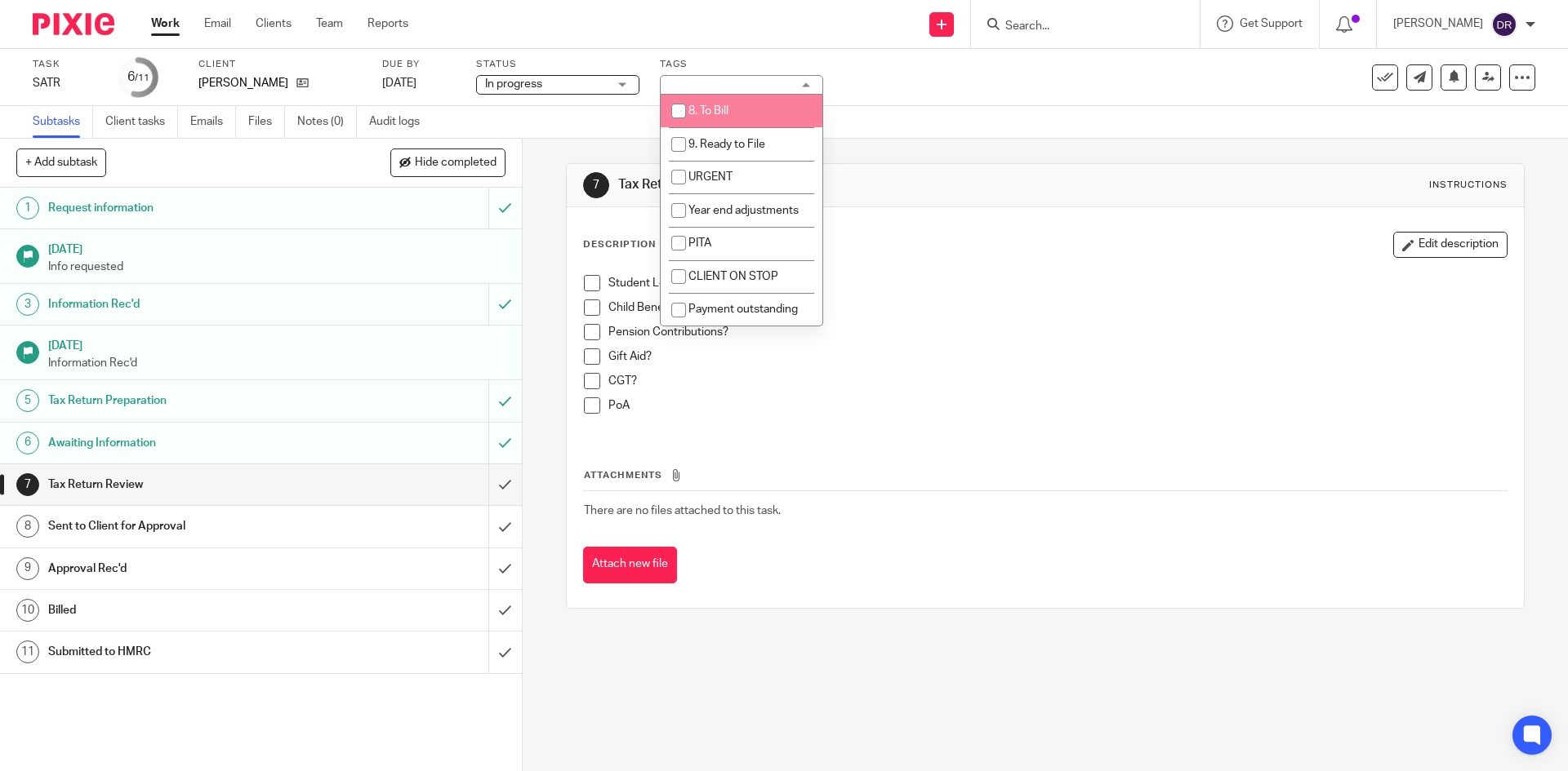
click at [733, 113] on li "8. To Bill" at bounding box center [741, 111] width 161 height 34
checkbox input "true"
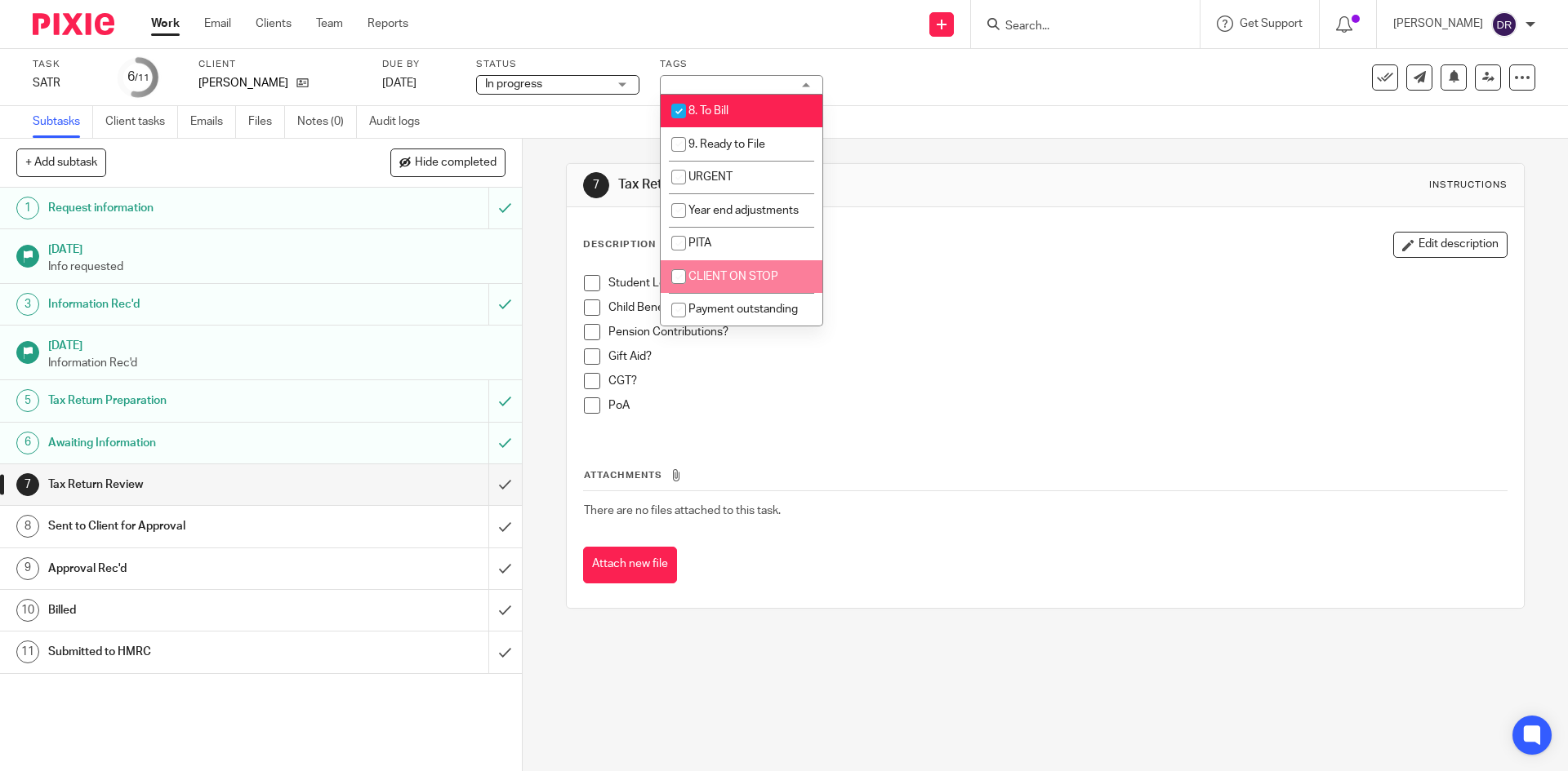
click at [756, 638] on div "7 Tax Return Review Instructions Description Edit description Student Loan? Chi…" at bounding box center [1045, 454] width 1045 height 633
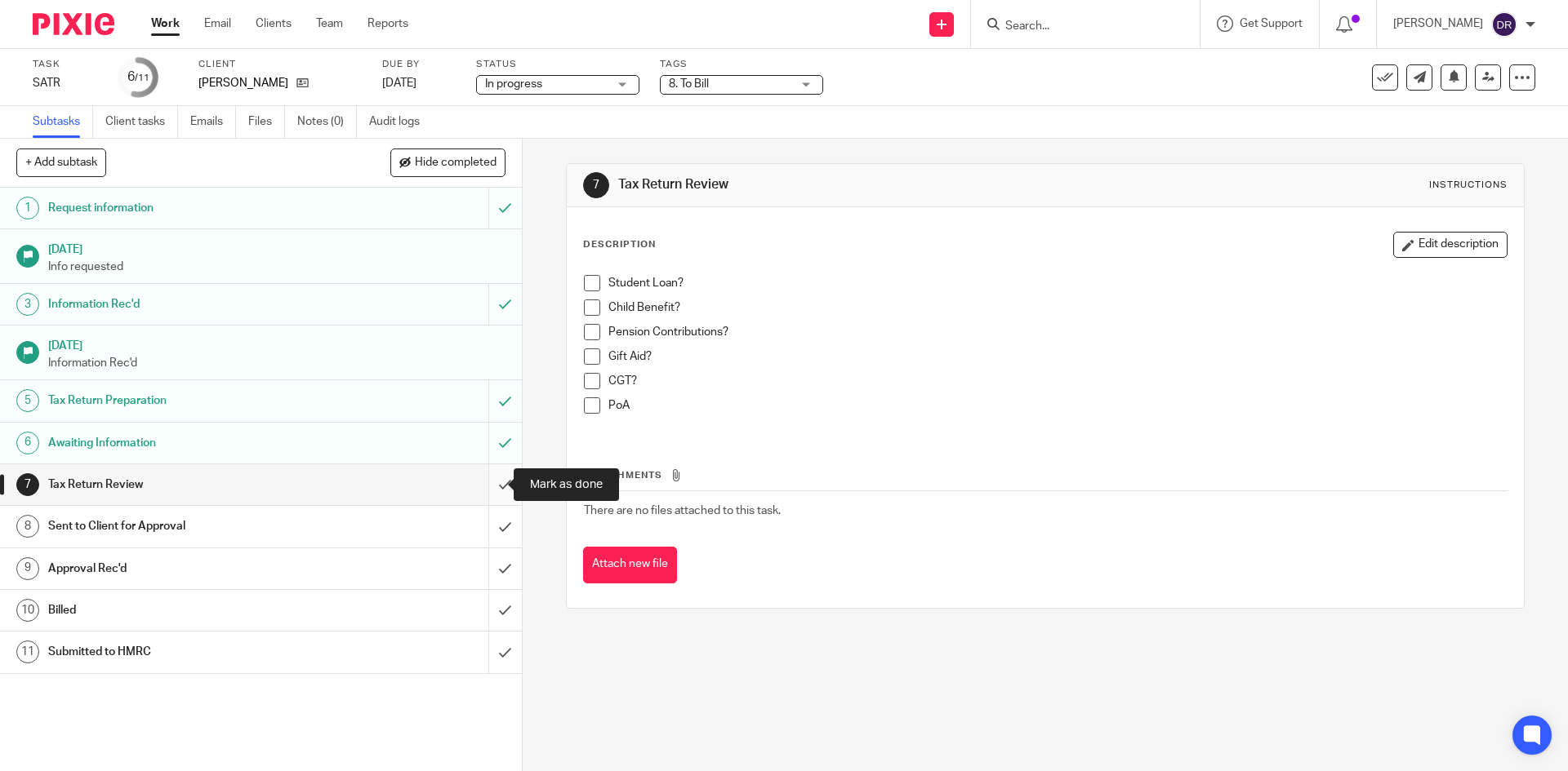
click at [481, 481] on input "submit" at bounding box center [261, 485] width 522 height 41
click at [483, 519] on input "submit" at bounding box center [261, 526] width 522 height 41
click at [486, 568] on input "submit" at bounding box center [261, 569] width 522 height 41
click at [491, 608] on input "submit" at bounding box center [261, 611] width 522 height 41
click at [490, 643] on input "submit" at bounding box center [261, 652] width 522 height 41
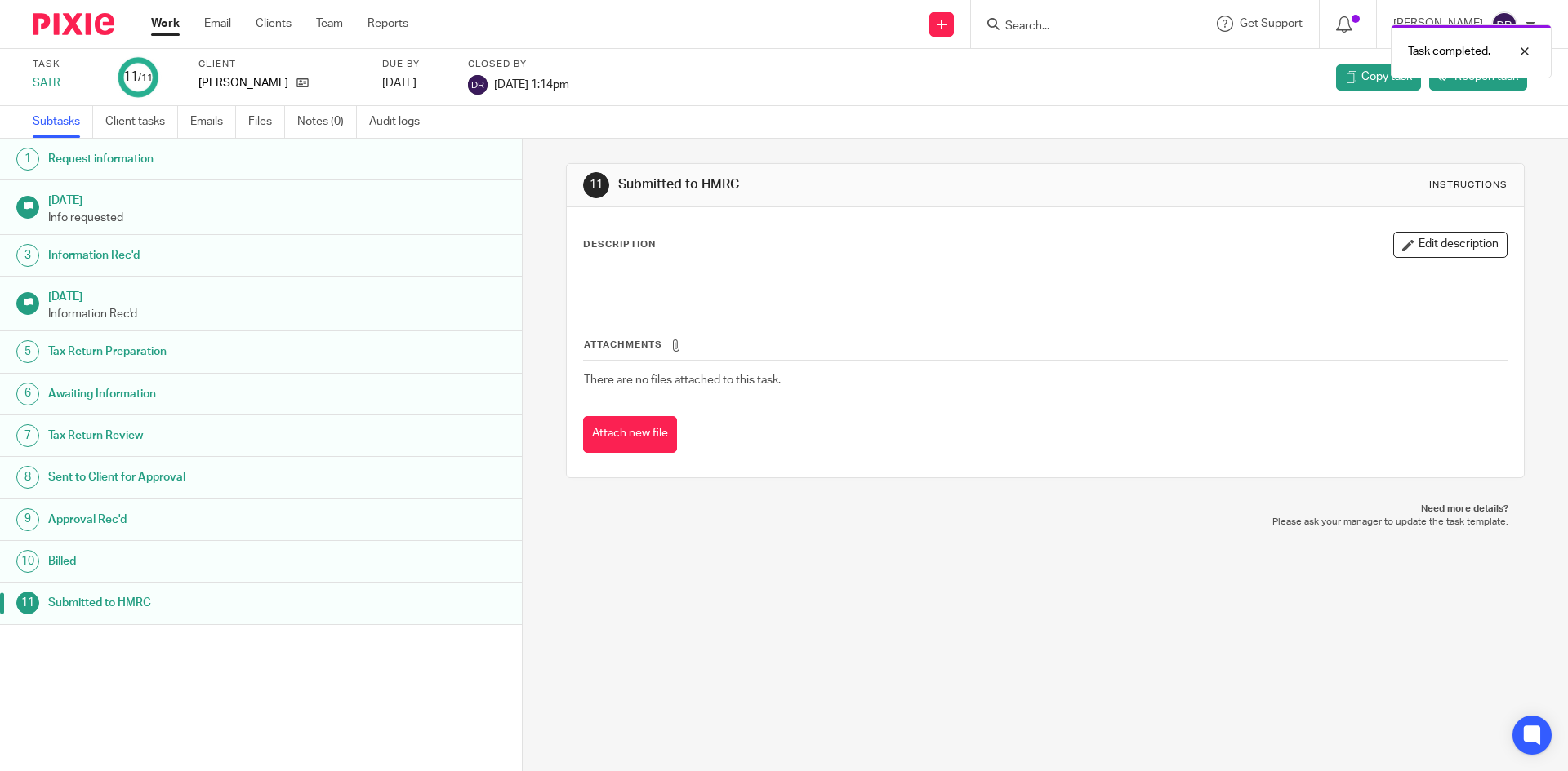
click at [81, 23] on img at bounding box center [74, 24] width 82 height 22
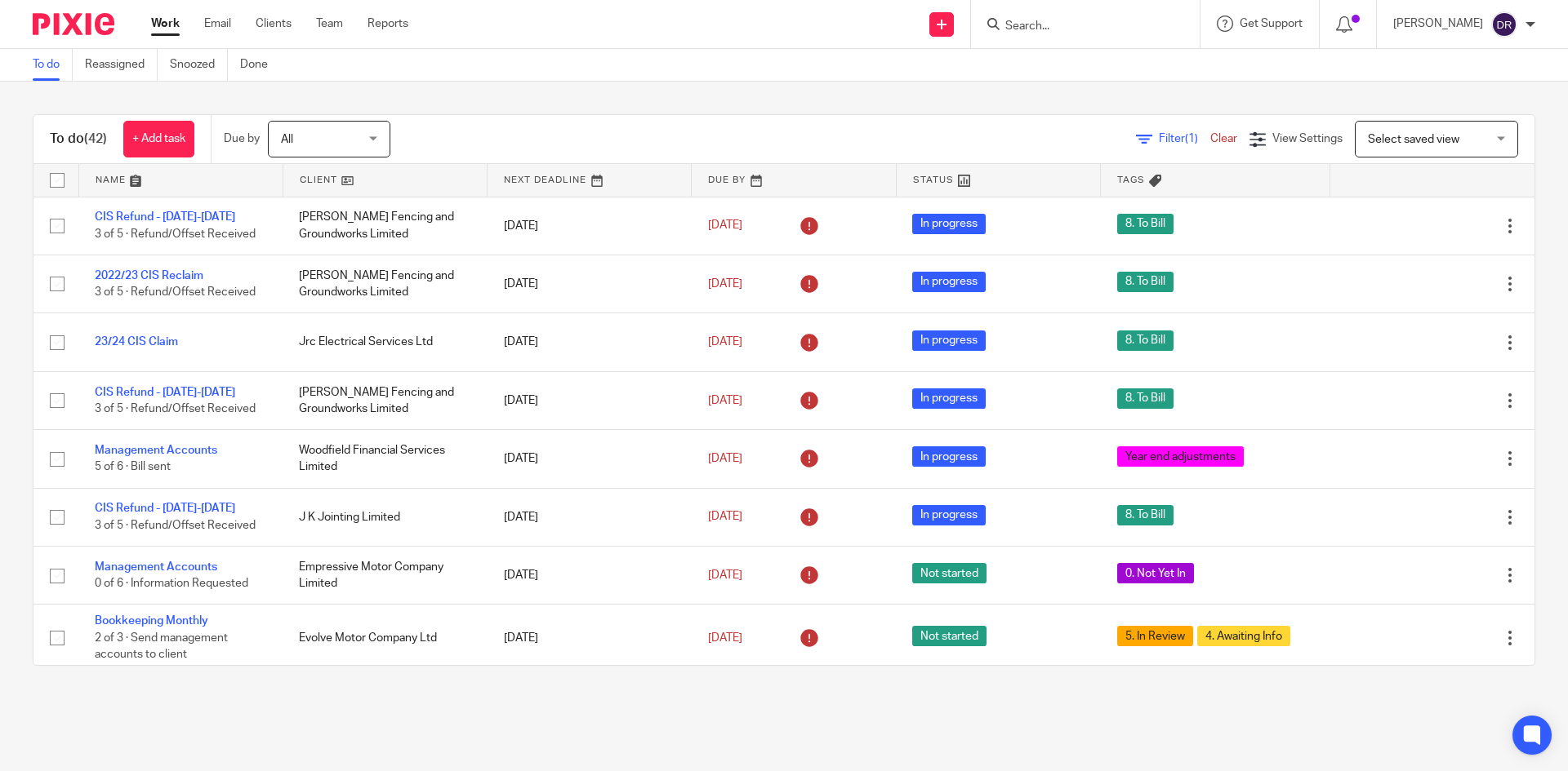
click at [61, 24] on img at bounding box center [74, 24] width 82 height 22
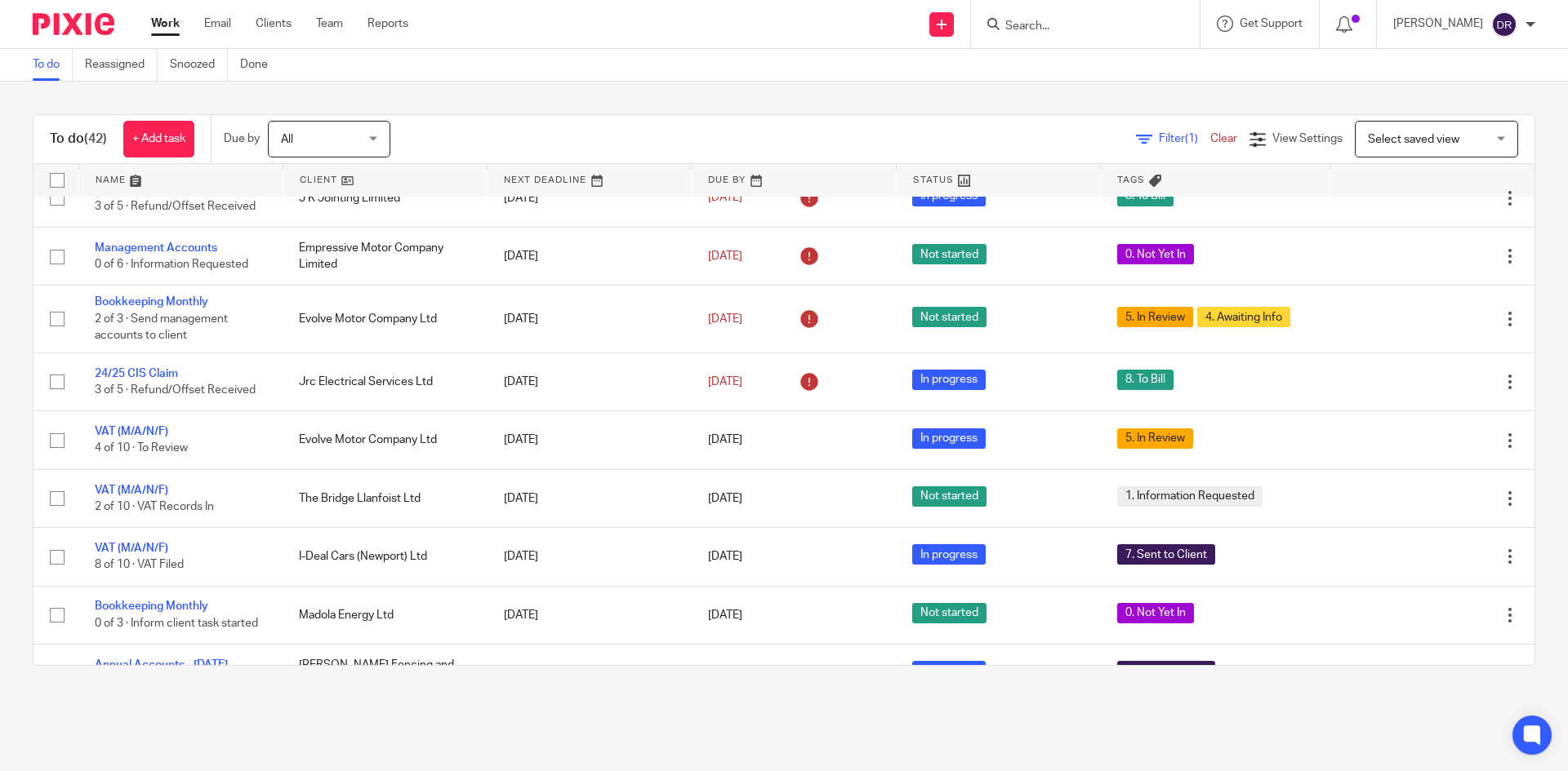
scroll to position [327, 0]
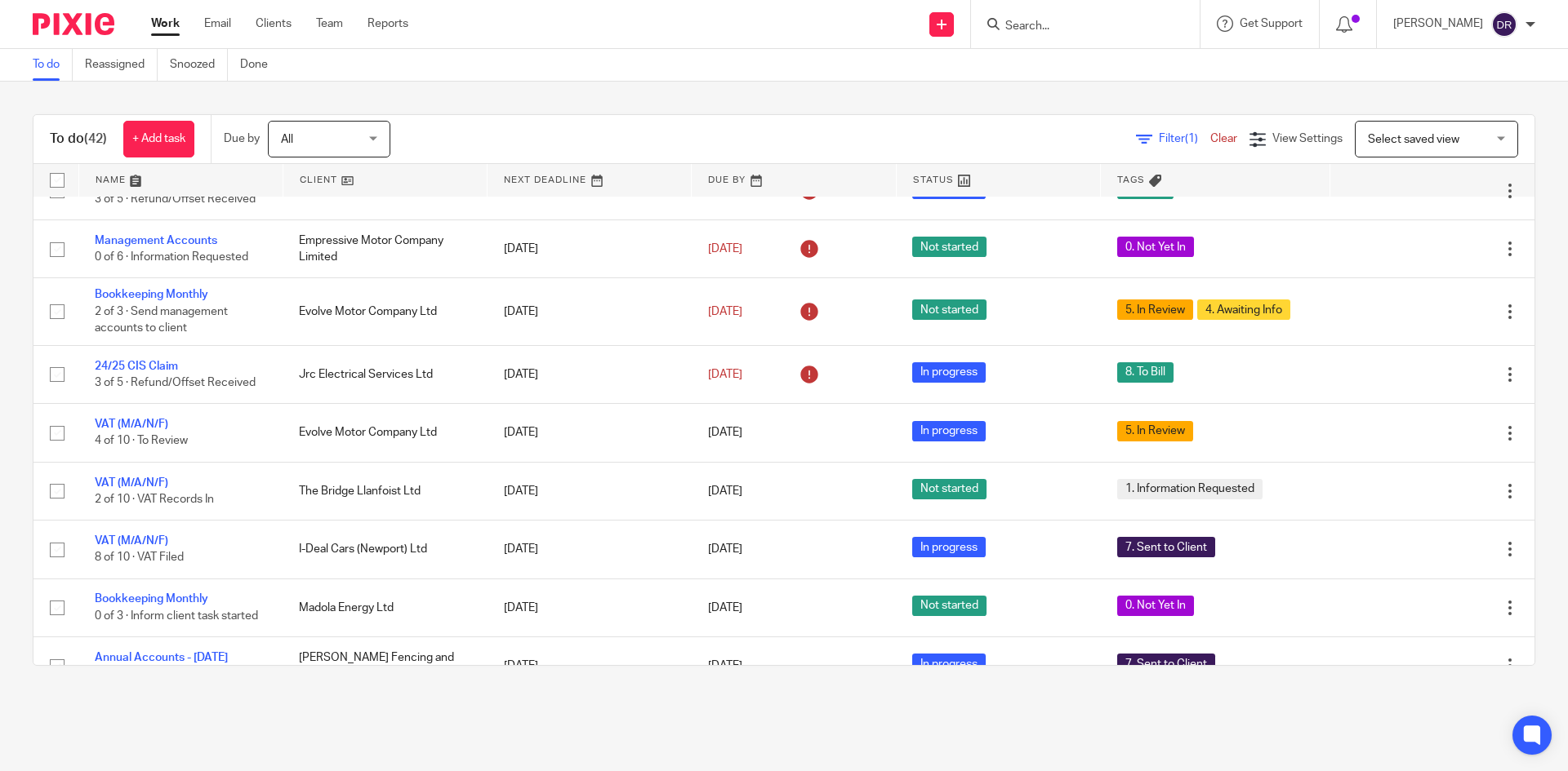
click at [95, 21] on img at bounding box center [74, 24] width 82 height 22
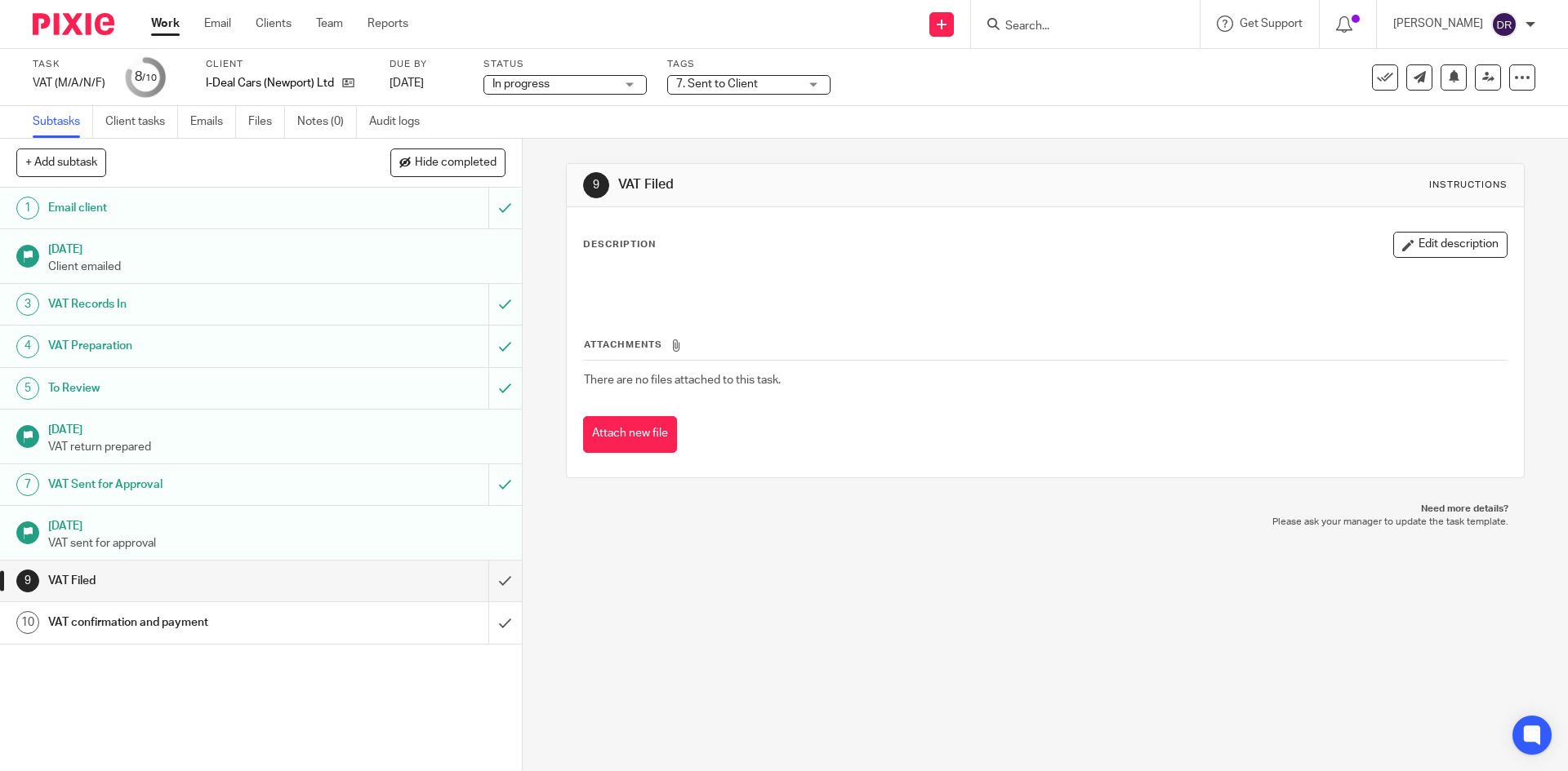
click at [707, 82] on span "7. Sent to Client" at bounding box center [716, 84] width 82 height 12
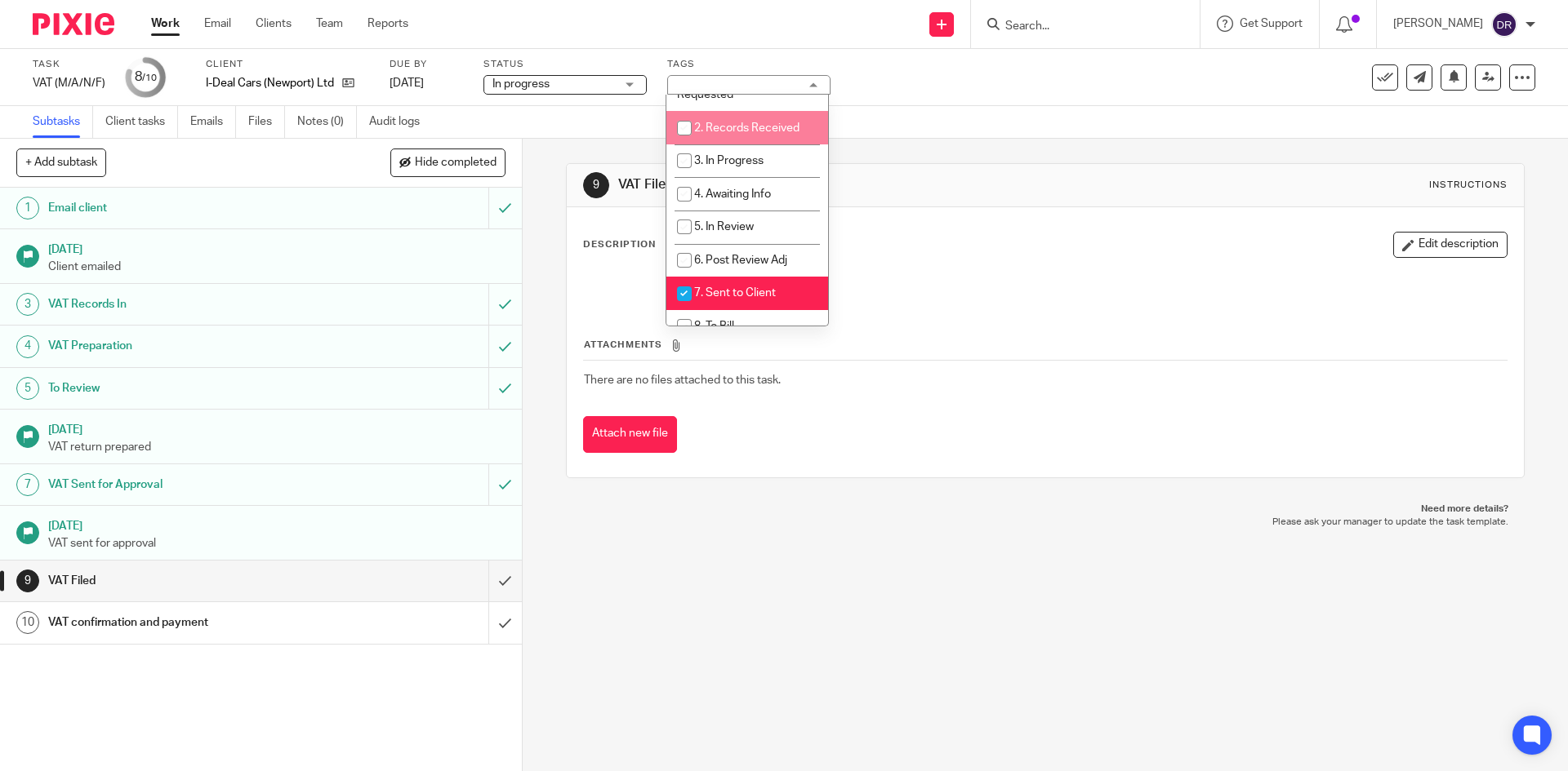
scroll to position [163, 0]
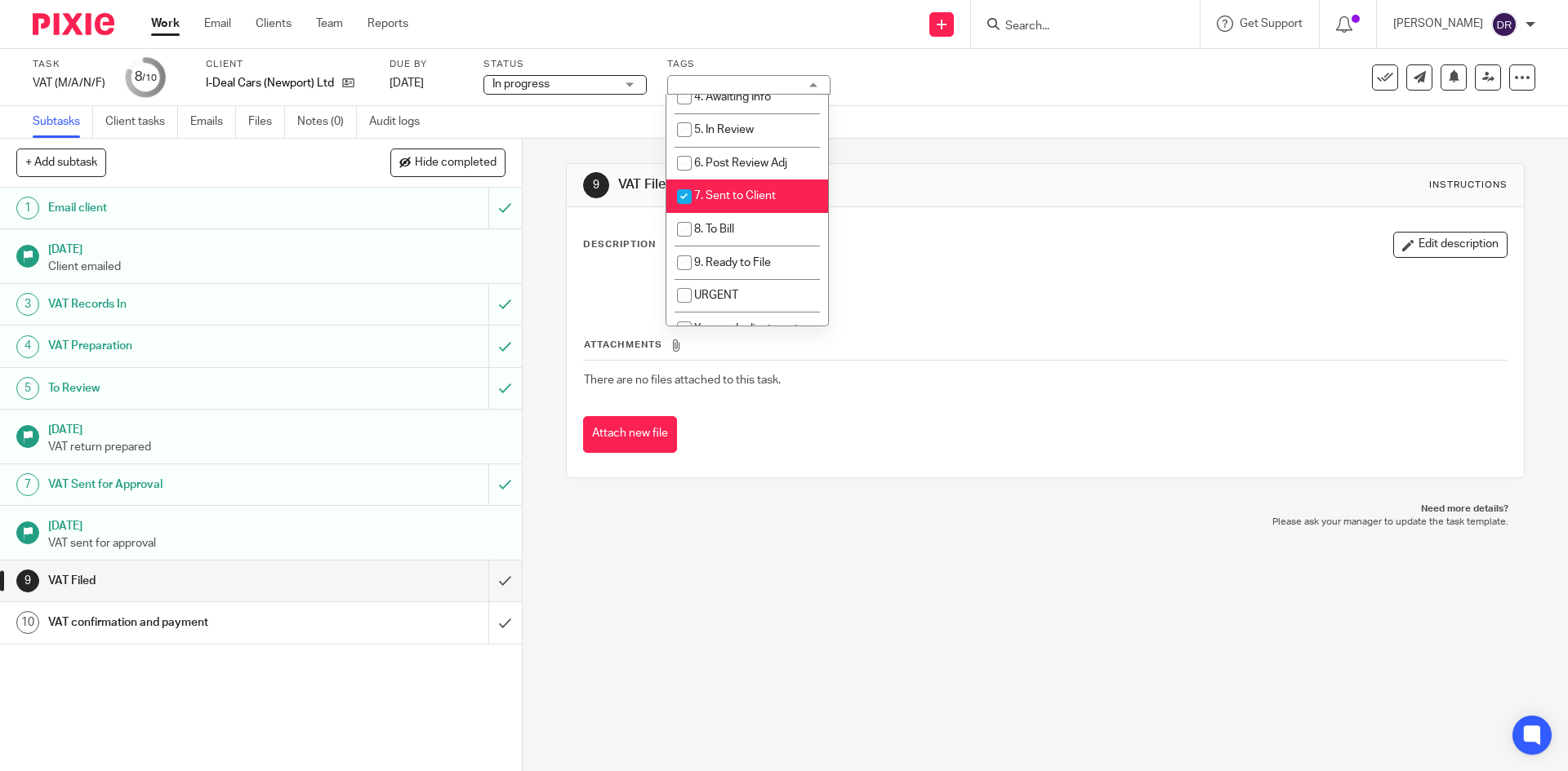
click at [732, 192] on span "7. Sent to Client" at bounding box center [735, 196] width 82 height 12
checkbox input "false"
click at [719, 232] on span "8. To Bill" at bounding box center [714, 230] width 40 height 12
checkbox input "true"
click at [696, 602] on div "9 VAT Filed Instructions Description Edit description Attachments There are no …" at bounding box center [1045, 454] width 1045 height 633
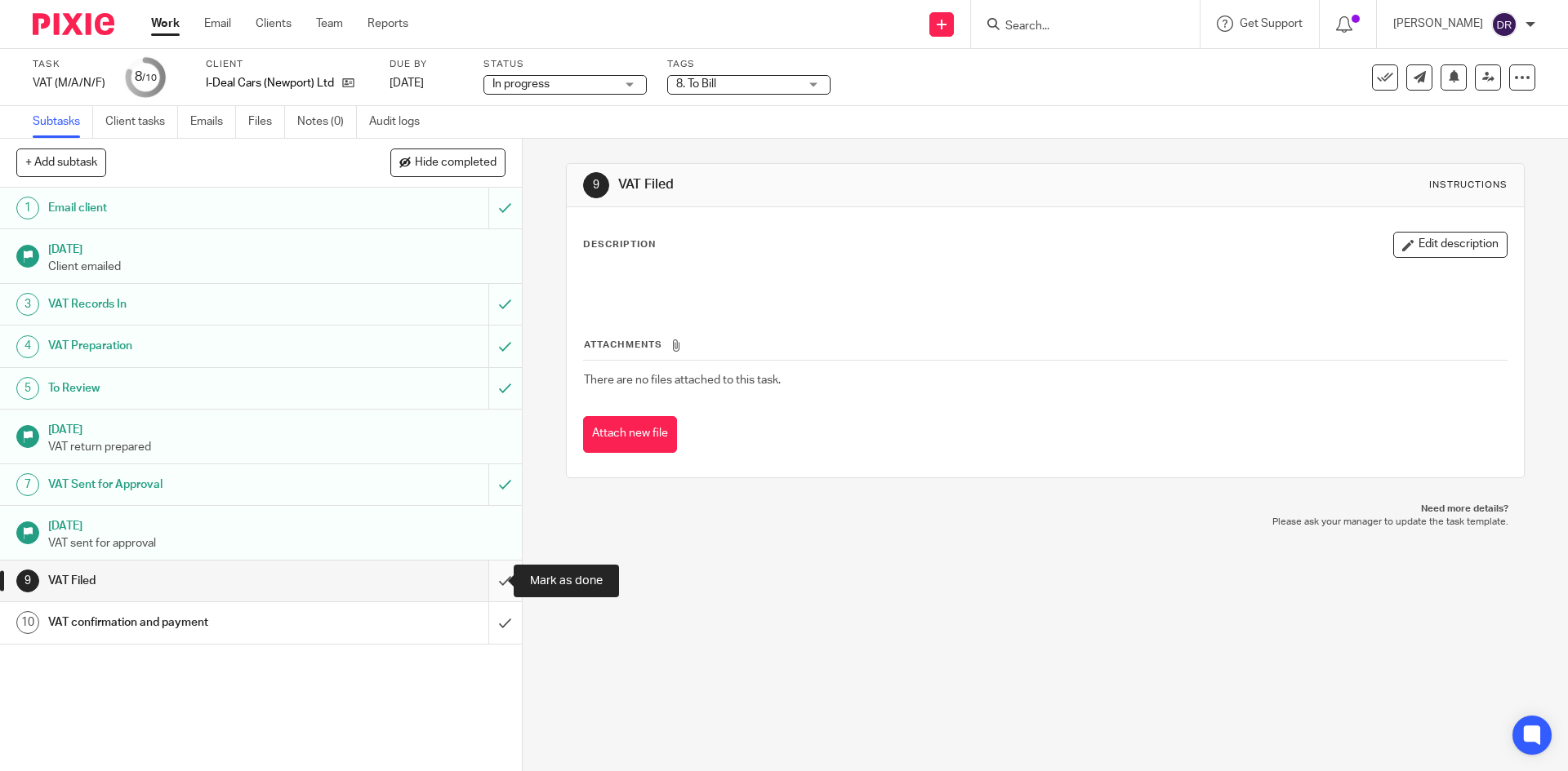
click at [488, 582] on input "submit" at bounding box center [261, 581] width 522 height 41
click at [479, 627] on input "submit" at bounding box center [261, 622] width 522 height 41
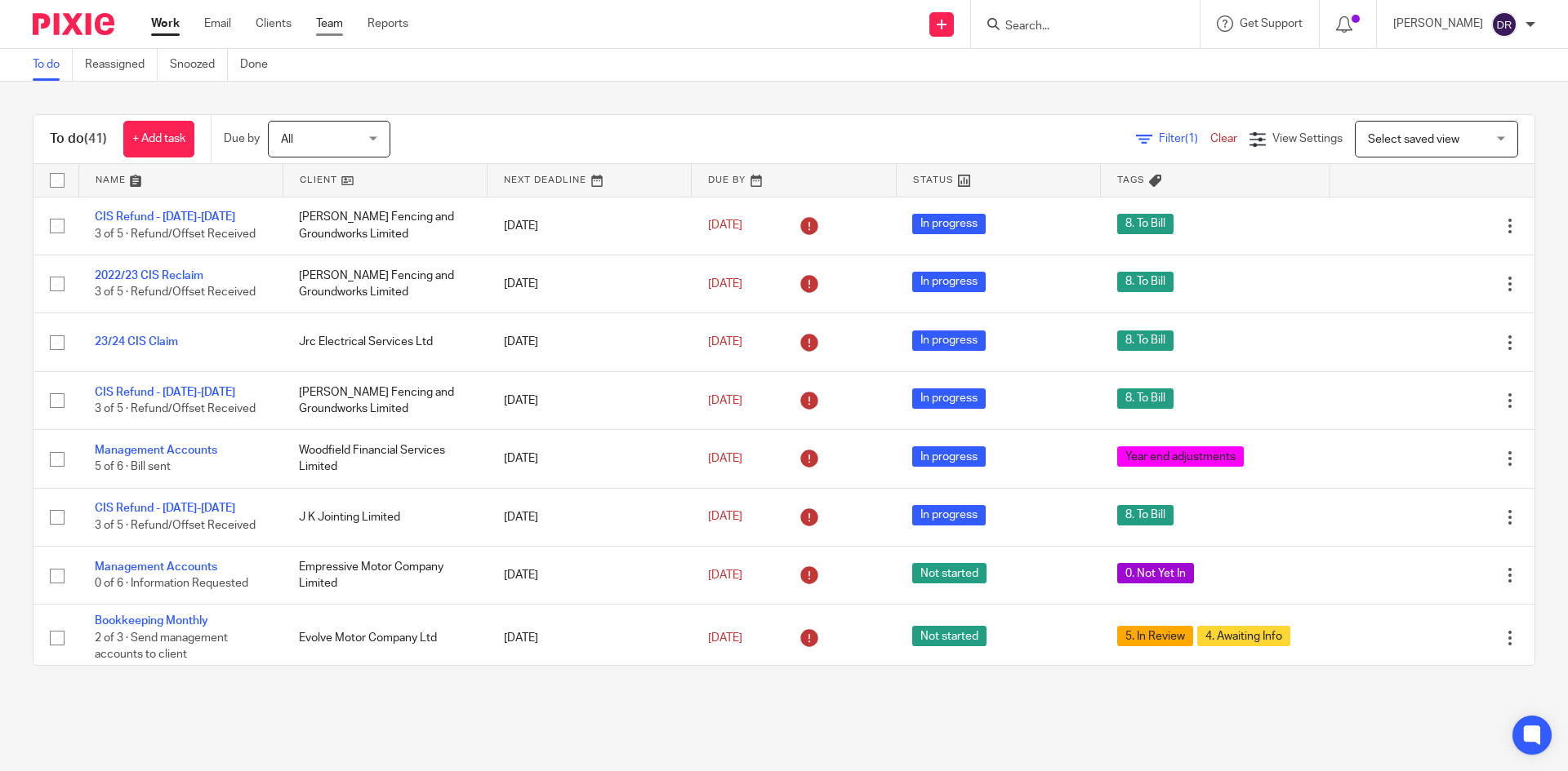
click at [333, 22] on link "Team" at bounding box center [329, 23] width 27 height 16
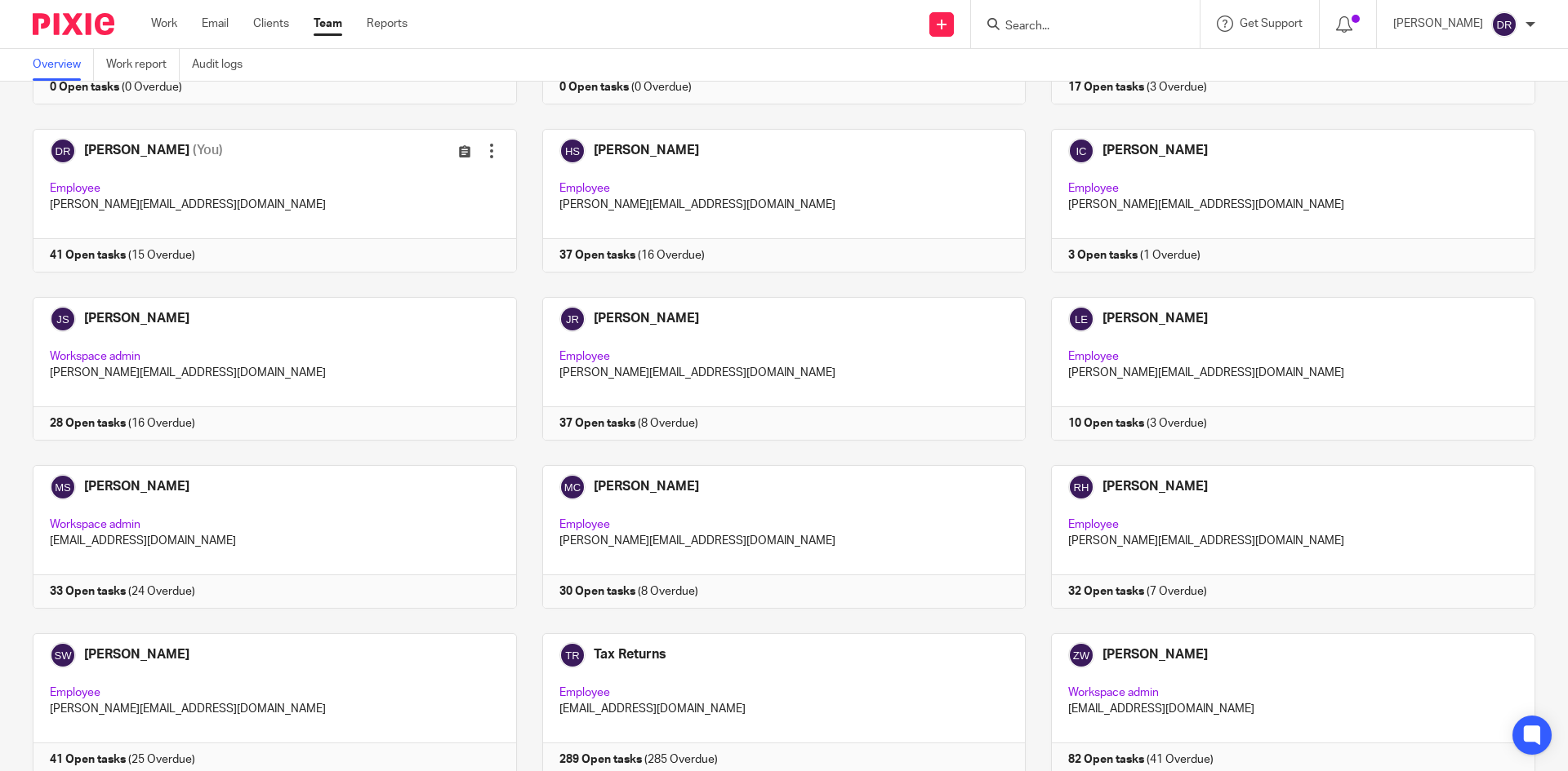
scroll to position [245, 0]
